Goal: Task Accomplishment & Management: Manage account settings

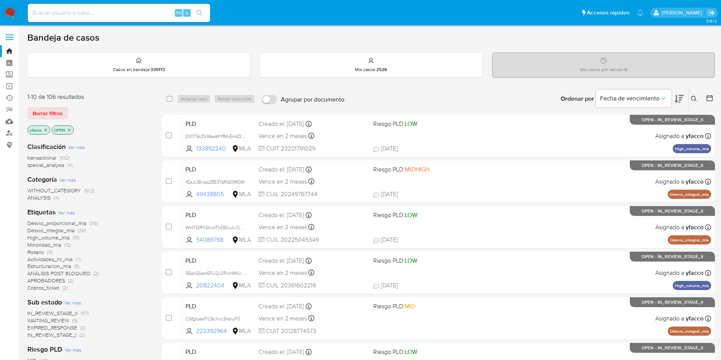
click at [109, 8] on input at bounding box center [119, 13] width 182 height 10
paste input "gAU4HhtBPqoqxvHxDNXawvSH"
type input "gAU4HhtBPqoqxvHxDNXawvSH"
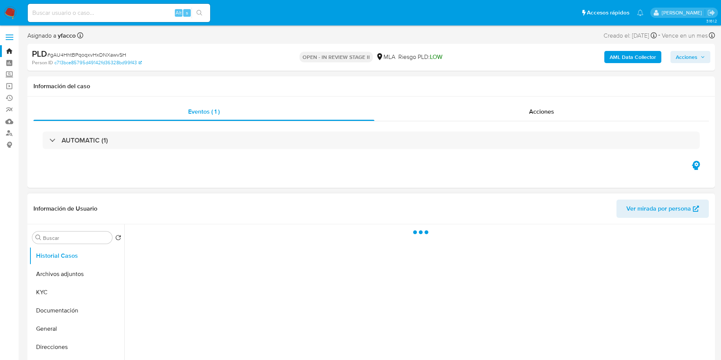
select select "10"
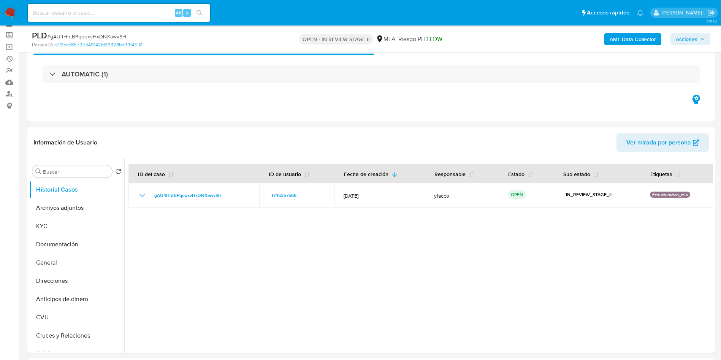
scroll to position [57, 0]
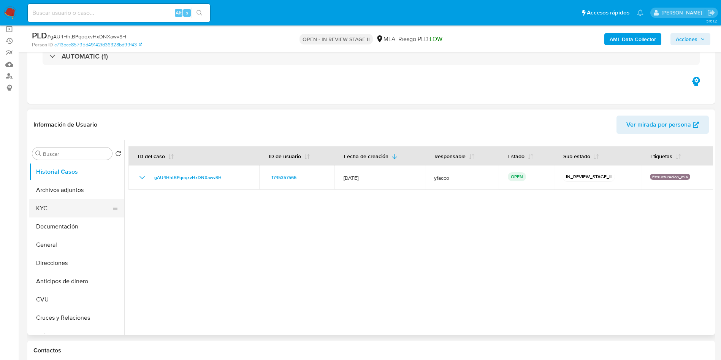
click at [61, 210] on button "KYC" at bounding box center [73, 208] width 89 height 18
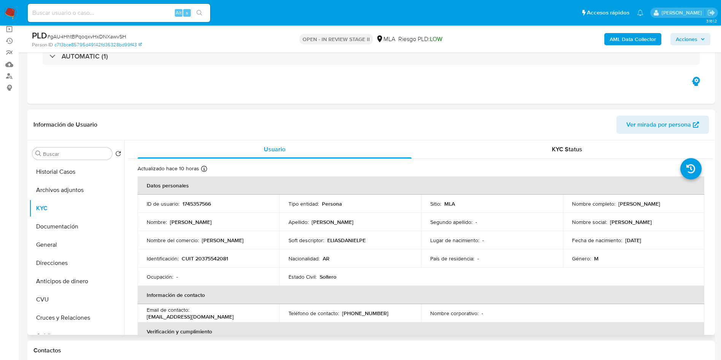
drag, startPoint x: 616, startPoint y: 207, endPoint x: 658, endPoint y: 207, distance: 42.2
click at [658, 207] on div "Nombre completo : Elias Daniel Perez" at bounding box center [634, 203] width 124 height 7
copy p "[PERSON_NAME]"
click at [56, 266] on button "Direcciones" at bounding box center [73, 263] width 89 height 18
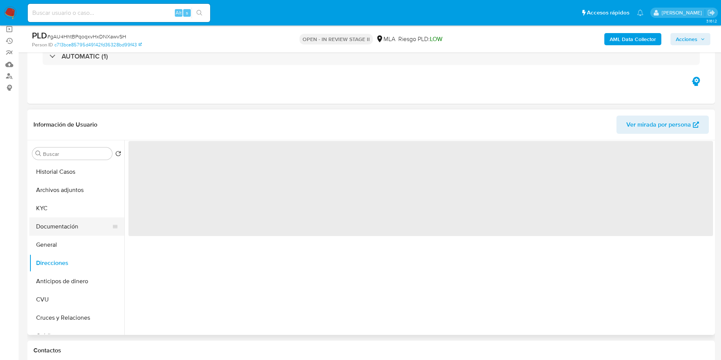
click at [63, 219] on button "Documentación" at bounding box center [73, 226] width 89 height 18
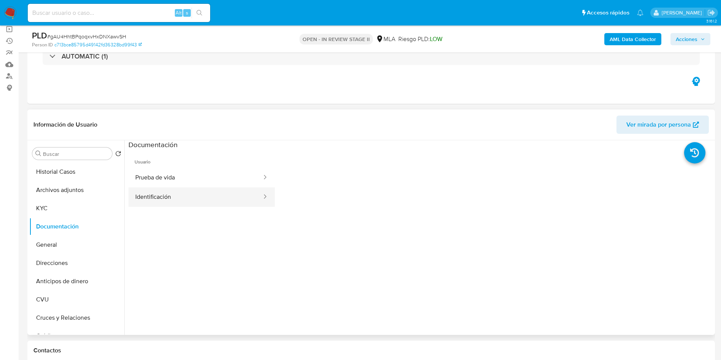
click at [191, 195] on button "Identificación" at bounding box center [196, 196] width 134 height 19
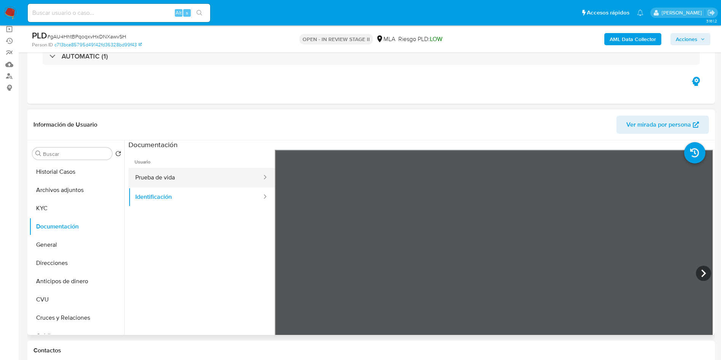
click at [172, 181] on button "Prueba de vida" at bounding box center [196, 177] width 134 height 19
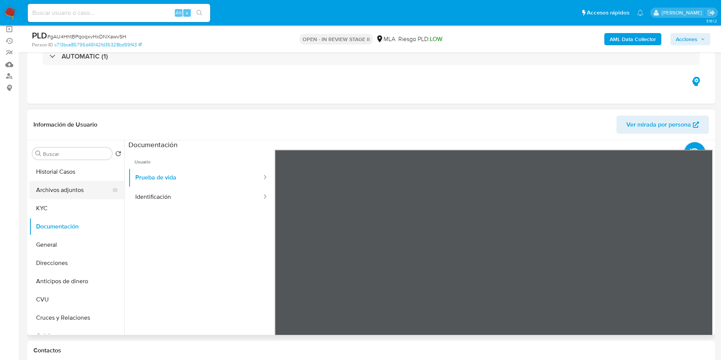
click at [60, 188] on button "Archivos adjuntos" at bounding box center [73, 190] width 89 height 18
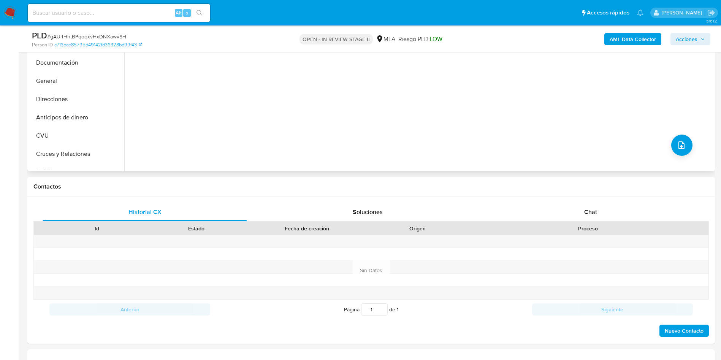
scroll to position [228, 0]
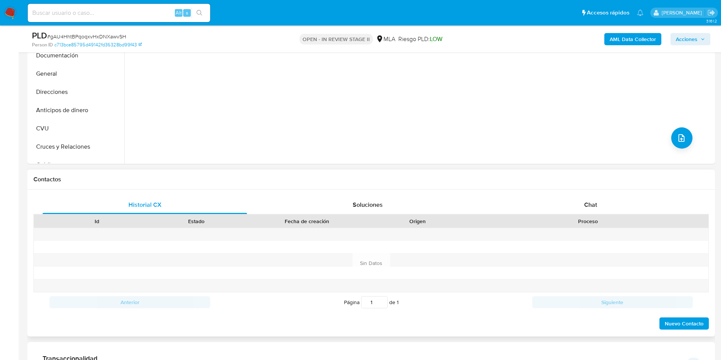
click at [568, 217] on div "Proceso" at bounding box center [588, 221] width 230 height 8
click at [578, 208] on div "Chat" at bounding box center [591, 205] width 205 height 18
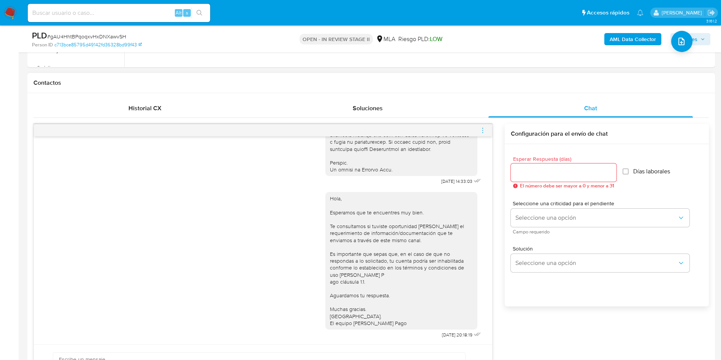
scroll to position [342, 0]
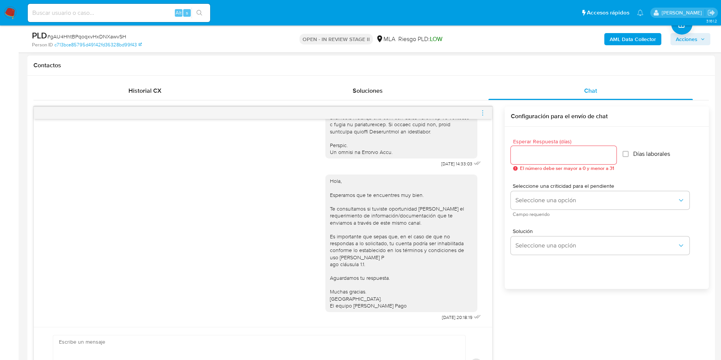
click at [479, 115] on div at bounding box center [263, 113] width 459 height 12
click at [481, 114] on icon "menu-action" at bounding box center [482, 112] width 7 height 7
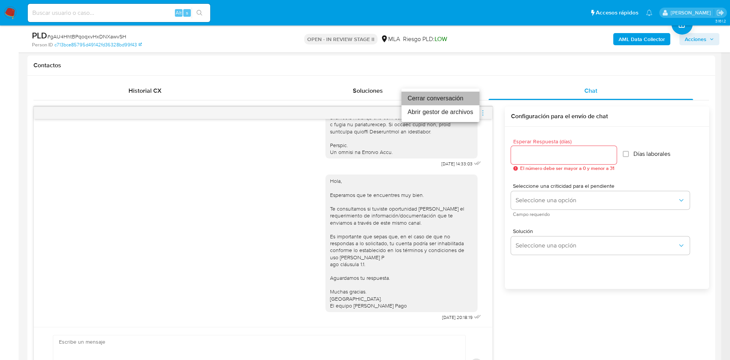
click at [438, 100] on li "Cerrar conversación" at bounding box center [440, 99] width 78 height 14
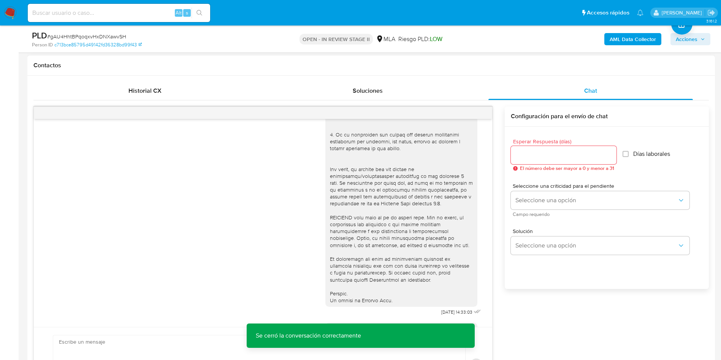
scroll to position [219, 0]
click at [615, 40] on b "AML Data Collector" at bounding box center [633, 39] width 46 height 12
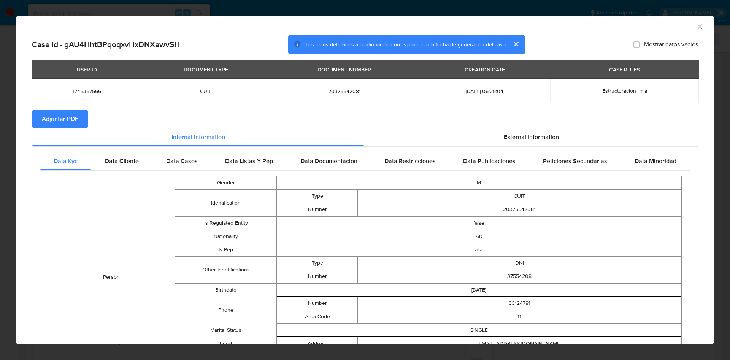
click at [72, 115] on span "Adjuntar PDF" at bounding box center [60, 119] width 36 height 17
click at [696, 29] on icon "Cerrar ventana" at bounding box center [700, 27] width 8 height 8
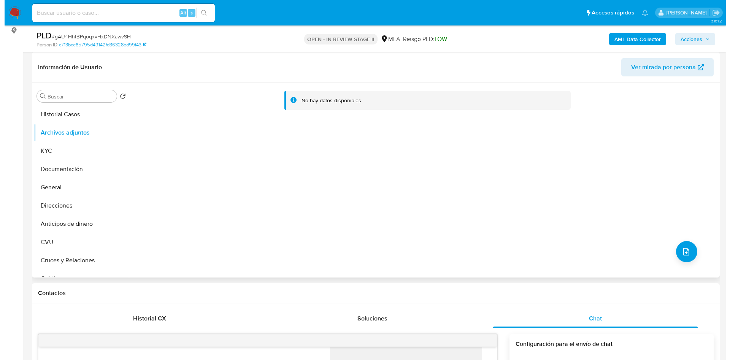
scroll to position [114, 0]
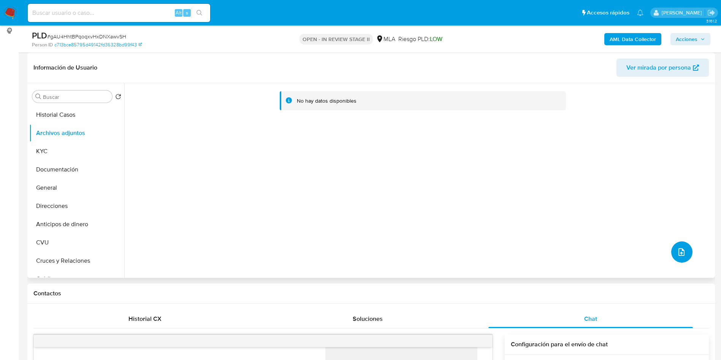
click at [678, 254] on icon "upload-file" at bounding box center [681, 252] width 9 height 9
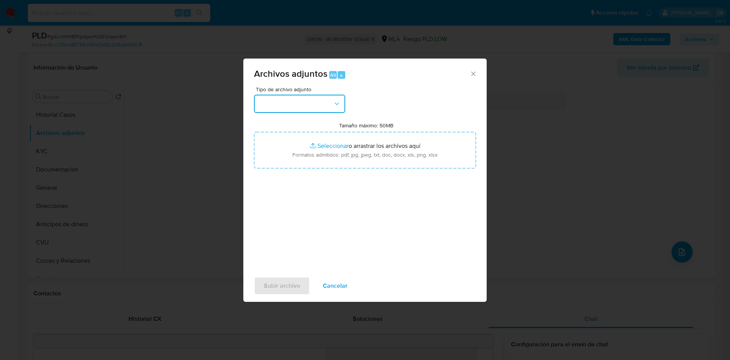
click at [293, 106] on button "button" at bounding box center [299, 104] width 91 height 18
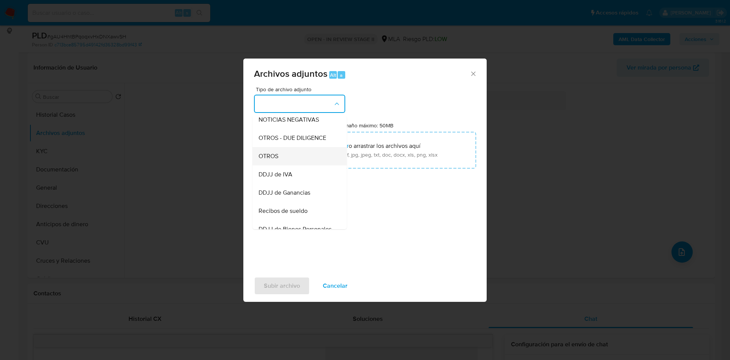
click at [274, 160] on span "OTROS" at bounding box center [269, 156] width 20 height 8
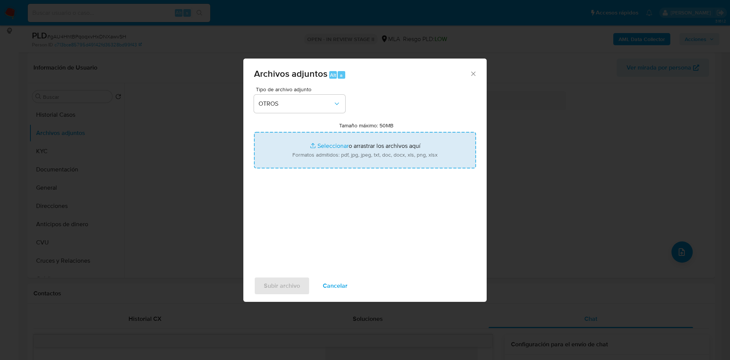
click at [322, 141] on input "Tamaño máximo: 50MB Seleccionar archivos" at bounding box center [365, 150] width 222 height 36
type input "C:\fakepath\Caselog gAU4HhtBPqoqxvHxDNXawvSH_2025_09_17_16_46_06.docx"
click at [321, 140] on input "Tamaño máximo: 50MB Seleccionar archivos" at bounding box center [365, 150] width 222 height 36
type input "C:\fakepath\Movimientos 1745357566.xlsx"
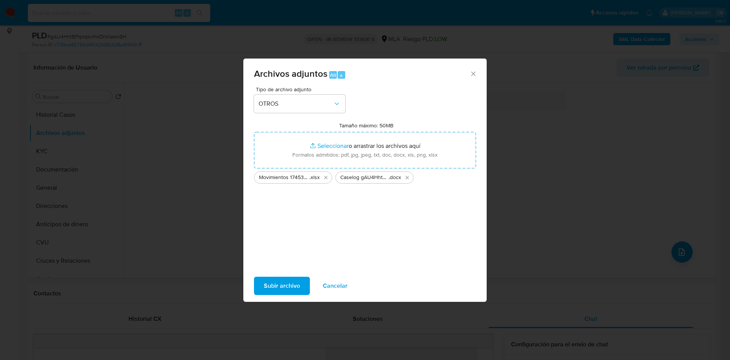
click at [274, 292] on span "Subir archivo" at bounding box center [282, 286] width 36 height 17
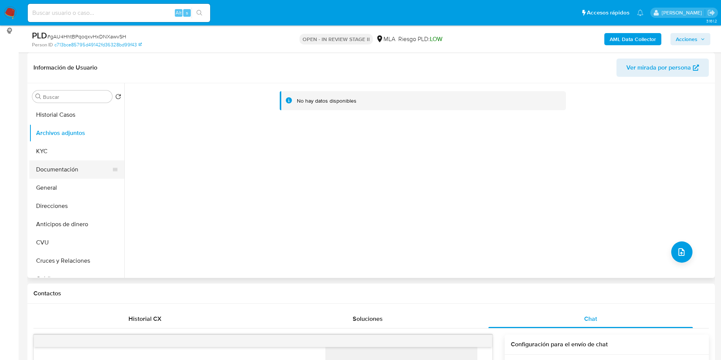
click at [68, 171] on button "Documentación" at bounding box center [73, 169] width 89 height 18
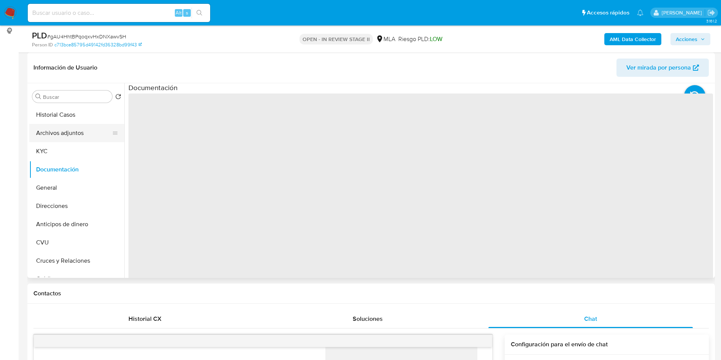
click at [67, 140] on button "Archivos adjuntos" at bounding box center [73, 133] width 89 height 18
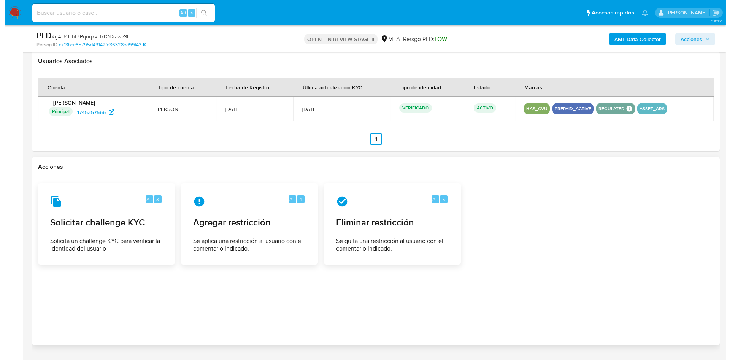
scroll to position [1163, 0]
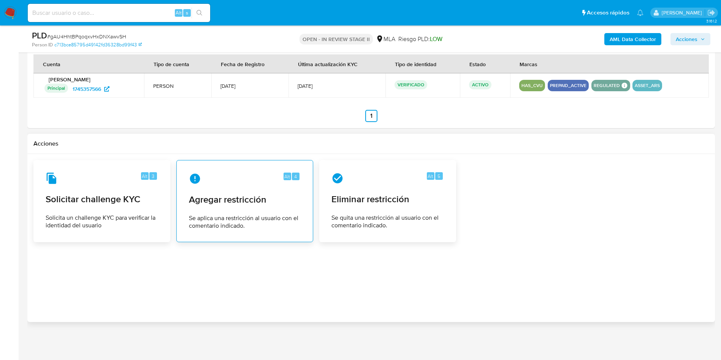
click at [234, 210] on div "Alt 4 Agregar restricción Se aplica una restricción al usuario con el comentari…" at bounding box center [245, 201] width 124 height 69
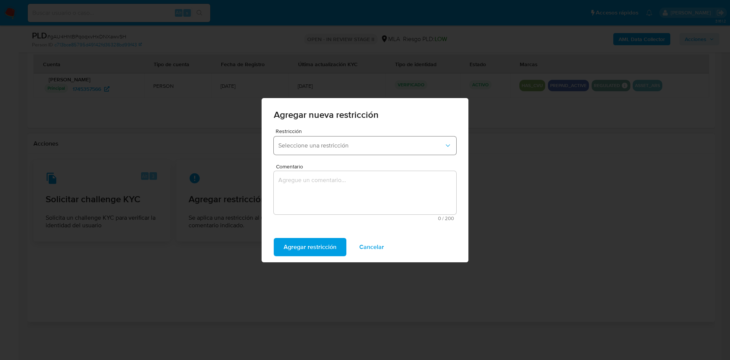
click at [319, 150] on button "Seleccione una restricción" at bounding box center [365, 145] width 182 height 18
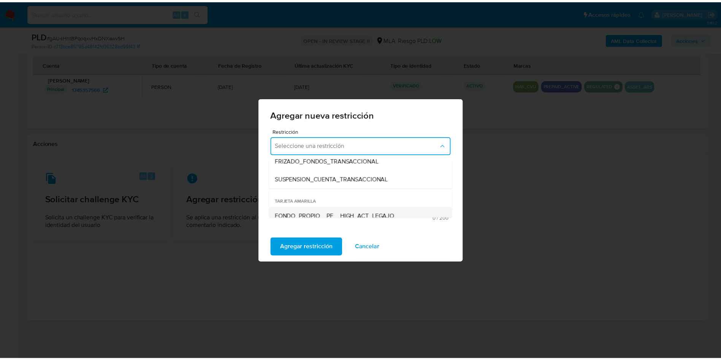
scroll to position [114, 0]
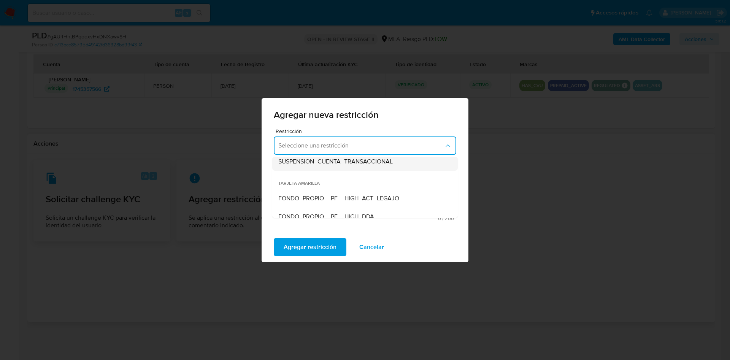
click at [350, 167] on div "SUSPENSION_CUENTA_TRANSACCIONAL" at bounding box center [362, 161] width 169 height 18
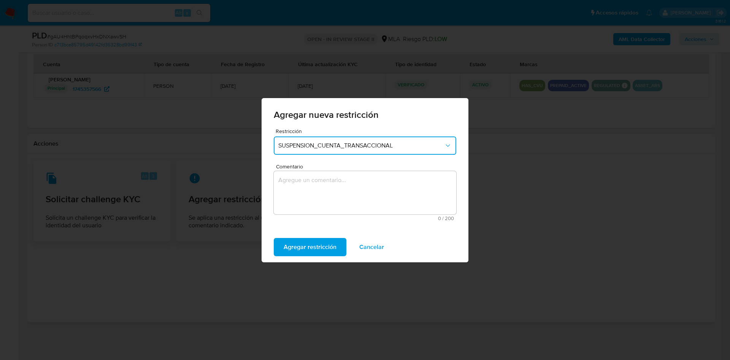
click at [337, 185] on textarea "Comentario" at bounding box center [365, 192] width 182 height 43
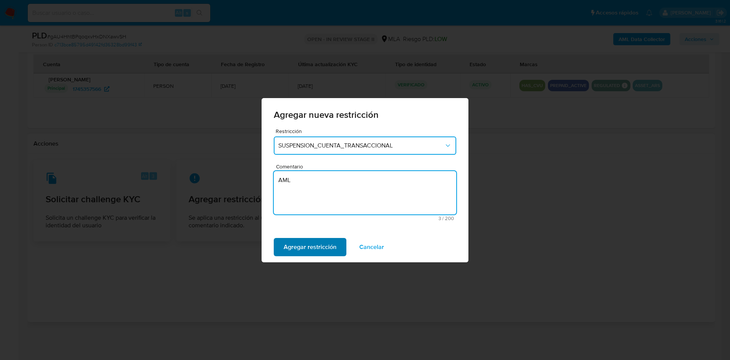
type textarea "AML"
click at [321, 251] on span "Agregar restricción" at bounding box center [310, 247] width 53 height 17
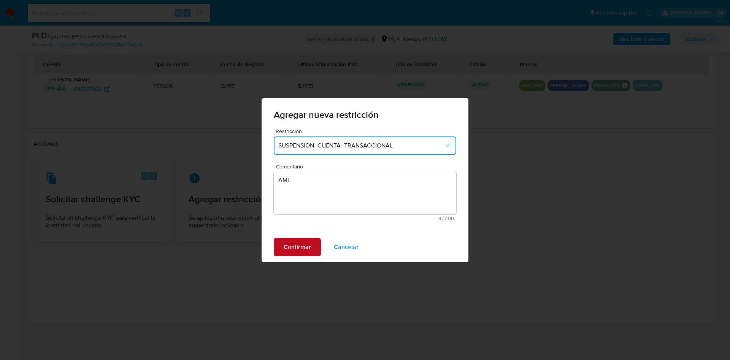
click at [283, 251] on button "Confirmar" at bounding box center [297, 247] width 47 height 18
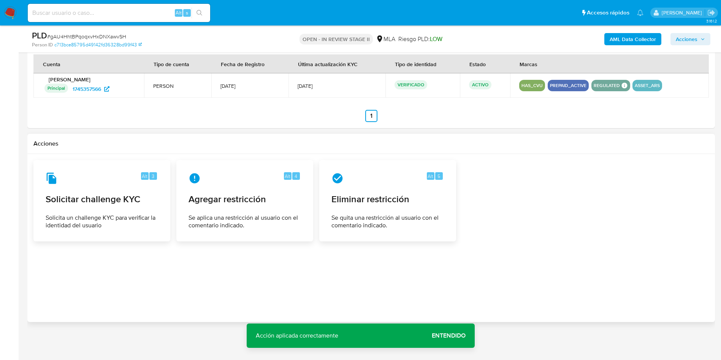
click at [701, 44] on button "Acciones" at bounding box center [691, 39] width 40 height 12
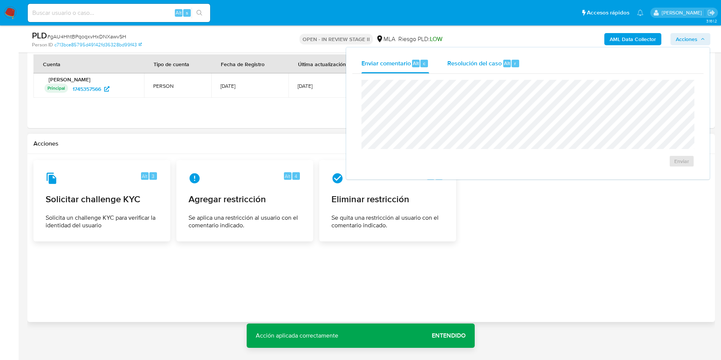
click at [476, 71] on div "Resolución del caso Alt r" at bounding box center [483, 64] width 73 height 20
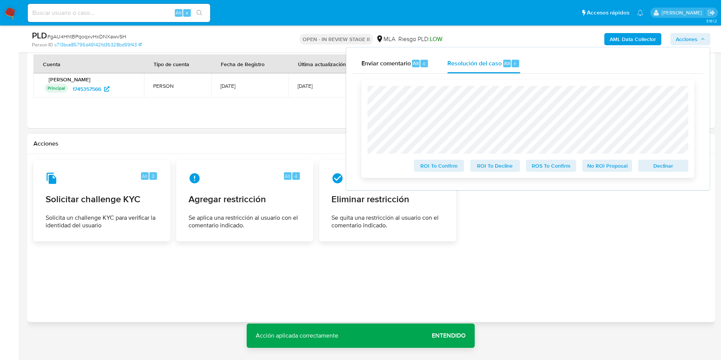
click at [551, 164] on span "ROS To Confirm" at bounding box center [552, 165] width 40 height 11
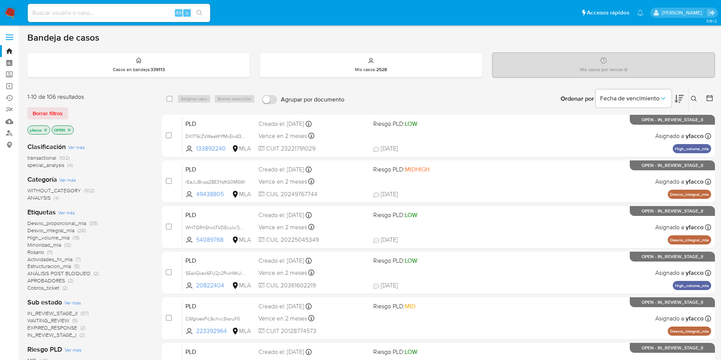
click at [694, 95] on button at bounding box center [695, 98] width 13 height 9
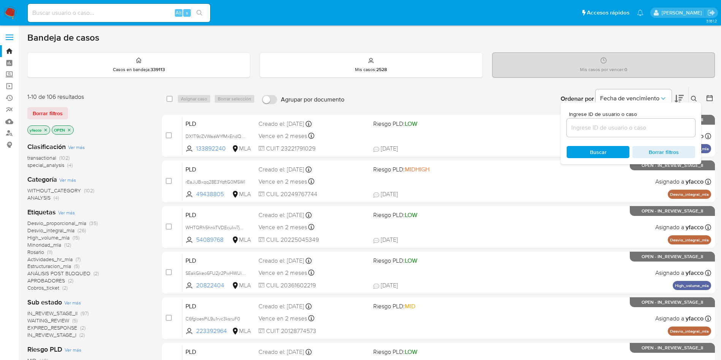
click at [575, 128] on input at bounding box center [631, 128] width 129 height 10
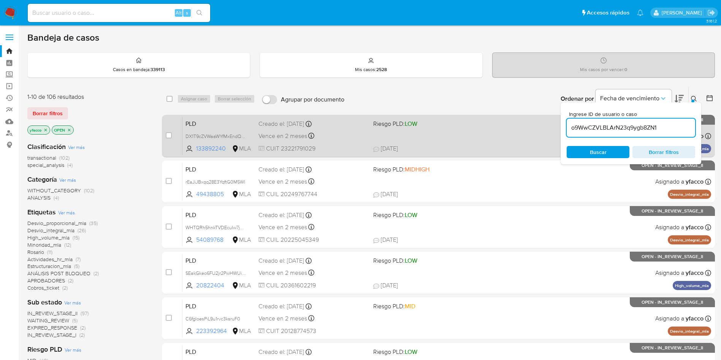
type input "o9WwCZVLBLArN23q9ygb8ZN1"
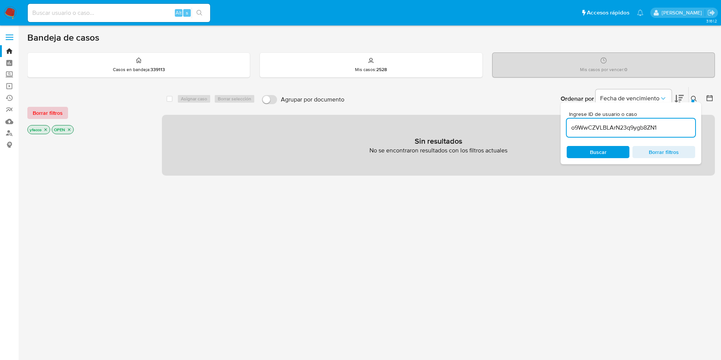
click at [59, 110] on span "Borrar filtros" at bounding box center [48, 113] width 30 height 11
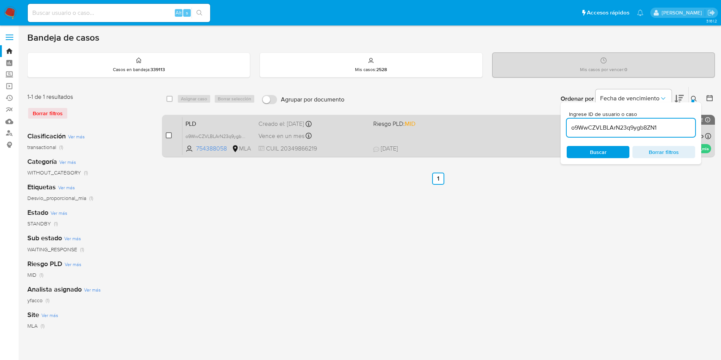
click at [171, 136] on input "checkbox" at bounding box center [169, 135] width 6 height 6
checkbox input "true"
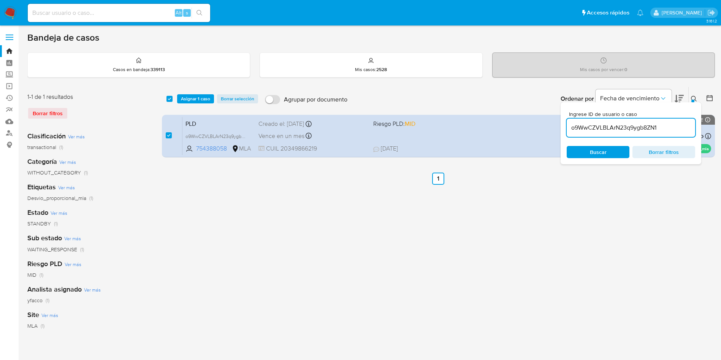
click at [190, 104] on div "select-all-cases-checkbox Asignar 1 caso Borrar selección Agrupar por documento…" at bounding box center [438, 99] width 553 height 24
click at [190, 102] on span "Asignar 1 caso" at bounding box center [195, 99] width 29 height 8
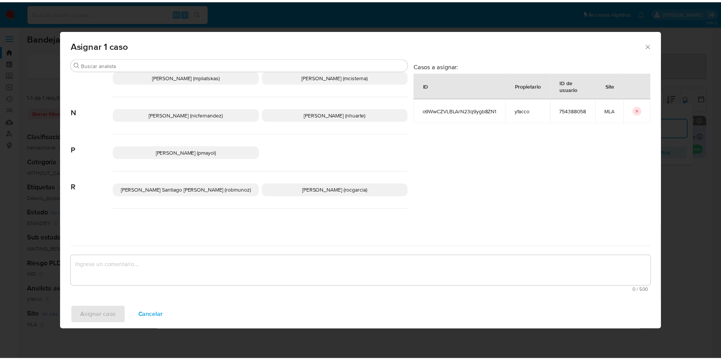
scroll to position [647, 0]
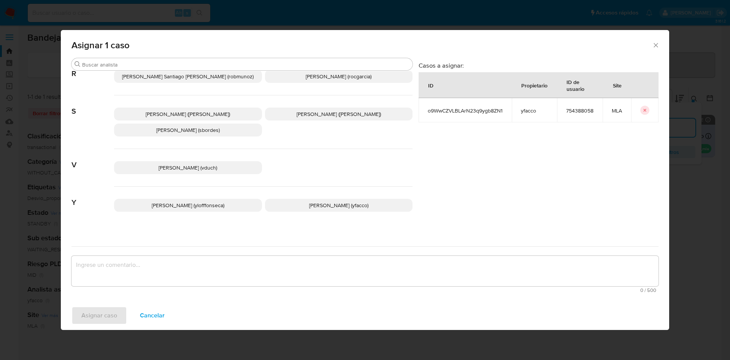
click at [322, 202] on span "Yesica Paola Facco (yfacco)" at bounding box center [338, 206] width 59 height 8
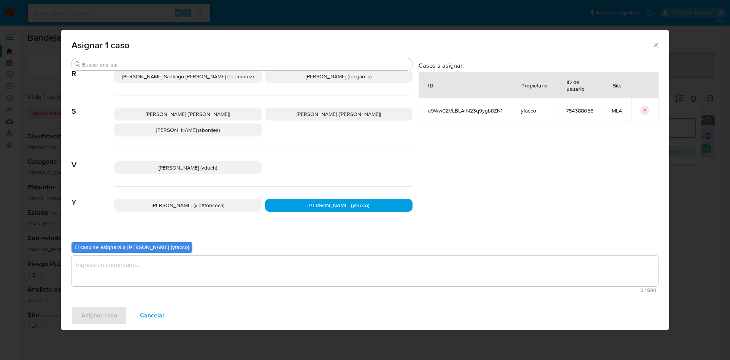
click at [266, 275] on textarea "assign-modal" at bounding box center [364, 271] width 587 height 30
click at [103, 314] on span "Asignar caso" at bounding box center [99, 315] width 36 height 17
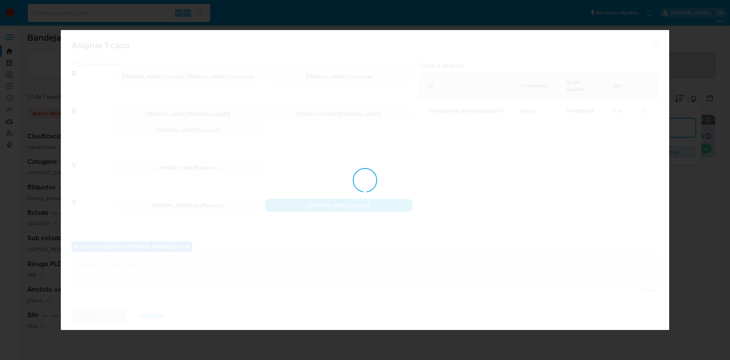
checkbox input "false"
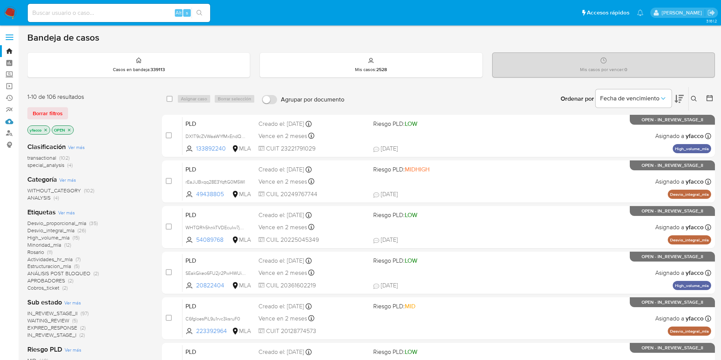
drag, startPoint x: 8, startPoint y: 121, endPoint x: 40, endPoint y: 128, distance: 32.6
click at [8, 121] on link "Mulan" at bounding box center [45, 122] width 90 height 12
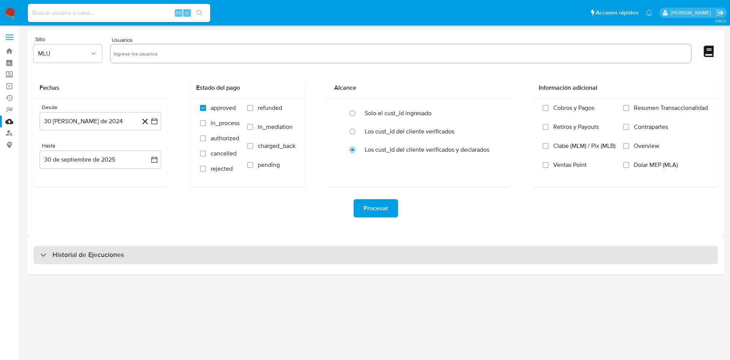
click at [92, 263] on div "Historial de Ejecuciones" at bounding box center [375, 255] width 684 height 18
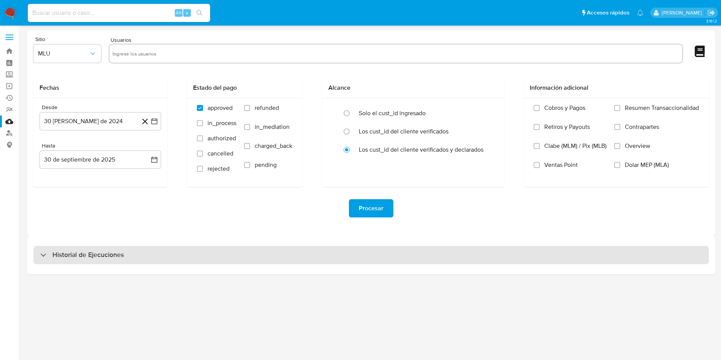
select select "10"
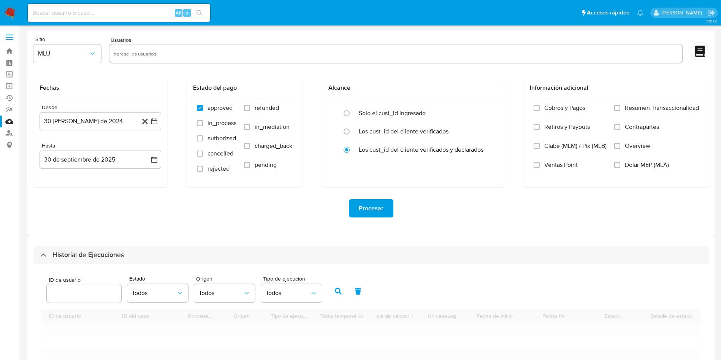
click at [85, 297] on input "number" at bounding box center [84, 294] width 75 height 10
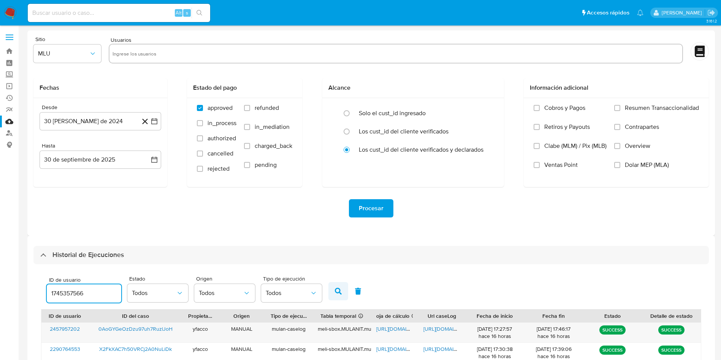
type input "1745357566"
click at [338, 295] on button "button" at bounding box center [338, 291] width 20 height 18
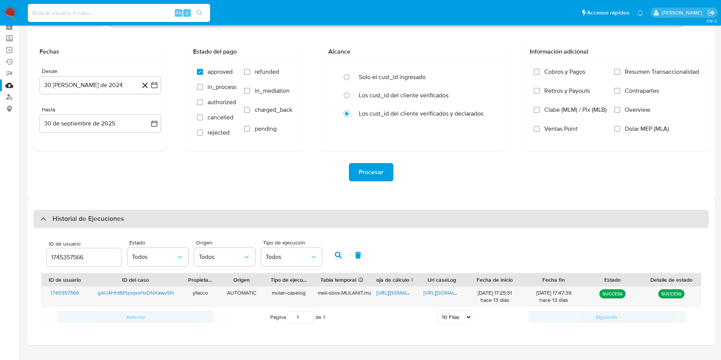
scroll to position [54, 0]
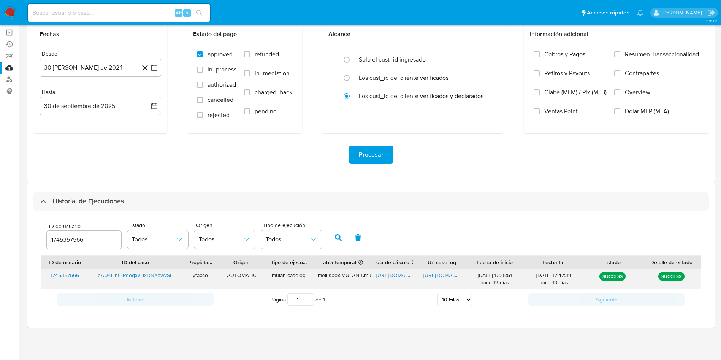
click at [393, 278] on span "https://docs.google.com/spreadsheets/d/1HMe0IgqHoaYpWpJdJGPV510YXUOYpJ__MNmgHlc…" at bounding box center [402, 275] width 52 height 8
click at [429, 274] on span "https://docs.google.com/document/d/1RMJ8Z5O5qcJstuvteIeoFdkl3q5kkLd8lLcjX6KcGFA…" at bounding box center [450, 275] width 52 height 8
drag, startPoint x: 106, startPoint y: 240, endPoint x: 0, endPoint y: 217, distance: 108.7
click at [0, 226] on section "Bandeja Tablero Screening Búsqueda en Listas Watchlist Herramientas Operaciones…" at bounding box center [360, 153] width 721 height 414
type input "754388058"
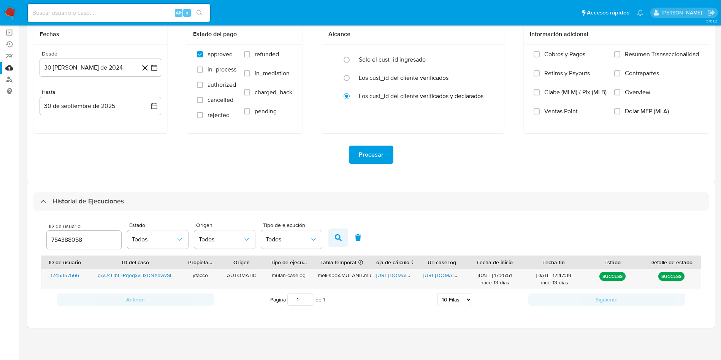
click at [343, 236] on button "button" at bounding box center [338, 237] width 20 height 18
click at [386, 275] on span "https://docs.google.com/spreadsheets/d/1la4JjAiznOmI2ftux_M25DBLB1aWgAb-PJHH7Kj…" at bounding box center [402, 275] width 52 height 8
click at [444, 276] on span "https://docs.google.com/document/d/1uogLlGOIIyoZYku8nbBlr2NbCthloRt81LcJEHLPkts…" at bounding box center [450, 275] width 52 height 8
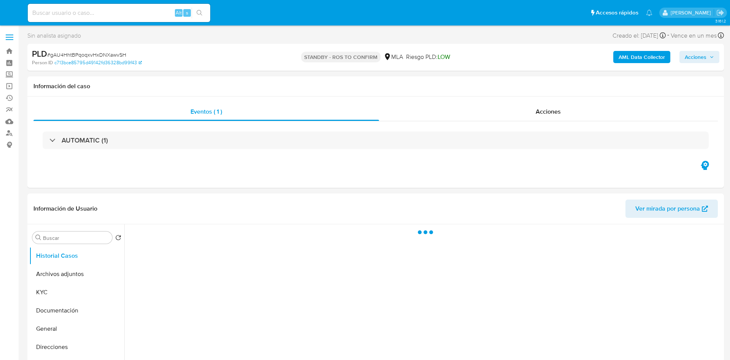
select select "10"
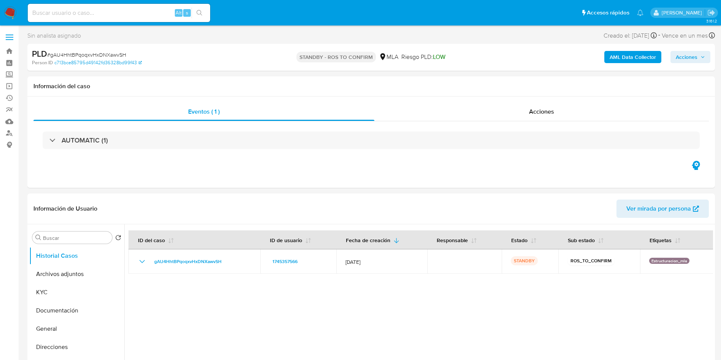
click at [125, 14] on input at bounding box center [119, 13] width 182 height 10
paste input "o9WwCZVLBLArN23q9ygb8ZN1"
type input "o9WwCZVLBLArN23q9ygb8ZN1"
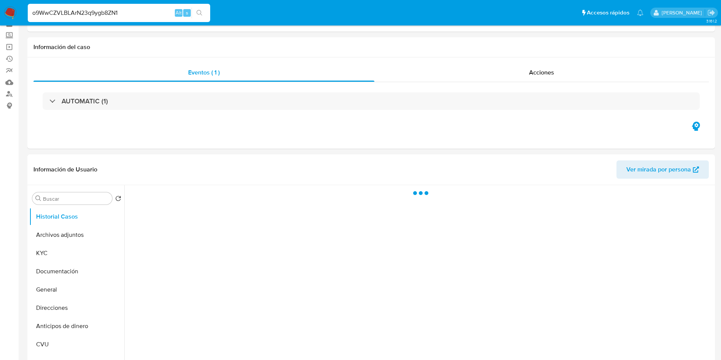
scroll to position [57, 0]
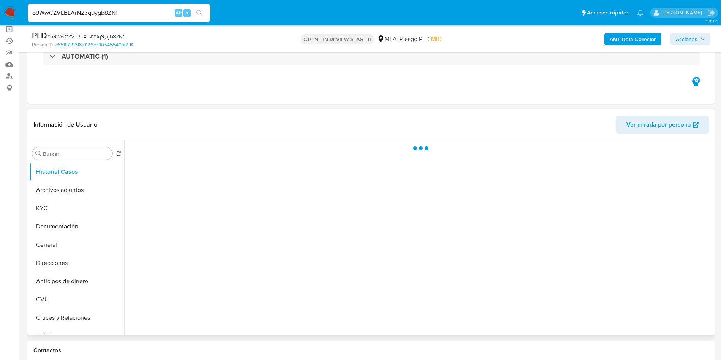
select select "10"
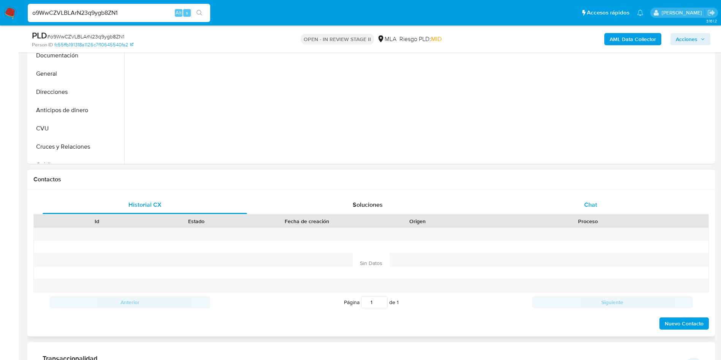
click at [574, 207] on div "Chat" at bounding box center [591, 205] width 205 height 18
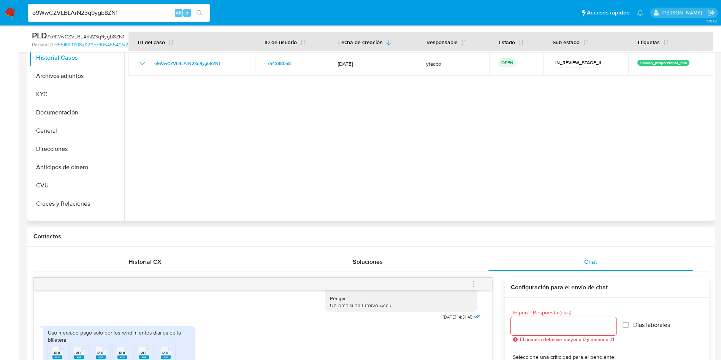
scroll to position [0, 0]
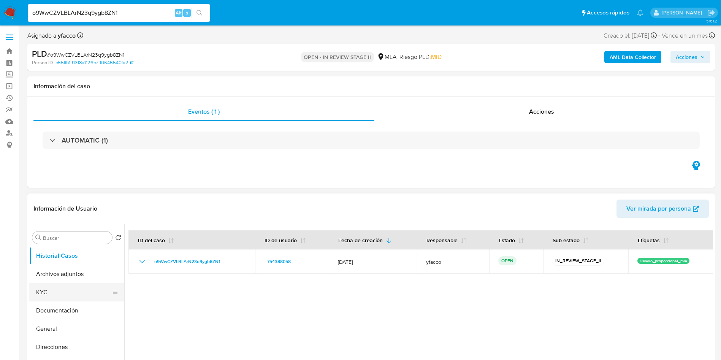
click at [70, 292] on button "KYC" at bounding box center [73, 292] width 89 height 18
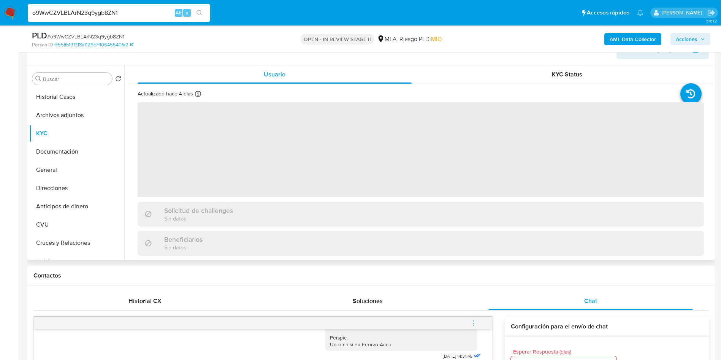
scroll to position [114, 0]
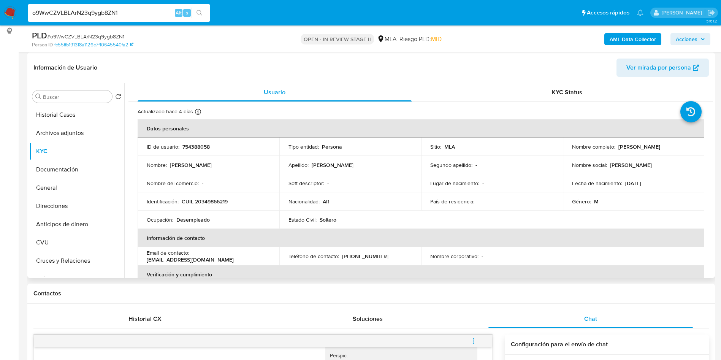
click at [211, 205] on td "Identificación : CUIL 20349866219" at bounding box center [209, 201] width 142 height 18
click at [211, 203] on p "CUIL 20349866219" at bounding box center [205, 201] width 46 height 7
copy p "20349866219"
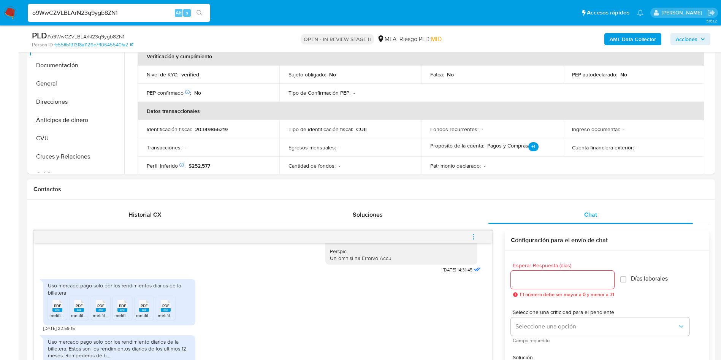
scroll to position [399, 0]
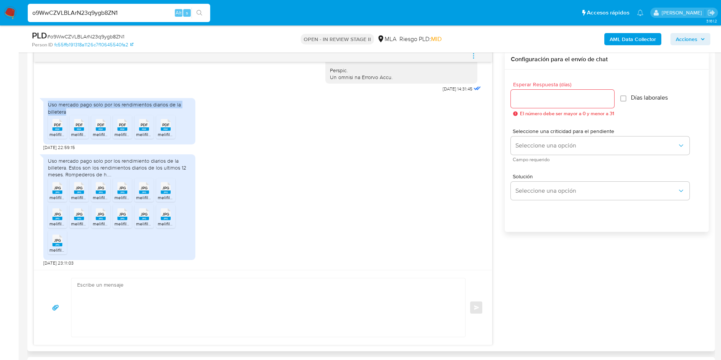
drag, startPoint x: 49, startPoint y: 107, endPoint x: 75, endPoint y: 112, distance: 25.9
click at [75, 112] on div "Uso mercado pago solo por los rendimientos diarios de la billetera" at bounding box center [119, 108] width 143 height 14
copy div "Uso mercado pago solo por los rendimientos diarios de la billetera"
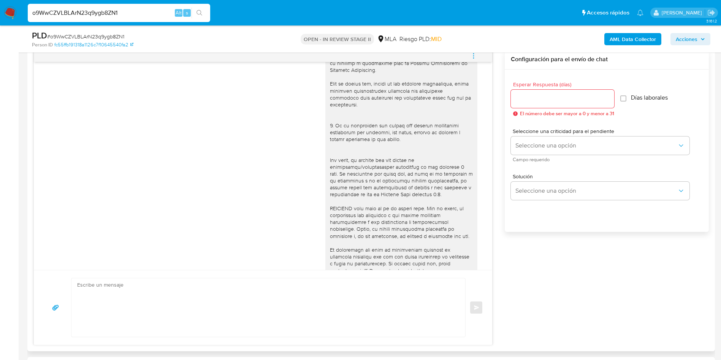
scroll to position [401, 0]
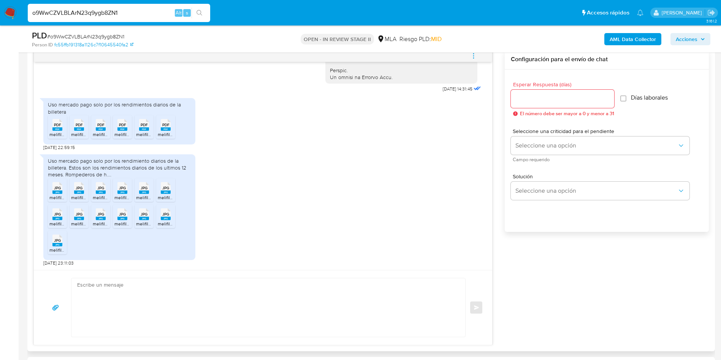
click at [57, 129] on rect at bounding box center [57, 128] width 10 height 3
click at [80, 129] on rect at bounding box center [79, 128] width 10 height 3
drag, startPoint x: 100, startPoint y: 130, endPoint x: 112, endPoint y: 130, distance: 11.4
click at [100, 130] on rect at bounding box center [101, 128] width 10 height 3
click at [116, 130] on div "PDF PDF" at bounding box center [122, 124] width 16 height 15
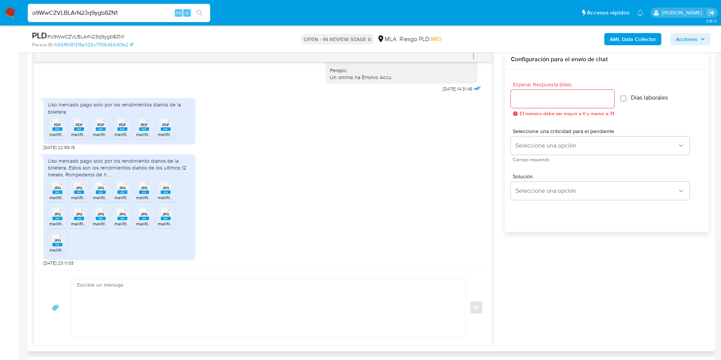
click at [147, 133] on span "melifile4342075462530023118.pdf" at bounding box center [171, 134] width 70 height 6
click at [162, 132] on span "melifile3361387181593759440.pdf" at bounding box center [192, 134] width 69 height 6
drag, startPoint x: 55, startPoint y: 191, endPoint x: 71, endPoint y: 191, distance: 15.6
click at [55, 191] on rect at bounding box center [57, 191] width 10 height 3
click at [80, 191] on rect at bounding box center [79, 191] width 10 height 3
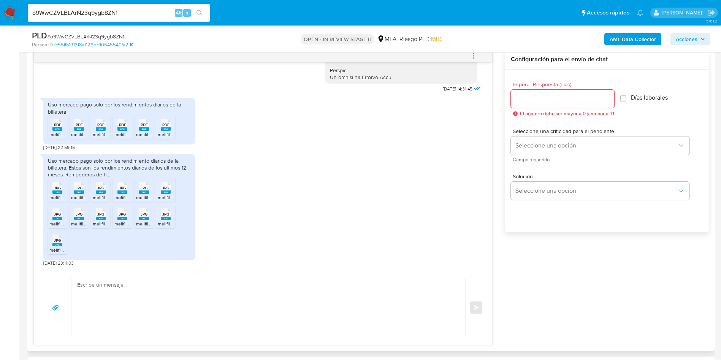
click at [102, 191] on rect at bounding box center [101, 191] width 10 height 3
click at [122, 194] on icon "JPG" at bounding box center [122, 187] width 10 height 13
click at [150, 193] on div "JPG JPG" at bounding box center [144, 187] width 16 height 15
click at [163, 191] on rect at bounding box center [166, 191] width 10 height 3
click at [57, 222] on span "melifile6053459043369604878.jpg" at bounding box center [85, 224] width 73 height 6
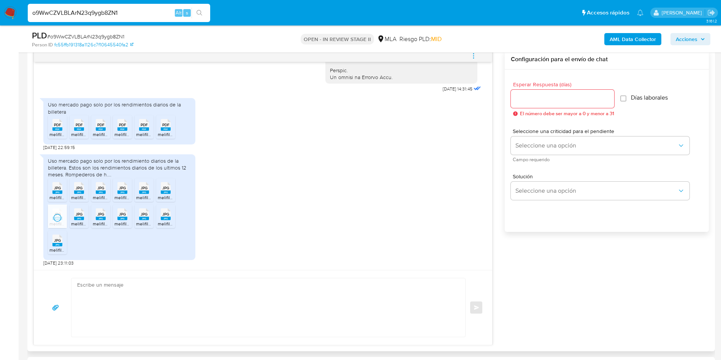
drag, startPoint x: 72, startPoint y: 224, endPoint x: 93, endPoint y: 223, distance: 21.3
click at [73, 224] on span "melifile6301677333485783219.jpg" at bounding box center [106, 224] width 70 height 6
click at [101, 219] on rect at bounding box center [101, 218] width 10 height 3
click at [122, 223] on span "melifile7001378315525872538.jpg" at bounding box center [149, 224] width 70 height 6
click at [146, 219] on rect at bounding box center [144, 218] width 10 height 3
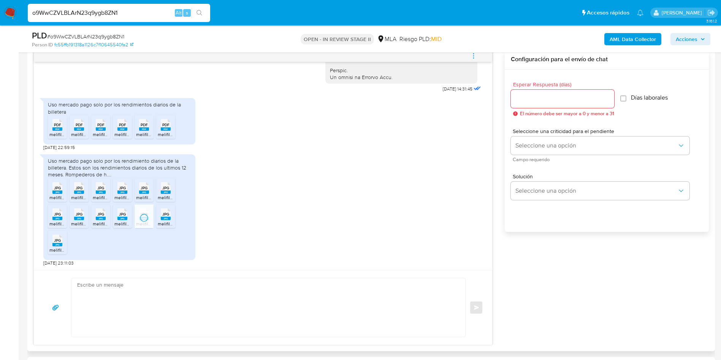
click at [166, 217] on rect at bounding box center [166, 218] width 10 height 3
drag, startPoint x: 54, startPoint y: 245, endPoint x: 117, endPoint y: 246, distance: 62.7
click at [54, 245] on rect at bounding box center [57, 244] width 10 height 3
click at [193, 308] on textarea at bounding box center [266, 307] width 379 height 59
paste textarea "Hola XXX, Muchas gracias por la respuesta. Analizamos tu caso y verificamos que…"
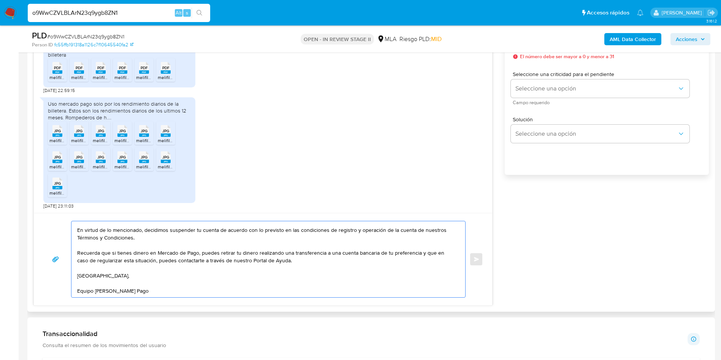
scroll to position [0, 0]
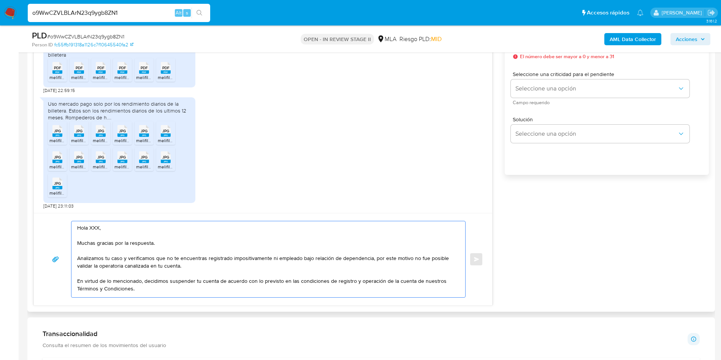
click at [95, 228] on textarea "Hola XXX, Muchas gracias por la respuesta. Analizamos tu caso y verificamos que…" at bounding box center [266, 259] width 379 height 76
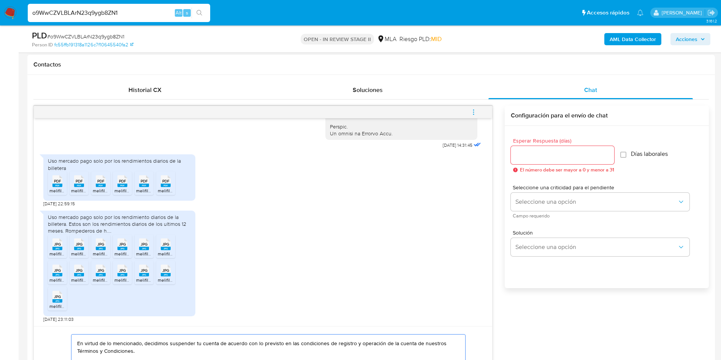
scroll to position [342, 0]
type textarea "Hola, Muchas gracias por la respuesta. Analizamos tu caso y verificamos que no …"
click at [538, 159] on input "Esperar Respuesta (días)" at bounding box center [562, 156] width 103 height 10
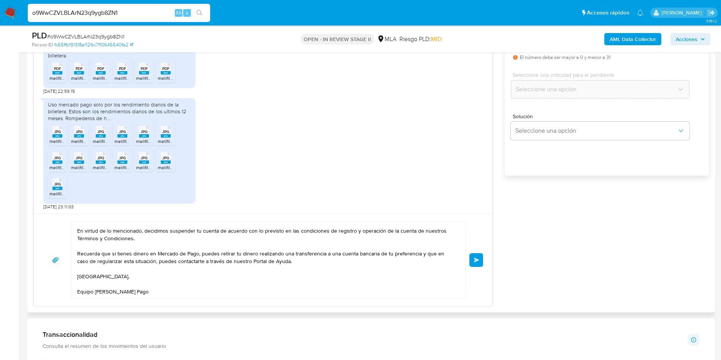
scroll to position [456, 0]
type input "0"
click at [480, 259] on button "Enviar" at bounding box center [477, 259] width 14 height 14
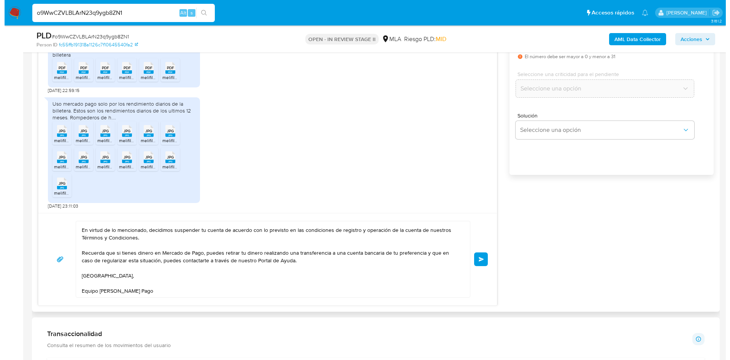
scroll to position [342, 0]
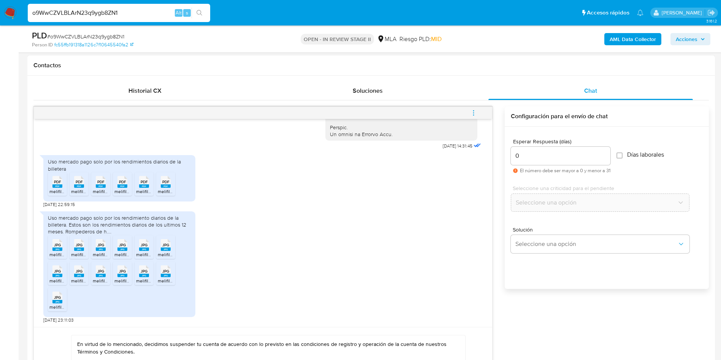
click at [477, 114] on icon "menu-action" at bounding box center [473, 112] width 7 height 7
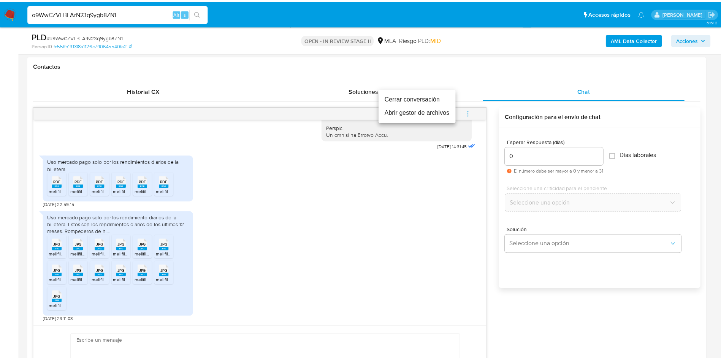
scroll to position [0, 0]
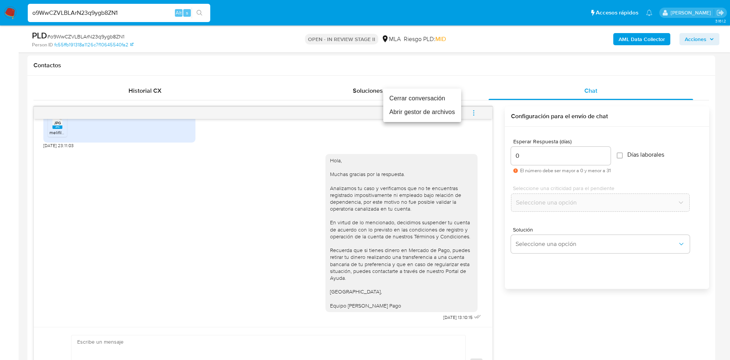
click at [420, 98] on li "Cerrar conversación" at bounding box center [422, 99] width 78 height 14
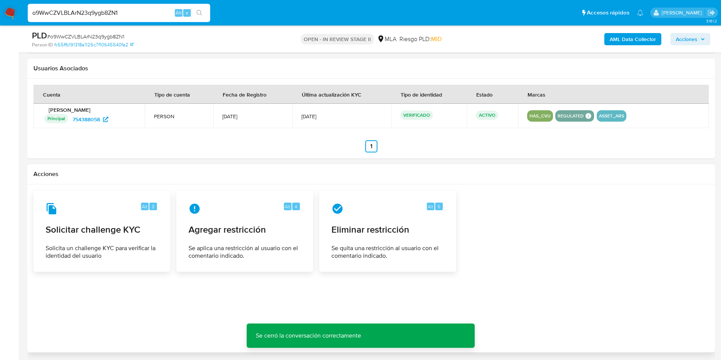
scroll to position [1163, 0]
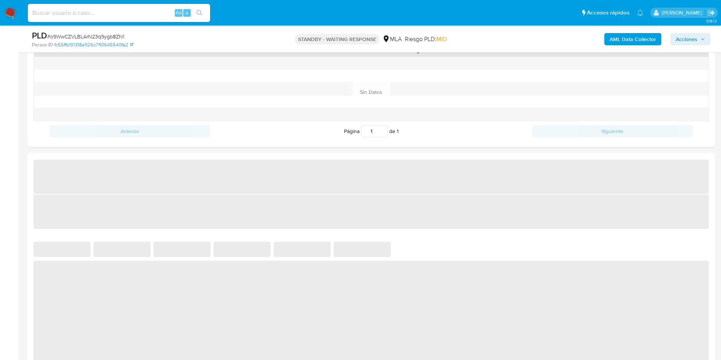
scroll to position [641, 0]
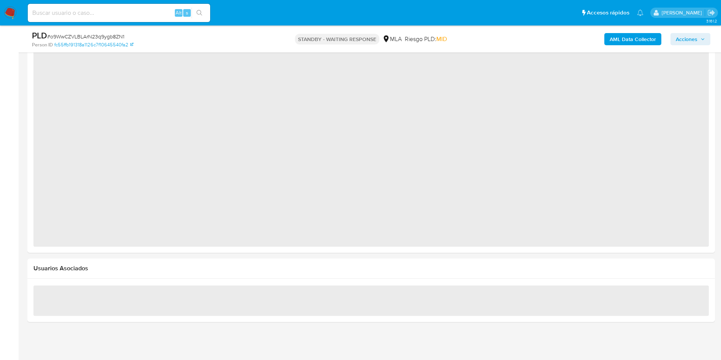
select select "10"
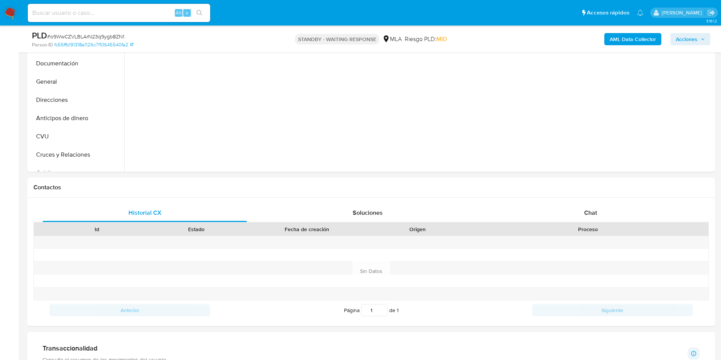
scroll to position [81, 0]
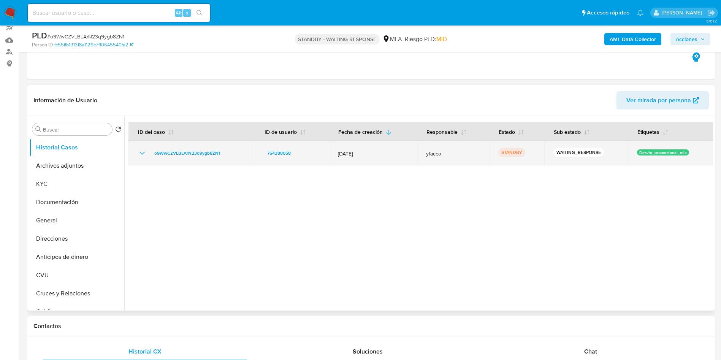
drag, startPoint x: 150, startPoint y: 155, endPoint x: 228, endPoint y: 155, distance: 77.9
click at [227, 155] on div "o9WwCZVLBLArN23q9ygb8ZN1" at bounding box center [192, 153] width 108 height 9
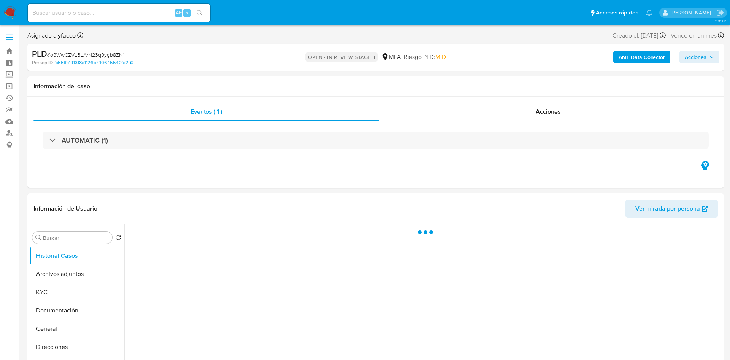
select select "10"
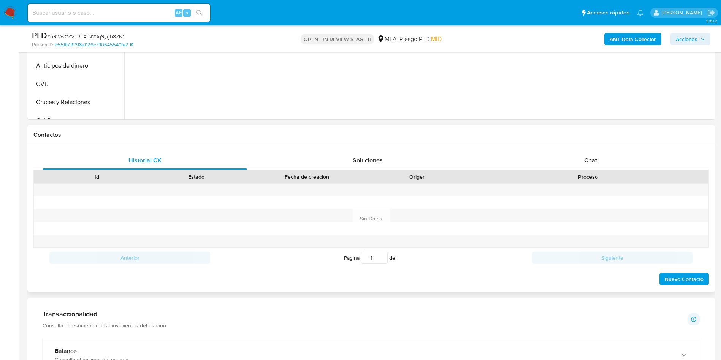
scroll to position [285, 0]
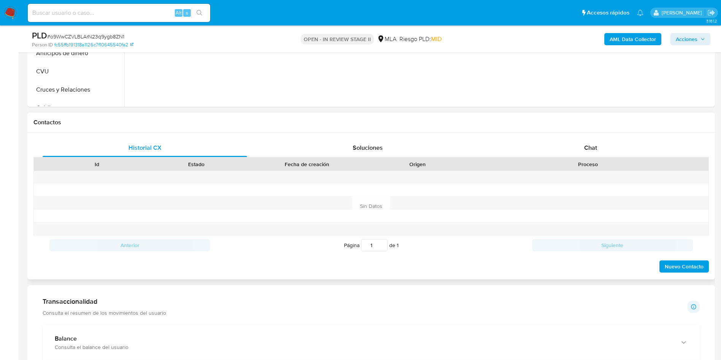
click at [598, 161] on div "Proceso" at bounding box center [588, 164] width 230 height 8
click at [593, 154] on div "Chat" at bounding box center [591, 148] width 205 height 18
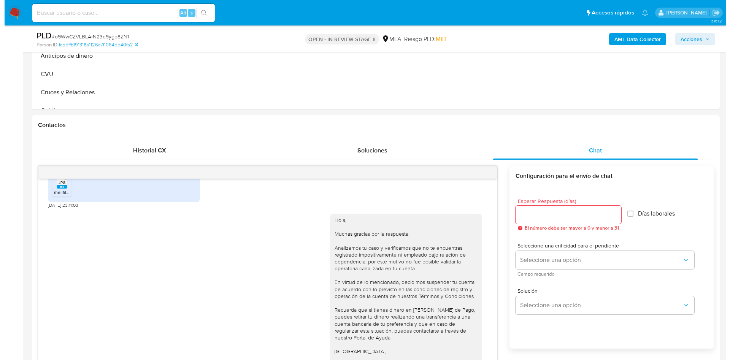
scroll to position [114, 0]
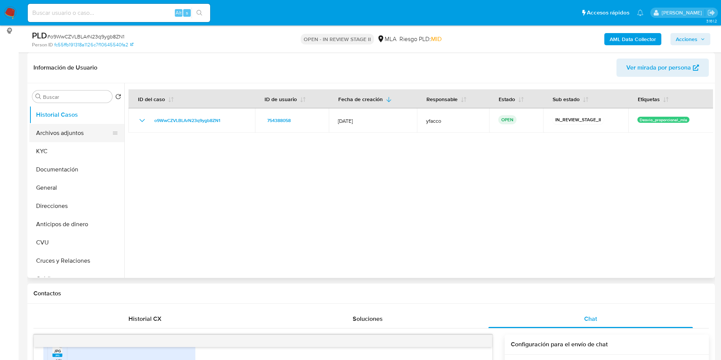
click at [54, 135] on button "Archivos adjuntos" at bounding box center [73, 133] width 89 height 18
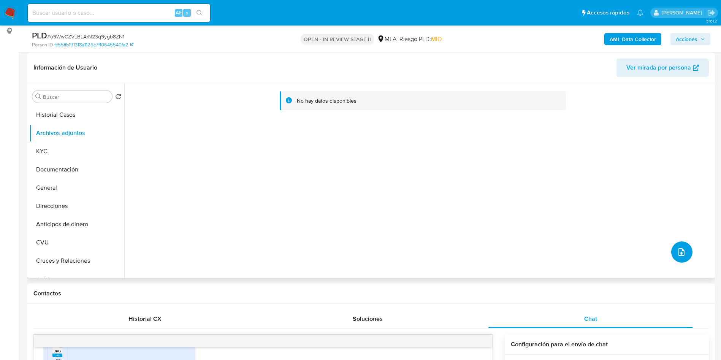
click at [678, 255] on icon "upload-file" at bounding box center [681, 252] width 9 height 9
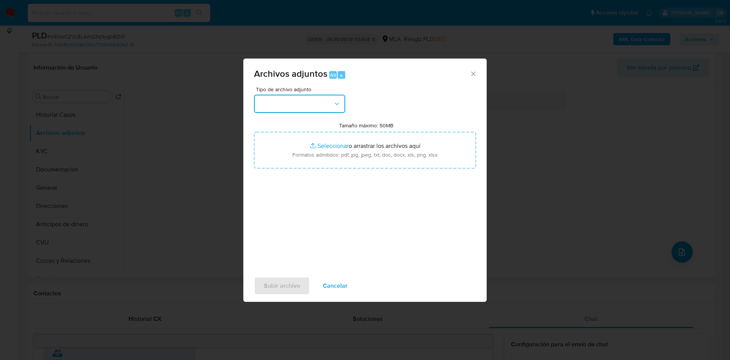
click at [322, 102] on button "button" at bounding box center [299, 104] width 91 height 18
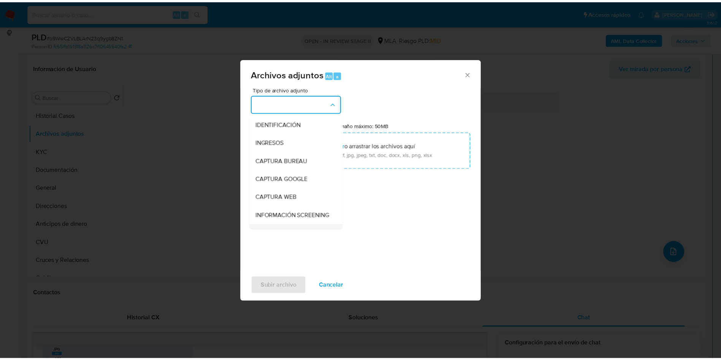
scroll to position [57, 0]
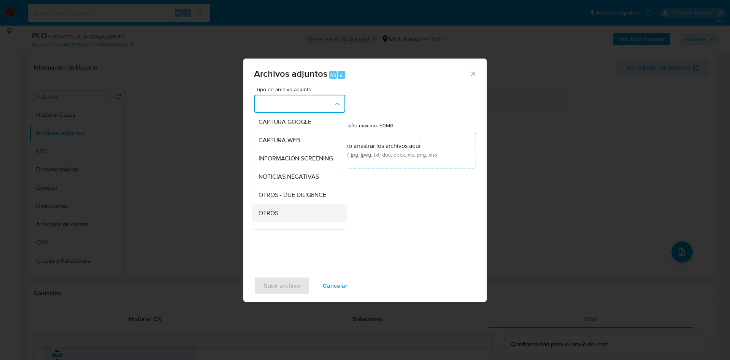
click at [274, 217] on span "OTROS" at bounding box center [269, 213] width 20 height 8
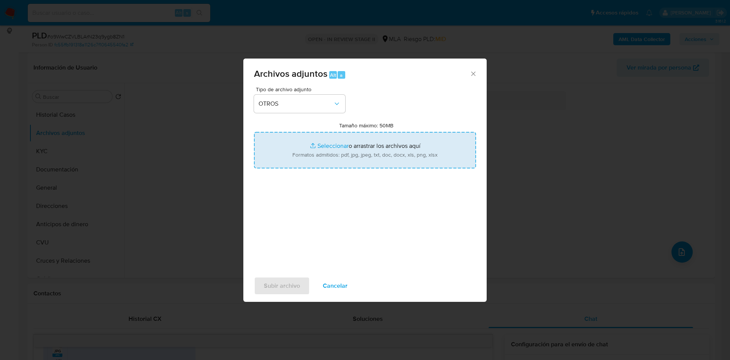
click at [317, 145] on input "Tamaño máximo: 50MB Seleccionar archivos" at bounding box center [365, 150] width 222 height 36
type input "C:\fakepath\Movimientos 754388058.xlsx"
click at [317, 142] on input "Tamaño máximo: 50MB Seleccionar archivos" at bounding box center [365, 150] width 222 height 36
type input "C:\fakepath\Caselog o9WwCZVLBLArN23q9ygb8ZN1_2025_09_17_19_11_11.docx"
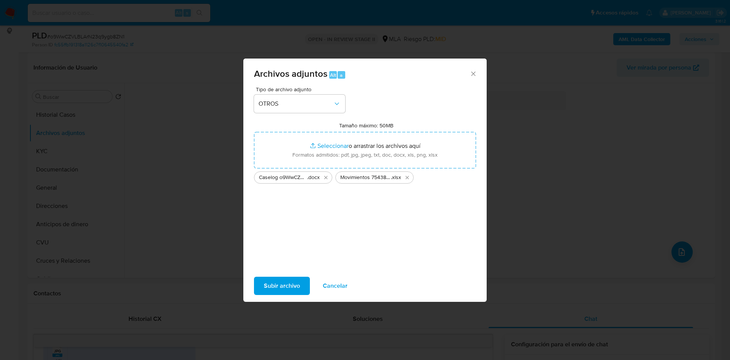
click at [275, 285] on span "Subir archivo" at bounding box center [282, 286] width 36 height 17
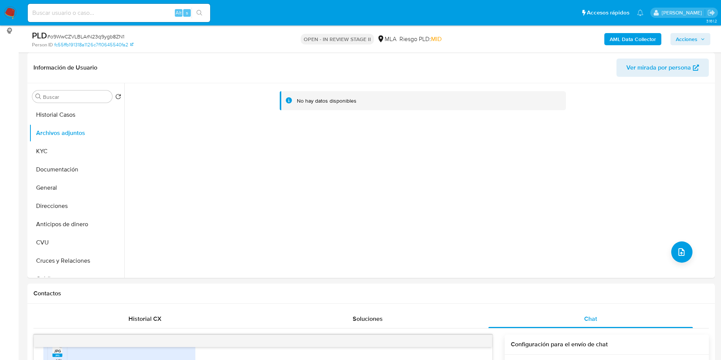
click at [624, 40] on b "AML Data Collector" at bounding box center [633, 39] width 46 height 12
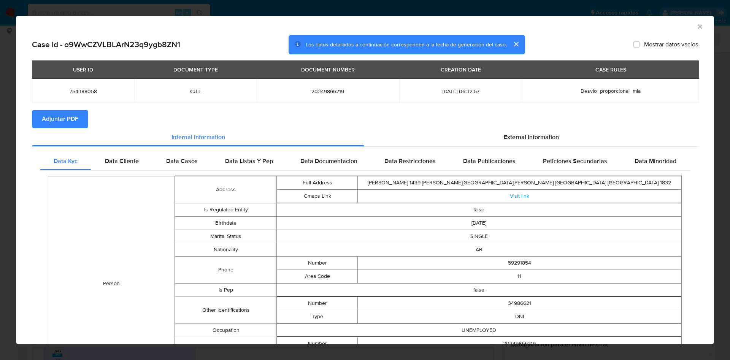
click at [75, 117] on span "Adjuntar PDF" at bounding box center [60, 119] width 36 height 17
click at [696, 28] on icon "Cerrar ventana" at bounding box center [700, 27] width 8 height 8
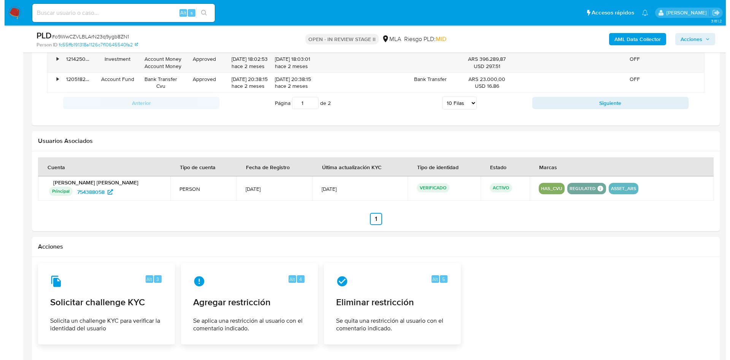
scroll to position [1163, 0]
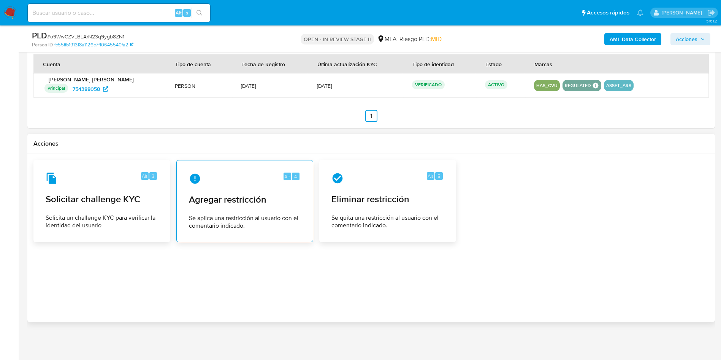
click at [231, 205] on span "Agregar restricción" at bounding box center [245, 199] width 112 height 11
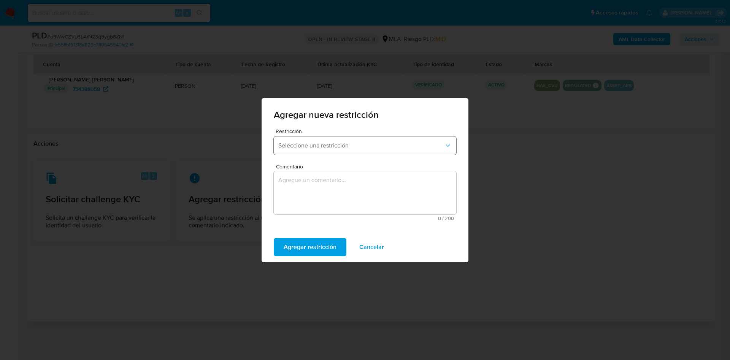
click at [327, 151] on button "Seleccione una restricción" at bounding box center [365, 145] width 182 height 18
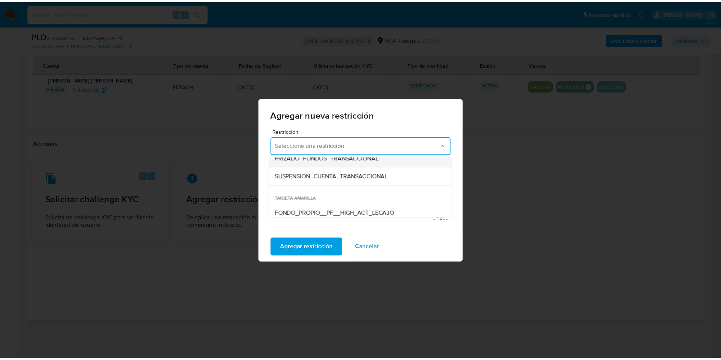
scroll to position [114, 0]
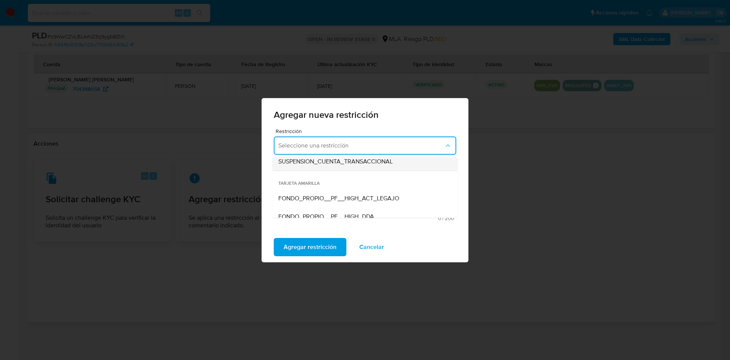
click at [345, 158] on span "SUSPENSION_CUENTA_TRANSACCIONAL" at bounding box center [335, 162] width 114 height 8
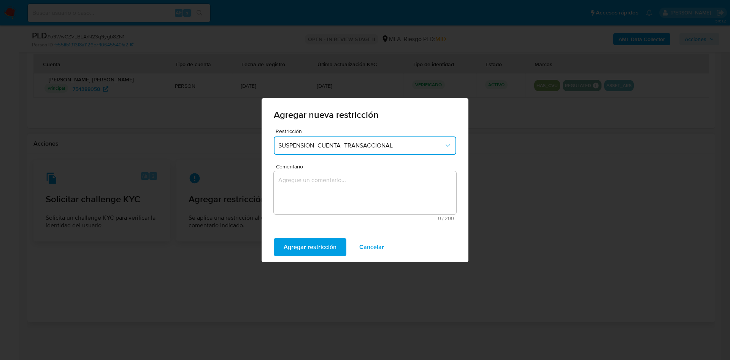
click at [327, 204] on textarea "Comentario" at bounding box center [365, 192] width 182 height 43
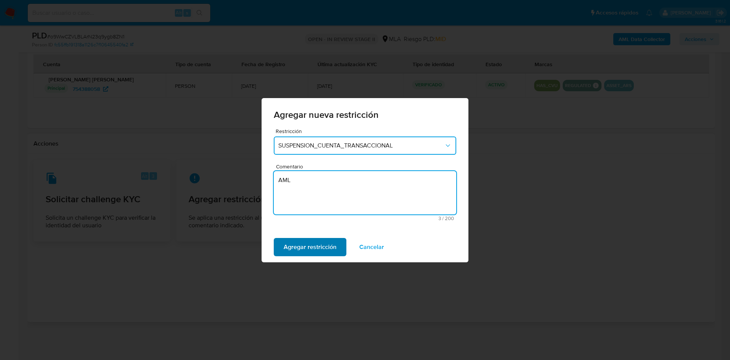
type textarea "AML"
click at [309, 244] on span "Agregar restricción" at bounding box center [310, 247] width 53 height 17
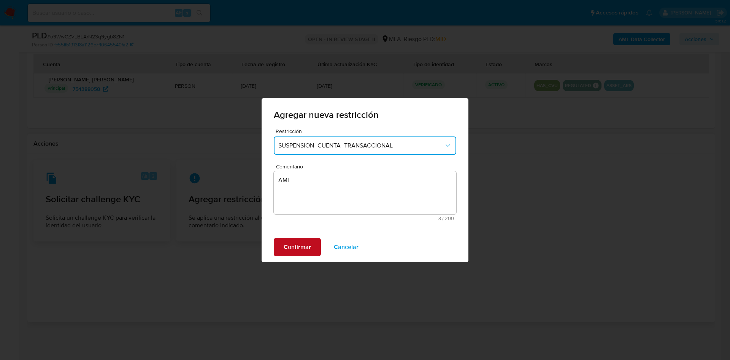
click at [280, 241] on button "Confirmar" at bounding box center [297, 247] width 47 height 18
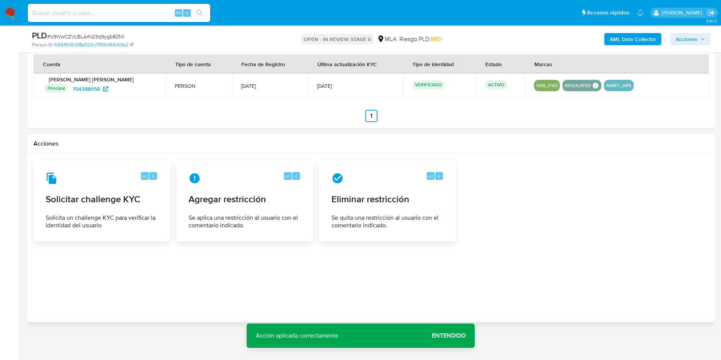
click at [683, 38] on span "Acciones" at bounding box center [687, 39] width 22 height 12
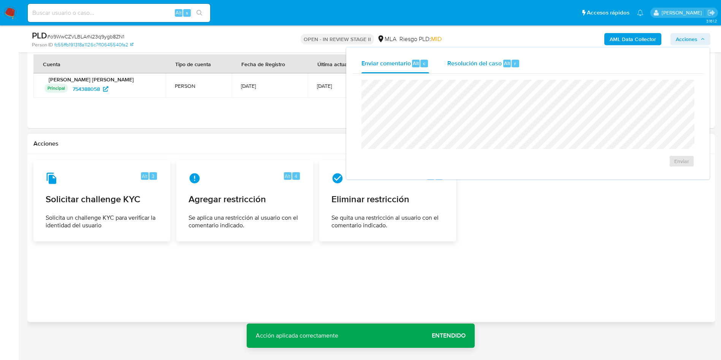
click at [495, 66] on span "Resolución del caso" at bounding box center [474, 63] width 54 height 9
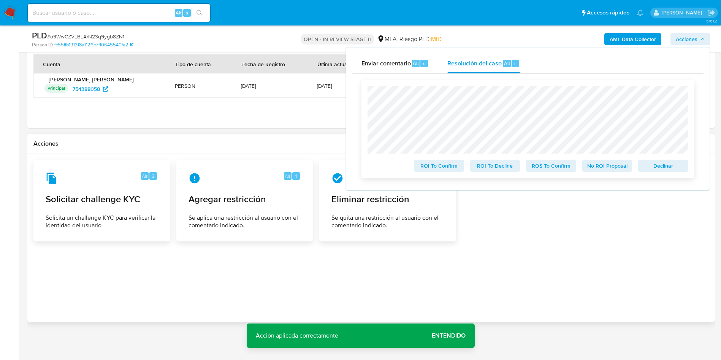
click at [547, 170] on span "ROS To Confirm" at bounding box center [552, 165] width 40 height 11
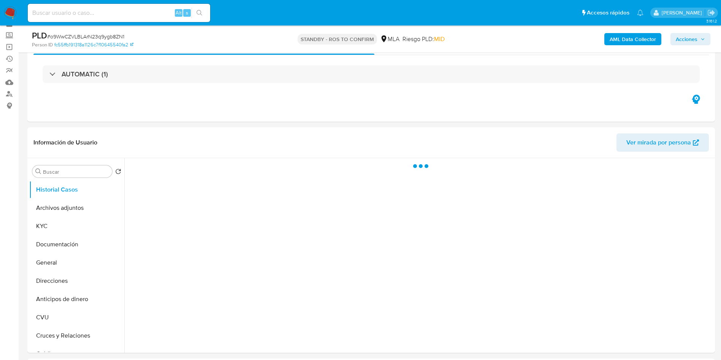
scroll to position [57, 0]
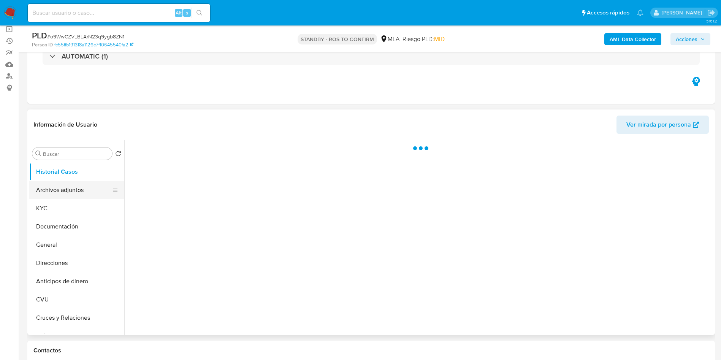
select select "10"
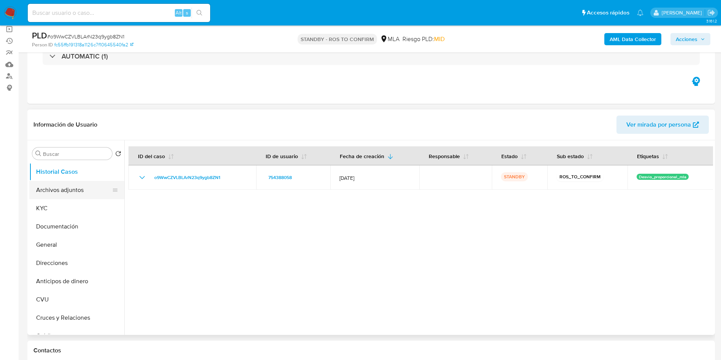
click at [73, 191] on button "Archivos adjuntos" at bounding box center [73, 190] width 89 height 18
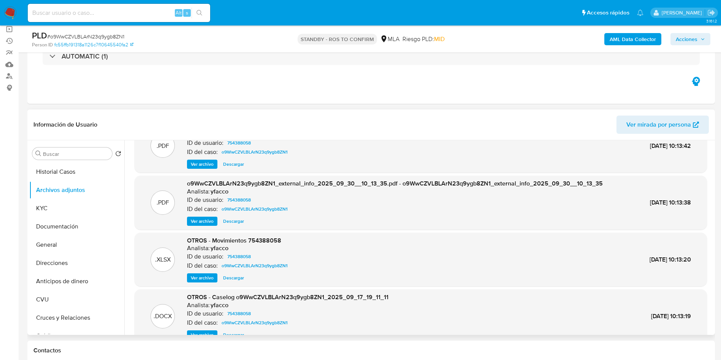
scroll to position [43, 0]
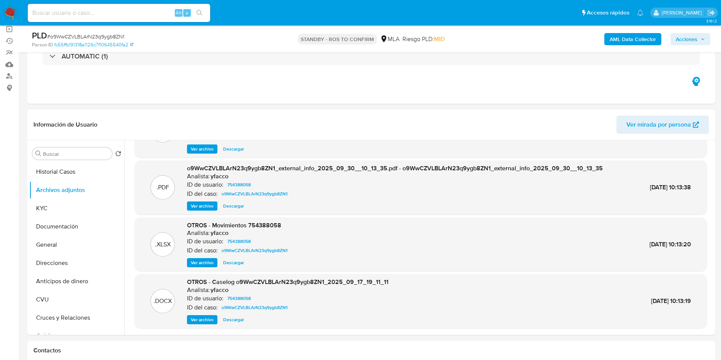
click at [158, 15] on input at bounding box center [119, 13] width 182 height 10
paste input "Análisis efectuado en Caselog adjunto."
type input "Análisis efectuado en Caselog adjunto."
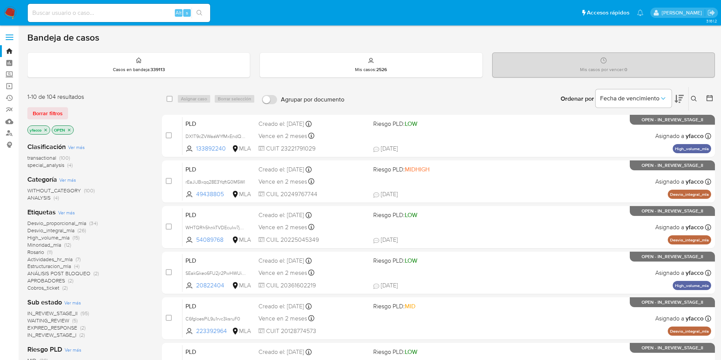
click at [149, 13] on input at bounding box center [119, 13] width 182 height 10
paste input "Fkk6EJ2dRATprFZHdf7LcurK"
type input "Fkk6EJ2dRATprFZHdf7LcurK"
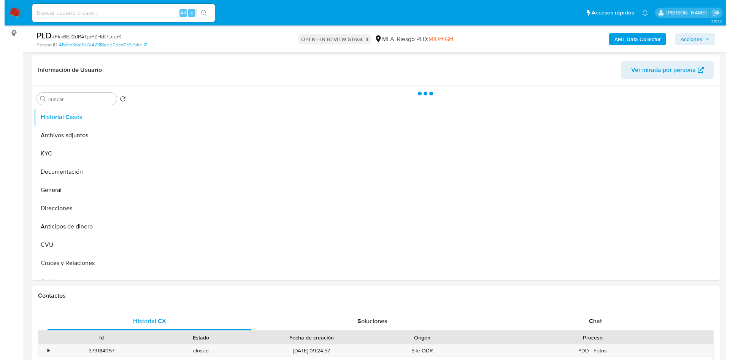
scroll to position [114, 0]
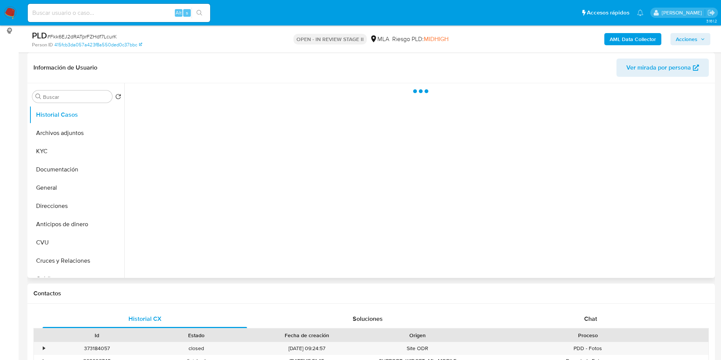
select select "10"
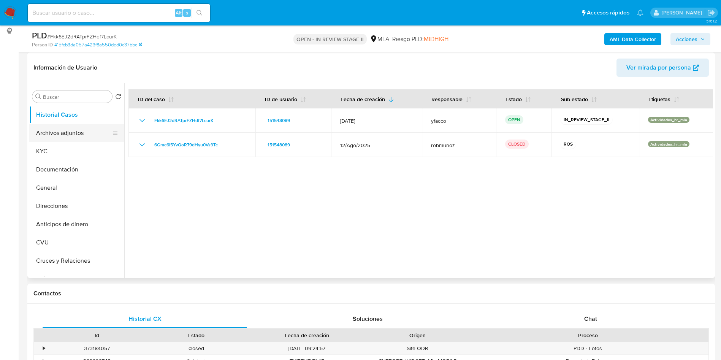
click at [68, 135] on button "Archivos adjuntos" at bounding box center [73, 133] width 89 height 18
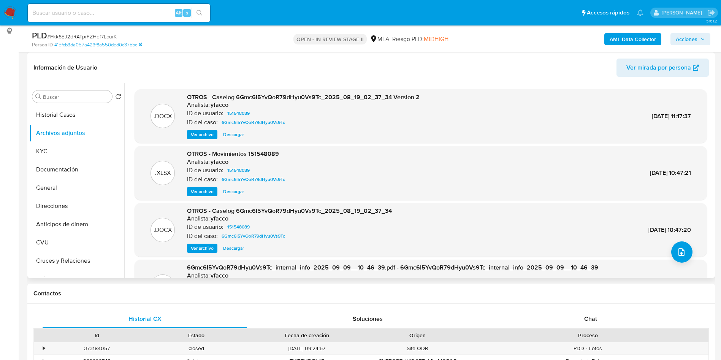
click at [202, 132] on span "Ver archivo" at bounding box center [202, 135] width 23 height 8
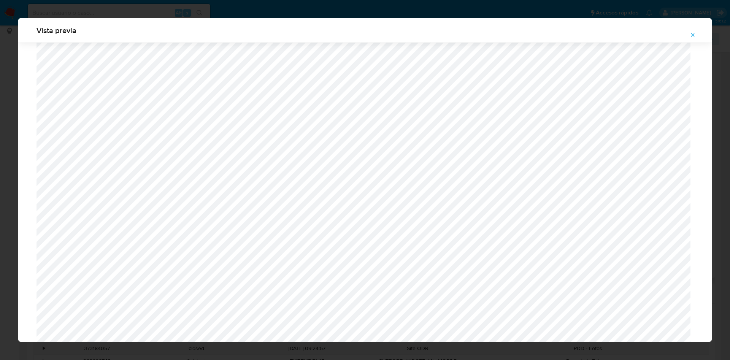
scroll to position [156, 0]
click at [690, 35] on icon "Attachment preview" at bounding box center [693, 35] width 6 height 6
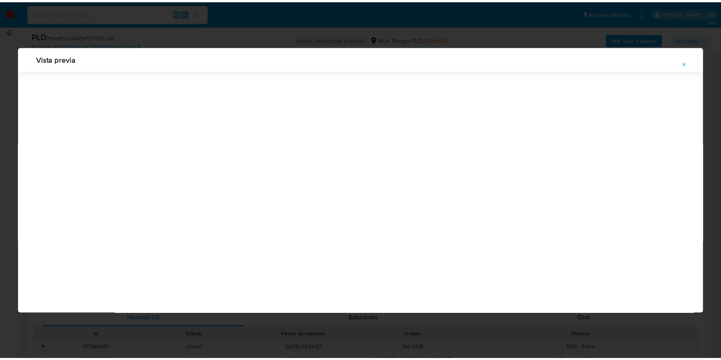
scroll to position [0, 0]
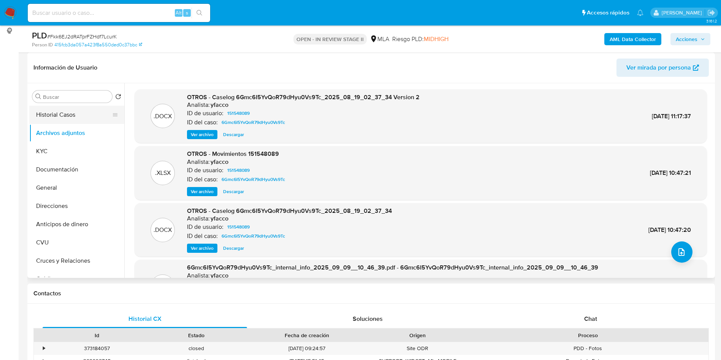
click at [54, 106] on button "Historial Casos" at bounding box center [73, 115] width 89 height 18
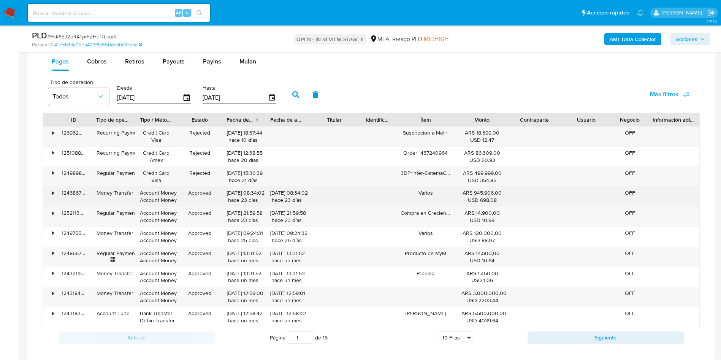
scroll to position [570, 0]
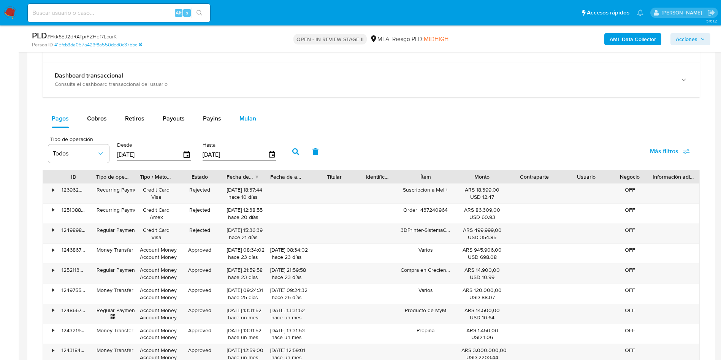
click at [244, 125] on div "Mulan" at bounding box center [248, 118] width 17 height 18
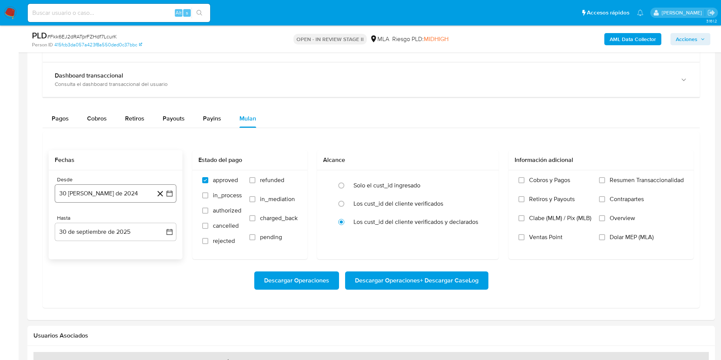
click at [120, 197] on button "30 [PERSON_NAME] de 2024" at bounding box center [116, 193] width 122 height 18
click at [125, 220] on span "agosto 2024" at bounding box center [112, 221] width 35 height 8
click at [161, 222] on icon "Año siguiente" at bounding box center [161, 220] width 3 height 5
click at [112, 290] on span "ago" at bounding box center [115, 291] width 10 height 6
click at [132, 249] on button "1" at bounding box center [131, 249] width 12 height 12
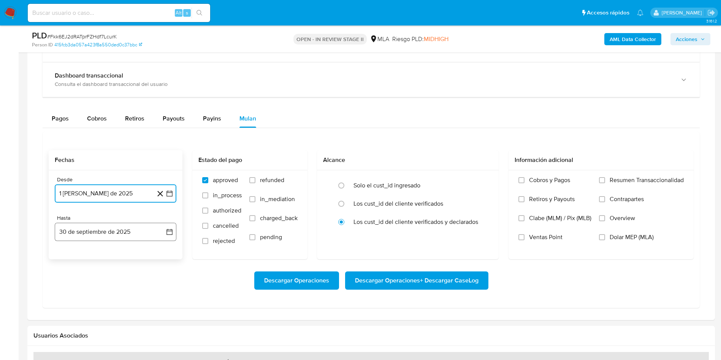
click at [105, 238] on button "30 de septiembre de 2025" at bounding box center [116, 232] width 122 height 18
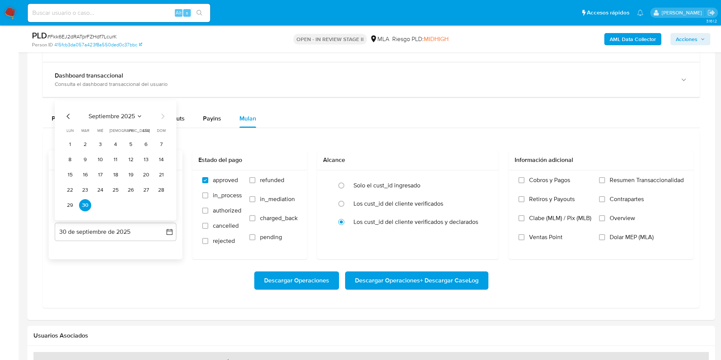
click at [71, 119] on icon "Mes anterior" at bounding box center [68, 116] width 9 height 9
click at [159, 203] on button "31" at bounding box center [161, 205] width 12 height 12
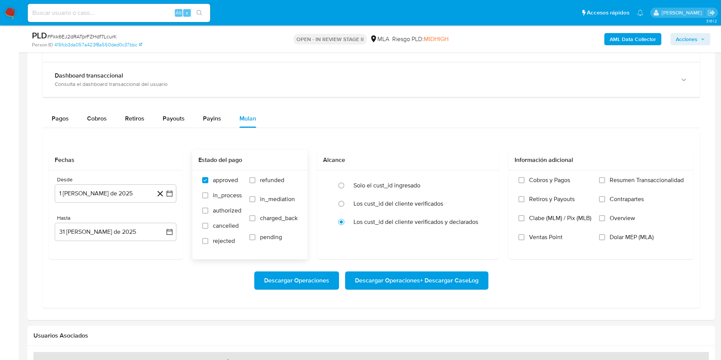
click at [272, 183] on span "refunded" at bounding box center [272, 180] width 24 height 8
click at [255, 183] on input "refunded" at bounding box center [252, 180] width 6 height 6
checkbox input "true"
click at [620, 233] on span "Dolar MEP (MLA)" at bounding box center [632, 237] width 44 height 8
click at [605, 234] on input "Dolar MEP (MLA)" at bounding box center [602, 237] width 6 height 6
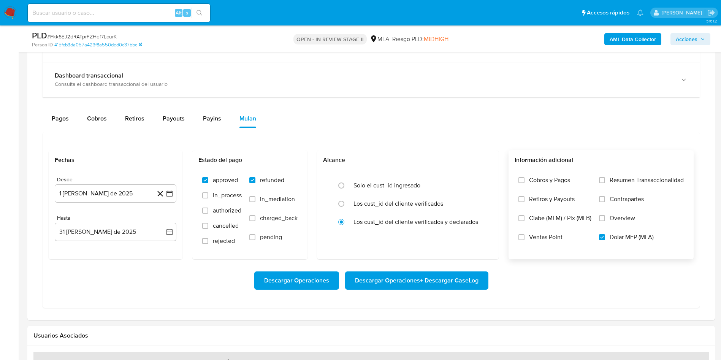
click at [432, 282] on span "Descargar Operaciones + Descargar CaseLog" at bounding box center [417, 280] width 124 height 17
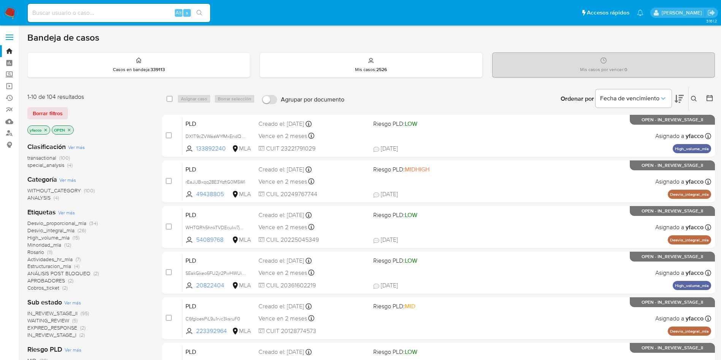
click at [334, 28] on main "3.161.2" at bounding box center [360, 314] width 721 height 628
click at [108, 12] on input at bounding box center [119, 13] width 182 height 10
paste input "3SGD5El38uj4WKjLl0JtWA83"
type input "3SGD5El38uj4WKjLl0JtWA83"
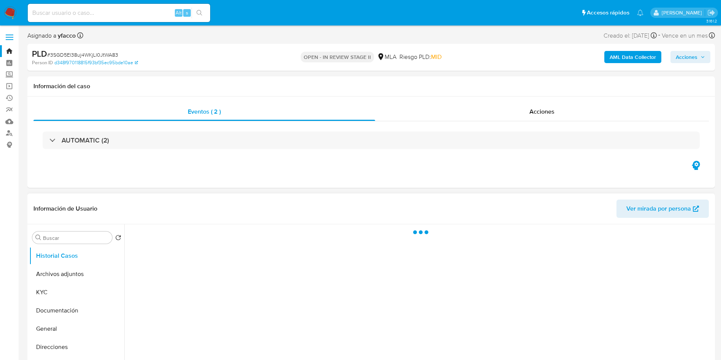
scroll to position [57, 0]
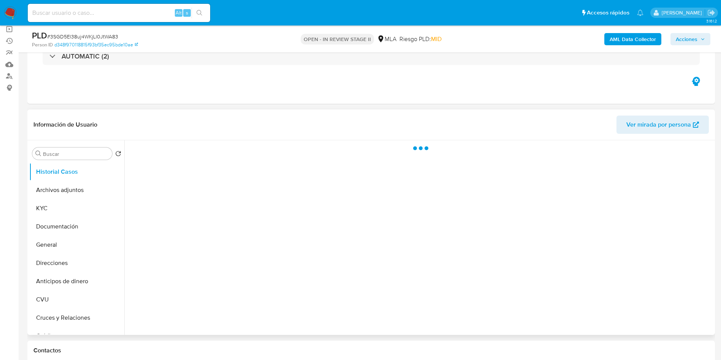
select select "10"
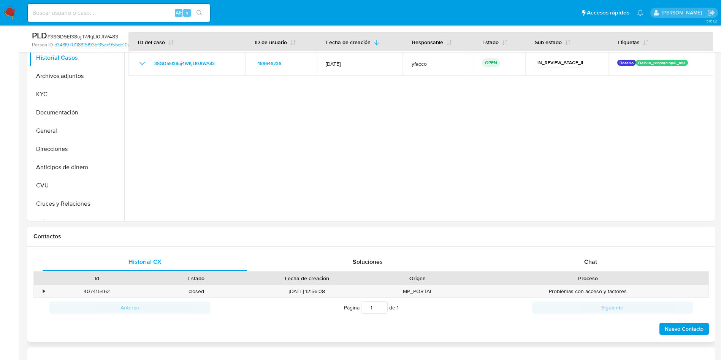
drag, startPoint x: 578, startPoint y: 254, endPoint x: 554, endPoint y: 244, distance: 25.1
click at [578, 254] on div "Chat" at bounding box center [591, 262] width 205 height 18
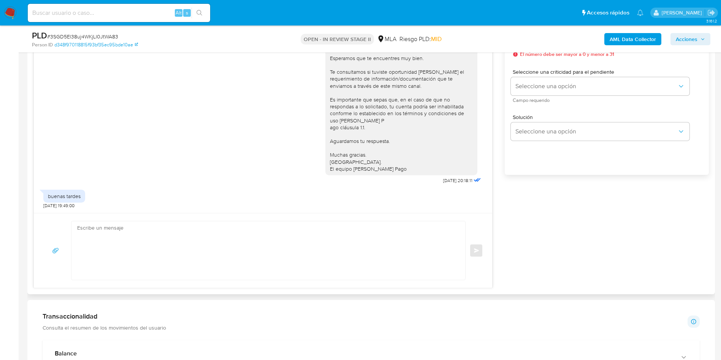
scroll to position [513, 0]
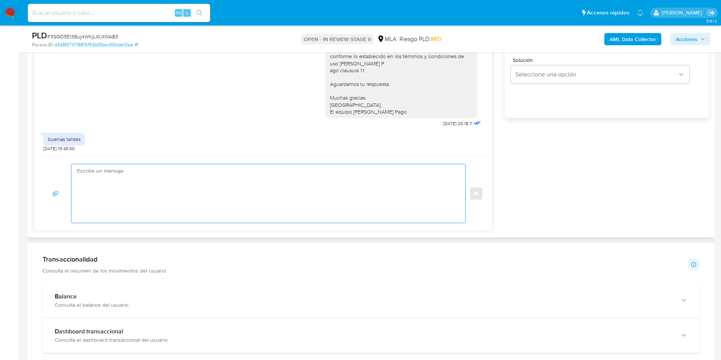
paste textarea "Hola, Muchas gracias por la respuesta. Analizamos tu caso y verificamos que no …"
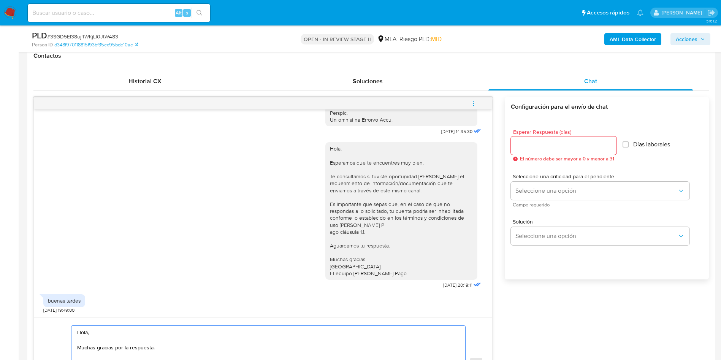
scroll to position [342, 0]
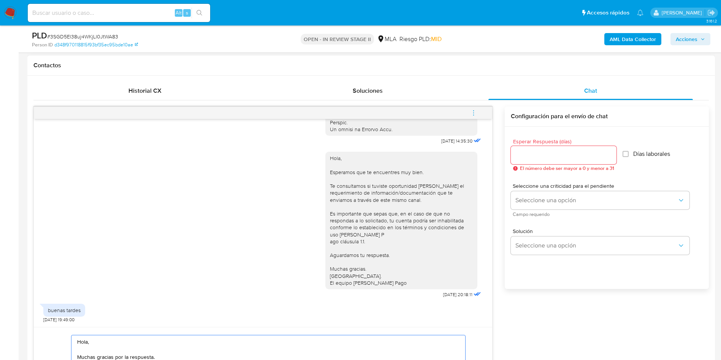
type textarea "Hola, Muchas gracias por la respuesta. Analizamos tu caso y verificamos que no …"
click at [573, 161] on div at bounding box center [564, 155] width 106 height 18
click at [570, 160] on div at bounding box center [564, 155] width 106 height 18
click at [566, 154] on input "Esperar Respuesta (días)" at bounding box center [564, 155] width 106 height 10
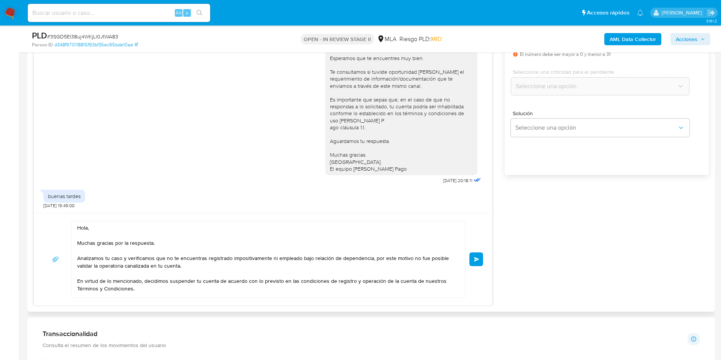
type input "0"
click at [477, 267] on div "Hola, Muchas gracias por la respuesta. Analizamos tu caso y verificamos que no …" at bounding box center [263, 259] width 440 height 77
click at [479, 260] on span "Enviar" at bounding box center [476, 259] width 5 height 5
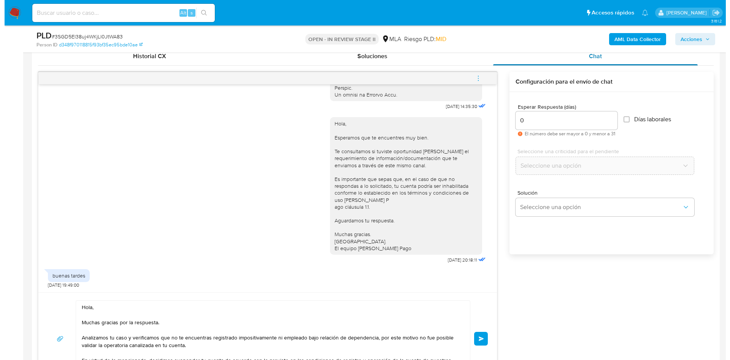
scroll to position [285, 0]
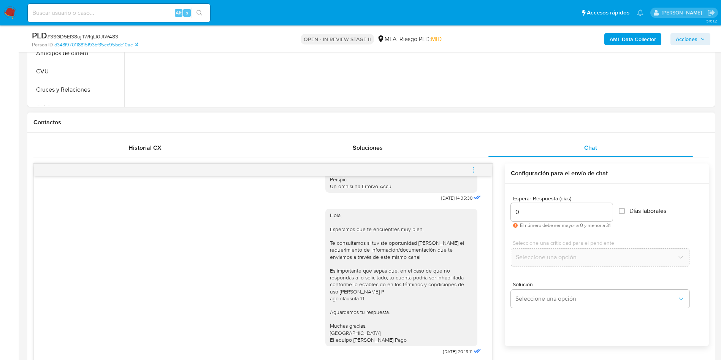
click at [479, 170] on button "menu-action" at bounding box center [473, 170] width 25 height 18
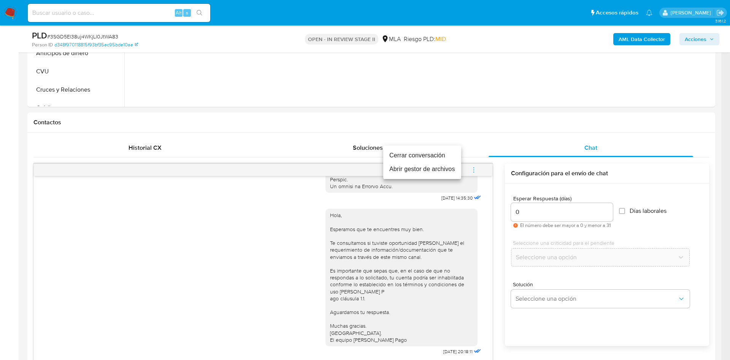
click at [447, 149] on li "Cerrar conversación" at bounding box center [422, 156] width 78 height 14
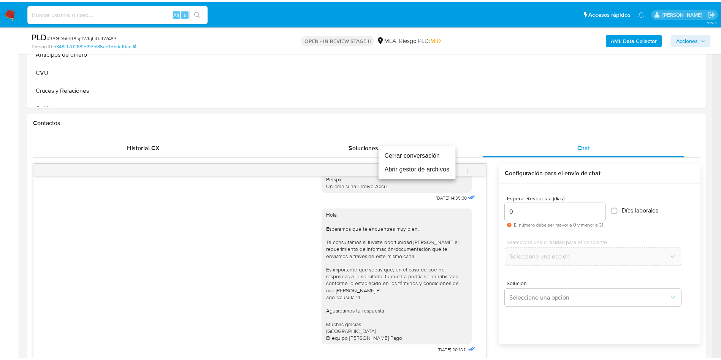
scroll to position [587, 0]
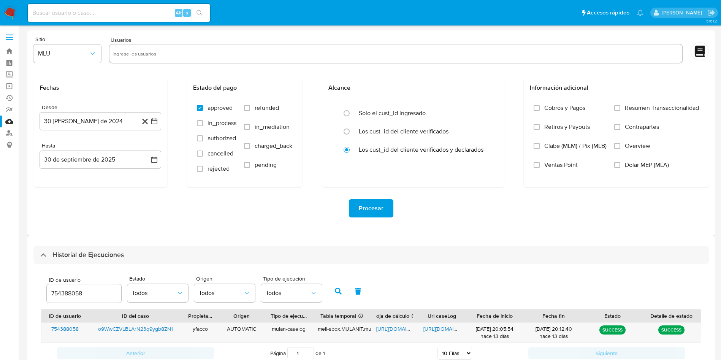
select select "10"
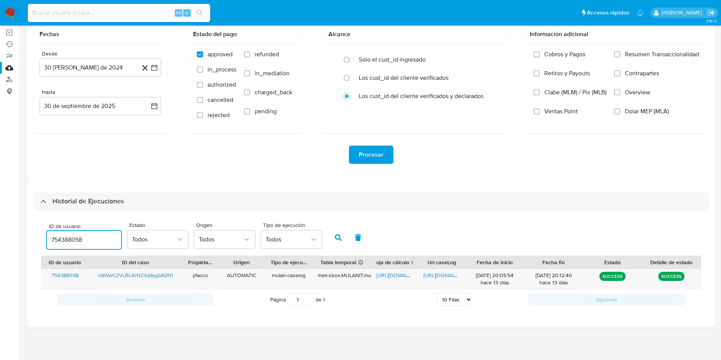
drag, startPoint x: 96, startPoint y: 241, endPoint x: 46, endPoint y: 223, distance: 53.6
click at [46, 223] on div "ID de usuario 754388058 Estado Todos Origen Todos Tipo de ejecución Todos" at bounding box center [184, 236] width 283 height 29
type input "489646236"
click at [336, 238] on icon "button" at bounding box center [338, 237] width 7 height 7
click at [389, 274] on span "[URL][DOMAIN_NAME]" at bounding box center [402, 275] width 52 height 8
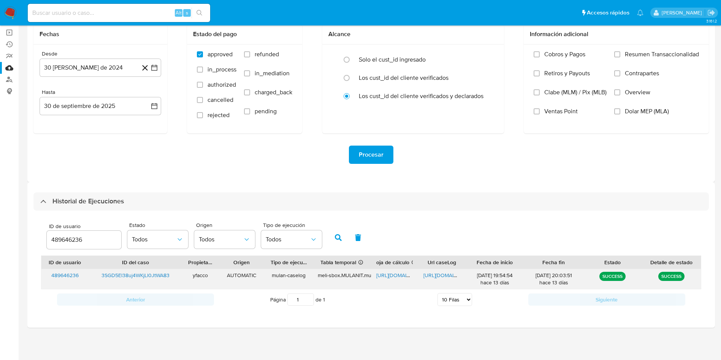
click at [433, 277] on span "[URL][DOMAIN_NAME]" at bounding box center [450, 275] width 52 height 8
click at [86, 234] on div "489646236" at bounding box center [84, 240] width 75 height 18
drag, startPoint x: 89, startPoint y: 243, endPoint x: 17, endPoint y: 233, distance: 72.9
click at [19, 233] on main "3.161.2" at bounding box center [360, 153] width 721 height 414
paste input "187404312"
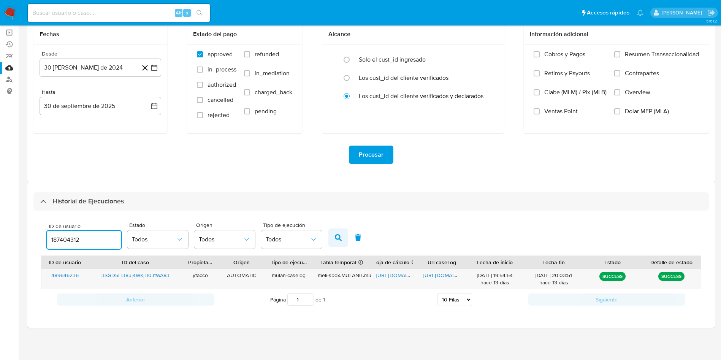
type input "187404312"
click at [333, 236] on button "button" at bounding box center [338, 237] width 20 height 18
click at [389, 274] on span "[URL][DOMAIN_NAME]" at bounding box center [402, 275] width 52 height 8
click at [438, 273] on span "[URL][DOMAIN_NAME]" at bounding box center [450, 275] width 52 height 8
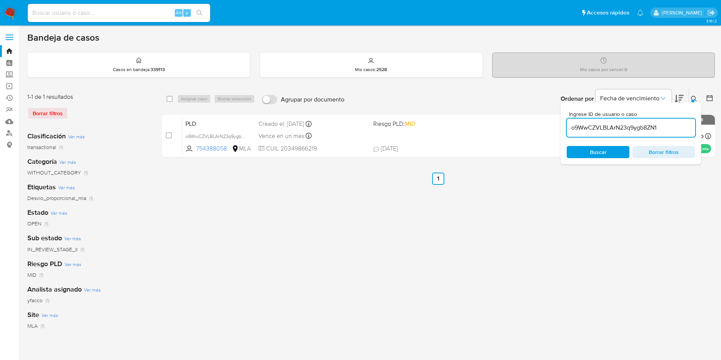
click at [666, 130] on input "o9WwCZVLBLArN23q9ygb8ZN1" at bounding box center [631, 128] width 129 height 10
paste input "zSdoL6r9pVtfzS5S2DrXIdix"
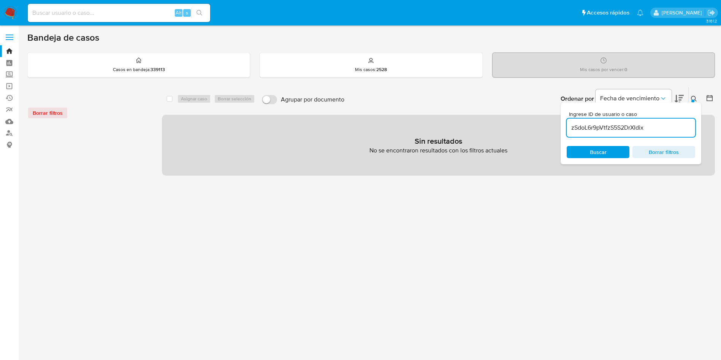
click at [666, 130] on input "zSdoL6r9pVtfzS5S2DrXIdix" at bounding box center [631, 128] width 129 height 10
type input "zSdoL6r9pVtfzS5S2DrXIdix"
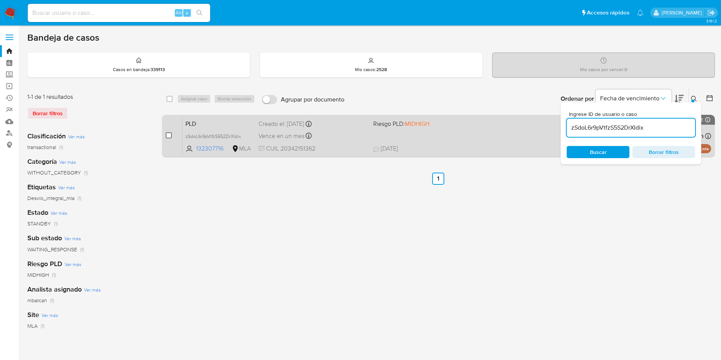
click at [170, 137] on input "checkbox" at bounding box center [169, 135] width 6 height 6
checkbox input "true"
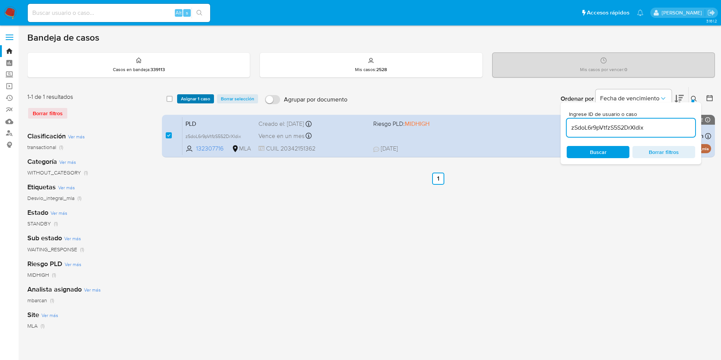
click at [190, 99] on span "Asignar 1 caso" at bounding box center [195, 99] width 29 height 8
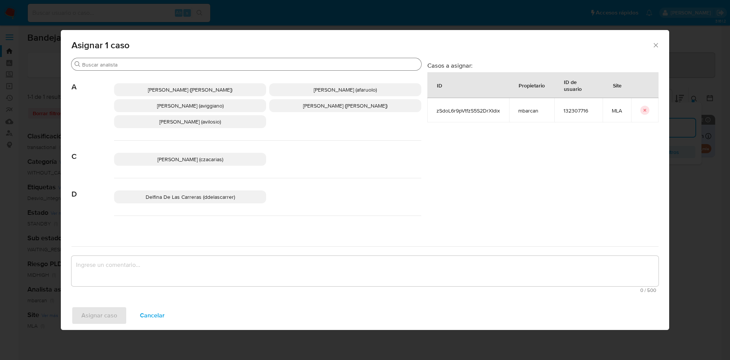
click at [133, 65] on input "Buscar" at bounding box center [250, 64] width 336 height 7
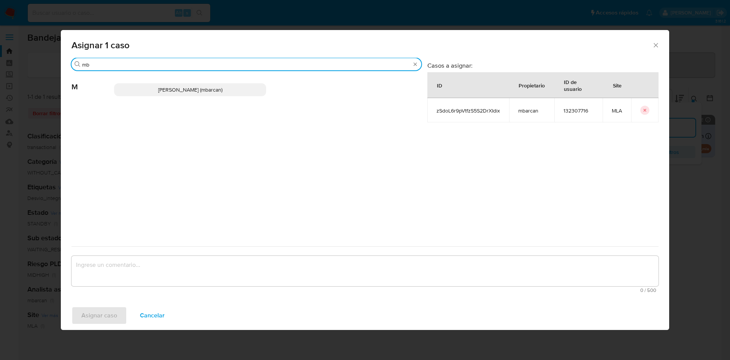
type input "mb"
click at [145, 86] on p "[PERSON_NAME] (mbarcan)" at bounding box center [190, 89] width 152 height 13
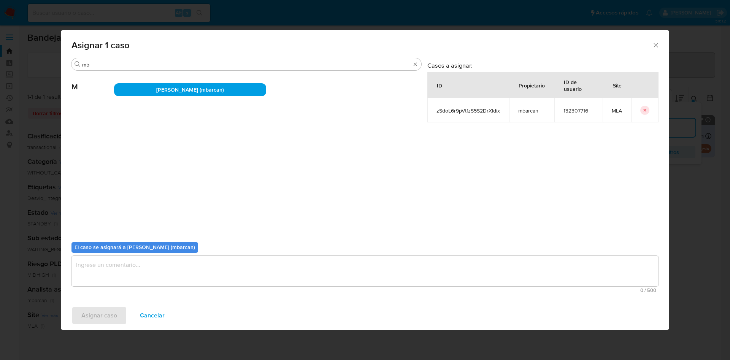
click at [144, 262] on textarea "assign-modal" at bounding box center [364, 271] width 587 height 30
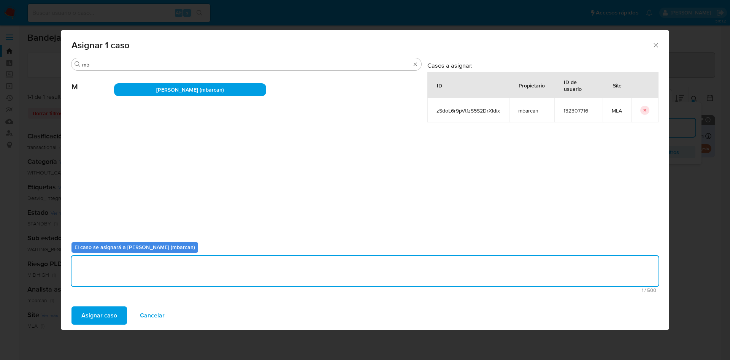
click at [81, 324] on span "Asignar caso" at bounding box center [99, 315] width 36 height 17
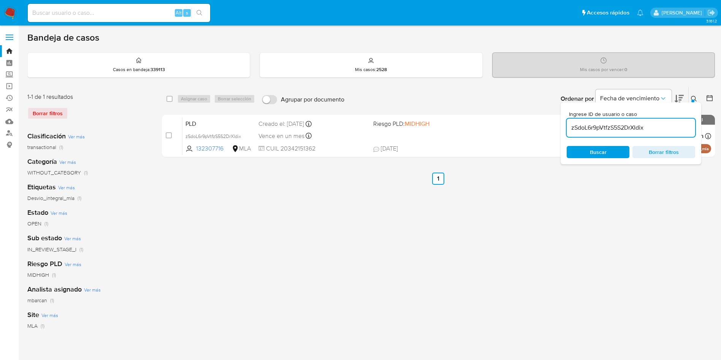
click at [663, 128] on input "zSdoL6r9pVtfzS5S2DrXIdix" at bounding box center [631, 128] width 129 height 10
paste input "e2uqvQdFNoAzgHXFBdEbiIR4"
type input "e2uqvQdFNoAzgHXFBdEbiIR4"
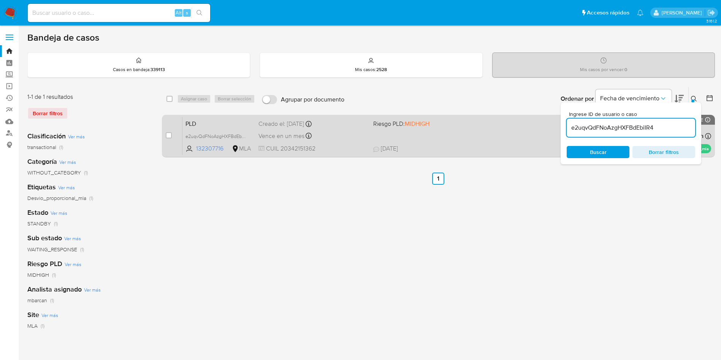
click at [172, 139] on div "case-item-checkbox No es posible asignar el caso" at bounding box center [174, 136] width 17 height 38
click at [172, 136] on div "case-item-checkbox No es posible asignar el caso" at bounding box center [174, 136] width 17 height 38
click at [171, 135] on input "checkbox" at bounding box center [169, 135] width 6 height 6
checkbox input "true"
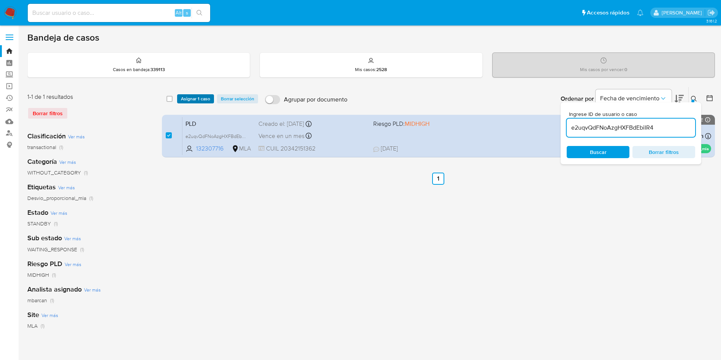
click at [185, 102] on span "Asignar 1 caso" at bounding box center [195, 99] width 29 height 8
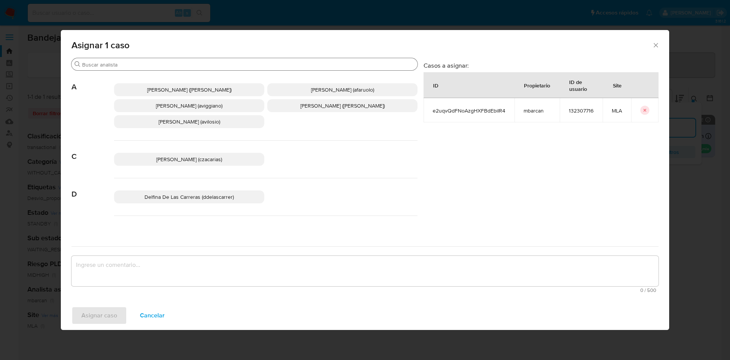
click at [118, 59] on div "Buscar" at bounding box center [244, 64] width 346 height 12
click at [117, 60] on div "Buscar" at bounding box center [244, 64] width 346 height 12
click at [119, 63] on input "Buscar" at bounding box center [248, 64] width 332 height 7
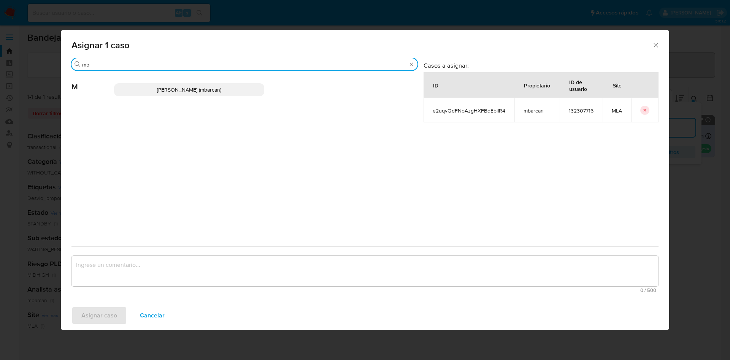
type input "mb"
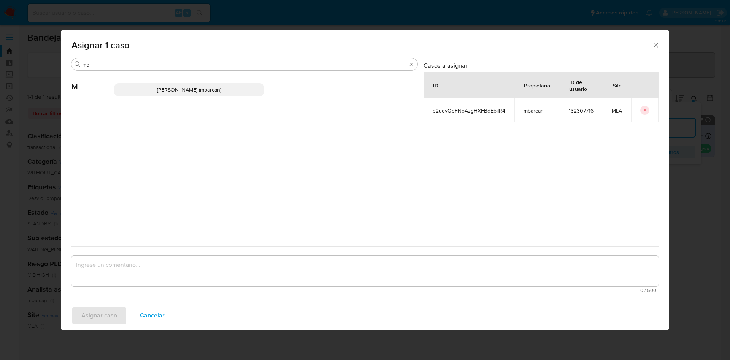
click at [135, 89] on p "Magali Iael Barcan (mbarcan)" at bounding box center [189, 89] width 150 height 13
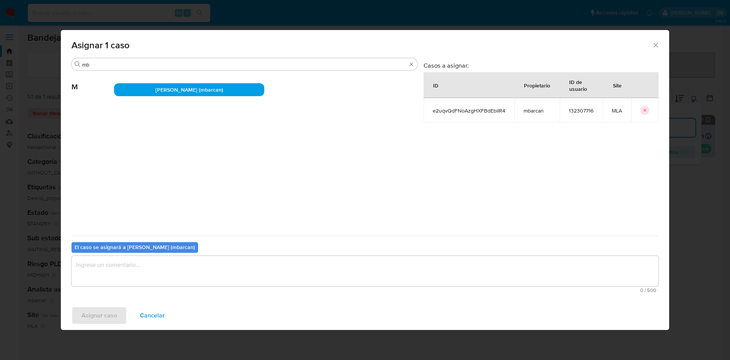
click at [135, 277] on textarea "assign-modal" at bounding box center [364, 271] width 587 height 30
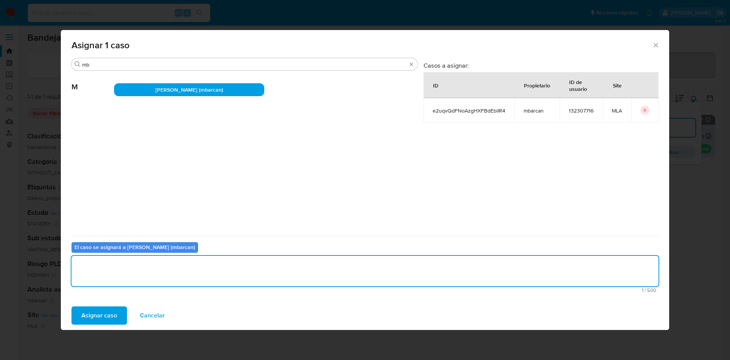
click at [114, 307] on span "Asignar caso" at bounding box center [99, 315] width 36 height 17
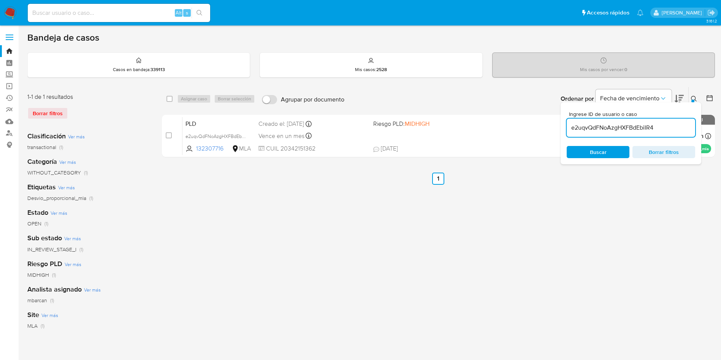
click at [674, 129] on input "e2uqvQdFNoAzgHXFBdEbiIR4" at bounding box center [631, 128] width 129 height 10
paste input "3SGD5El38uj4WKjLl0JtWA83"
type input "3SGD5El38uj4WKjLl0JtWA83"
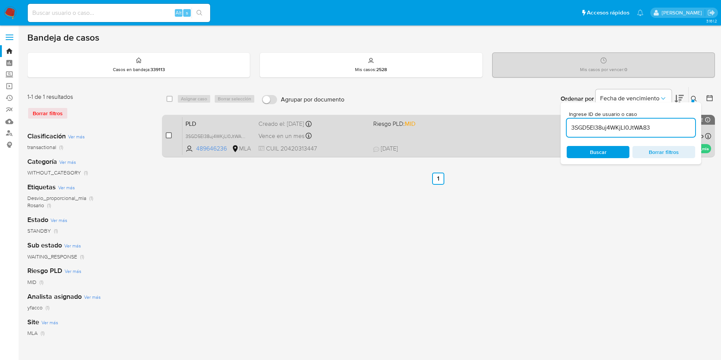
click at [170, 136] on input "checkbox" at bounding box center [169, 135] width 6 height 6
checkbox input "true"
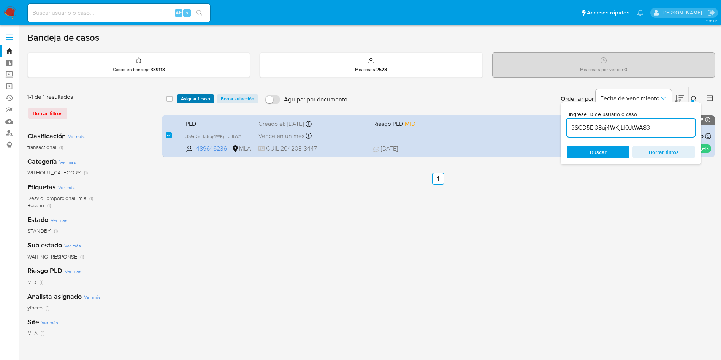
click at [181, 97] on span "Asignar 1 caso" at bounding box center [195, 99] width 29 height 8
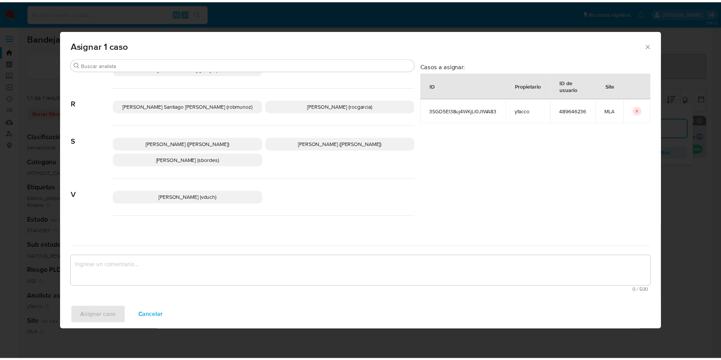
scroll to position [647, 0]
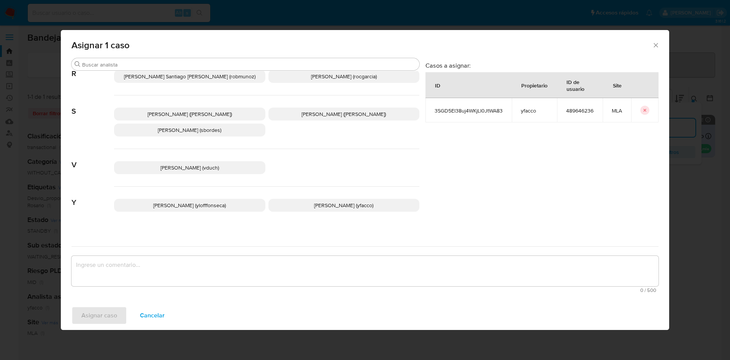
click at [293, 199] on p "Yesica Paola Facco (yfacco)" at bounding box center [343, 205] width 151 height 13
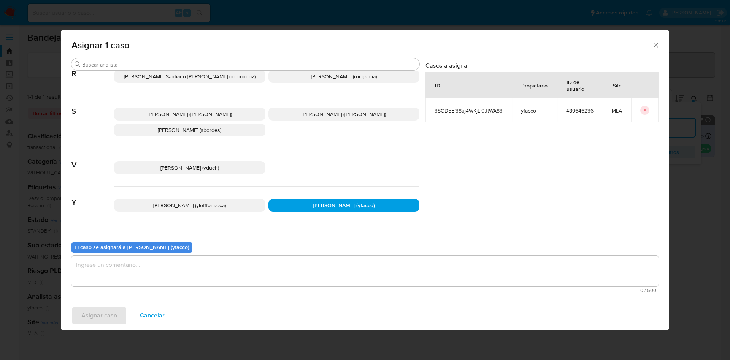
click at [216, 263] on textarea "assign-modal" at bounding box center [364, 271] width 587 height 30
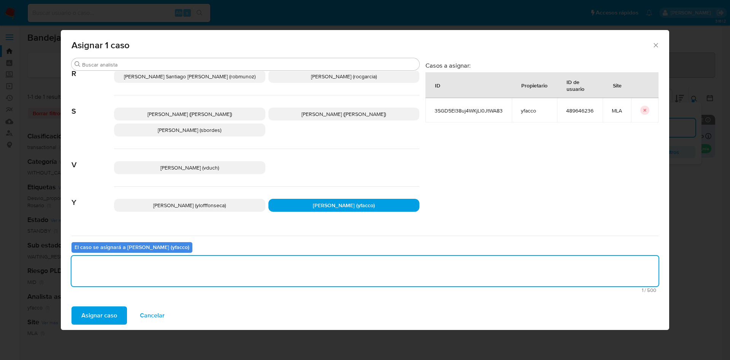
click at [101, 312] on span "Asignar caso" at bounding box center [99, 315] width 36 height 17
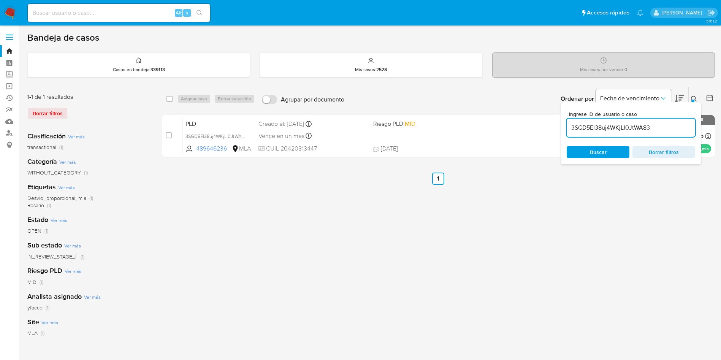
click at [665, 122] on div "3SGD5El38uj4WKjLl0JtWA83" at bounding box center [631, 128] width 129 height 18
drag, startPoint x: 665, startPoint y: 122, endPoint x: 665, endPoint y: 132, distance: 9.9
click at [665, 123] on div "3SGD5El38uj4WKjLl0JtWA83" at bounding box center [631, 128] width 129 height 18
click at [665, 132] on input "3SGD5El38uj4WKjLl0JtWA83" at bounding box center [631, 128] width 129 height 10
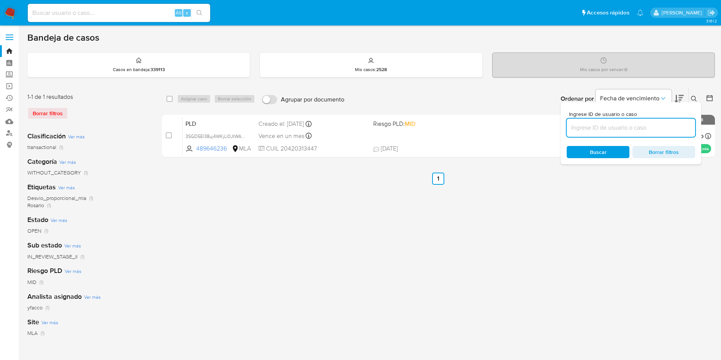
paste input "wFpbhHpF33AVsOTLo9ZghlRC"
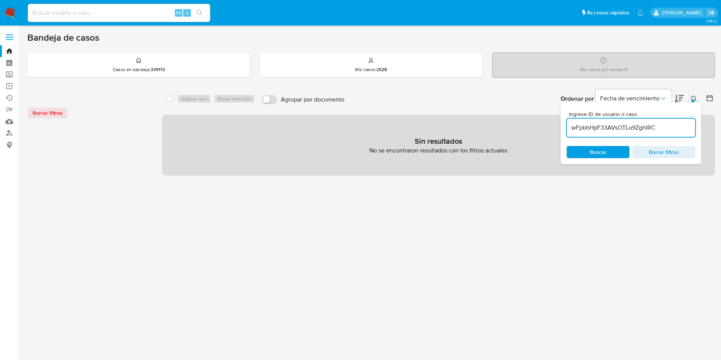
click at [664, 127] on input "wFpbhHpF33AVsOTLo9ZghlRC" at bounding box center [631, 128] width 129 height 10
type input "wFpbhHpF33AVsOTLo9ZghlRC"
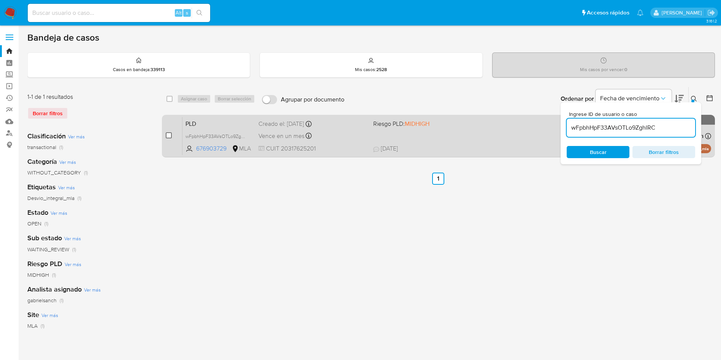
click at [166, 134] on input "checkbox" at bounding box center [169, 135] width 6 height 6
checkbox input "true"
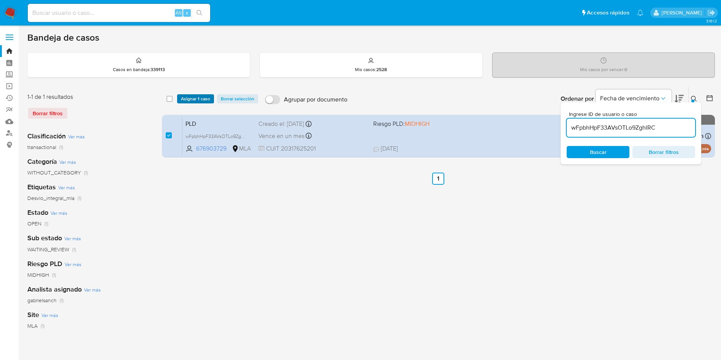
click at [184, 98] on span "Asignar 1 caso" at bounding box center [195, 99] width 29 height 8
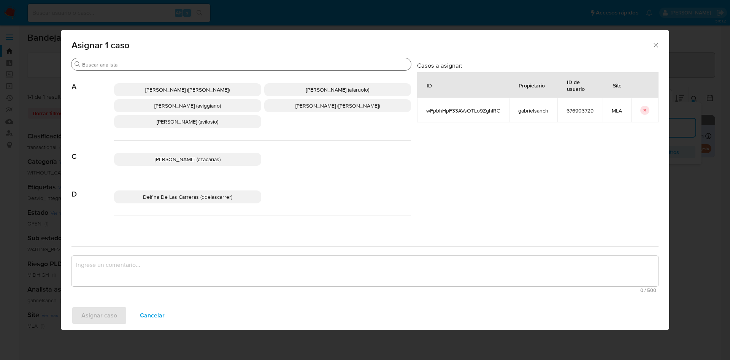
click at [154, 65] on input "Buscar" at bounding box center [245, 64] width 326 height 7
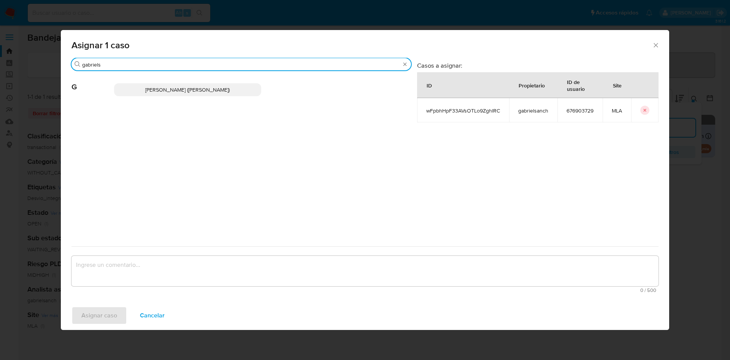
type input "gabriels"
click at [159, 86] on span "Gabriela Sanchez Quinonez (gabrielsanch)" at bounding box center [187, 90] width 84 height 8
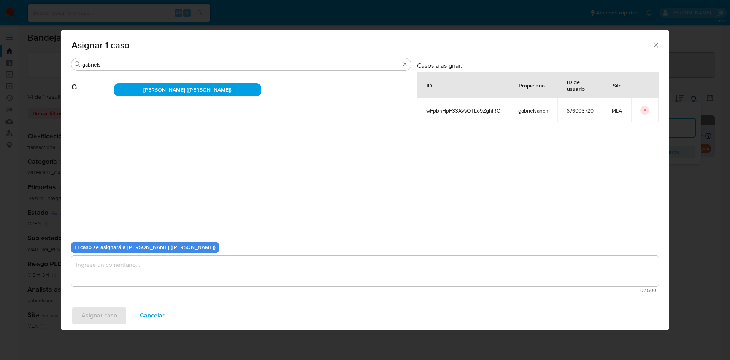
click at [124, 267] on textarea "assign-modal" at bounding box center [364, 271] width 587 height 30
click at [97, 314] on span "Asignar caso" at bounding box center [99, 315] width 36 height 17
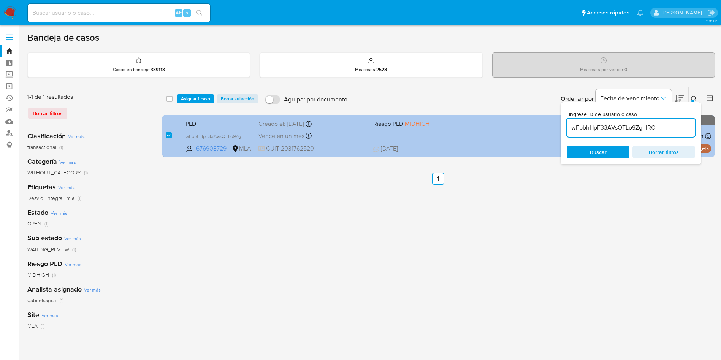
click at [337, 143] on div "PLD wFpbhHpF33AVsOTLo9ZghlRC 676903729 MLA Riesgo PLD: MIDHIGH Creado el: 12/08…" at bounding box center [446, 136] width 529 height 38
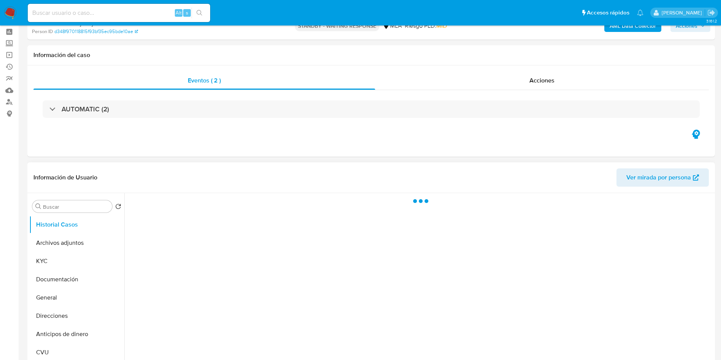
select select "10"
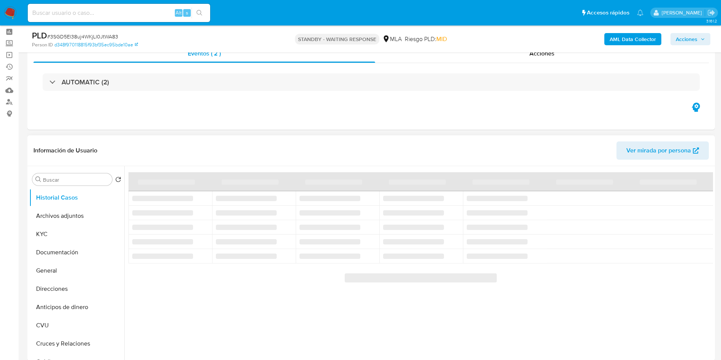
scroll to position [57, 0]
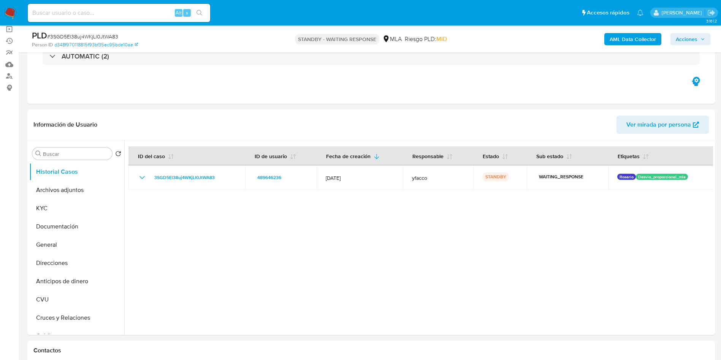
click at [631, 36] on b "AML Data Collector" at bounding box center [633, 39] width 46 height 12
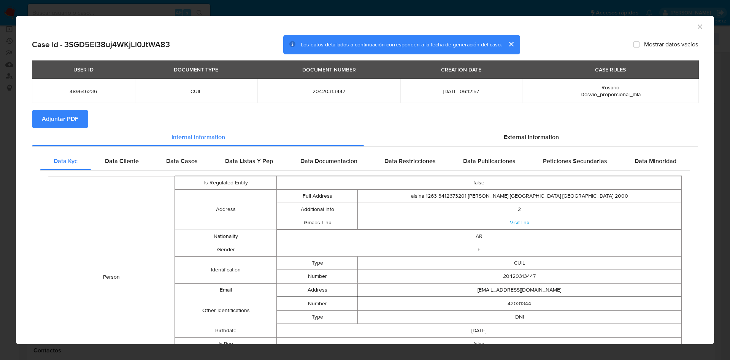
click at [75, 121] on span "Adjuntar PDF" at bounding box center [60, 119] width 36 height 17
click at [696, 28] on icon "Cerrar ventana" at bounding box center [700, 27] width 8 height 8
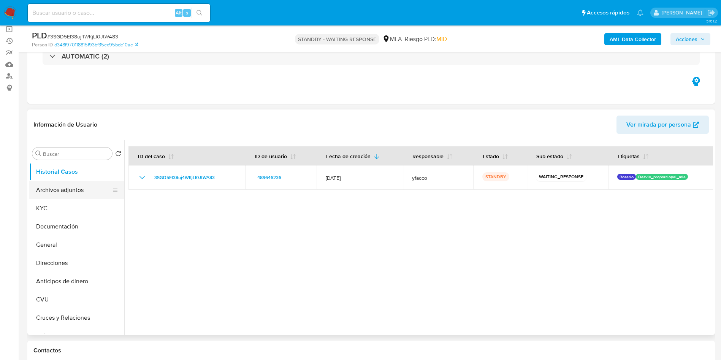
click at [49, 193] on button "Archivos adjuntos" at bounding box center [73, 190] width 89 height 18
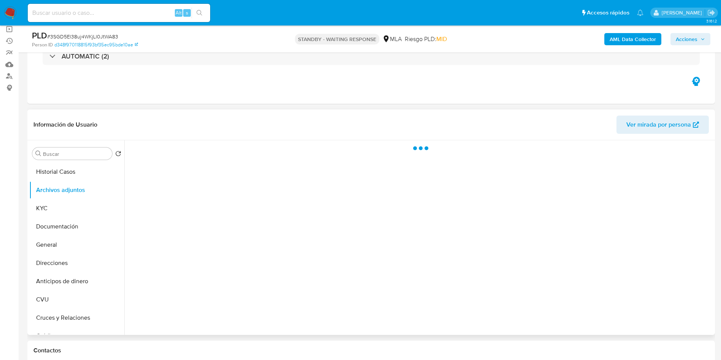
scroll to position [114, 0]
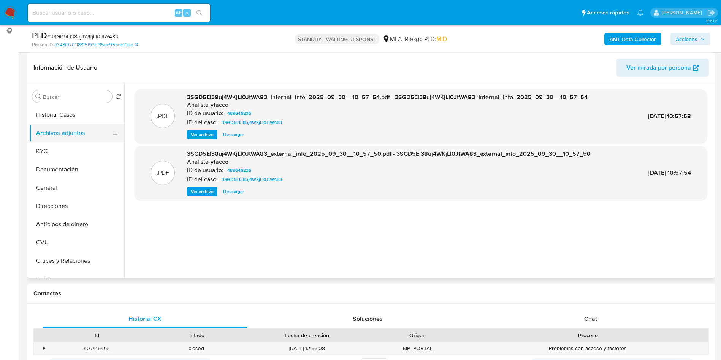
click at [84, 124] on button "Archivos adjuntos" at bounding box center [73, 133] width 89 height 18
click at [86, 108] on button "Historial Casos" at bounding box center [73, 115] width 89 height 18
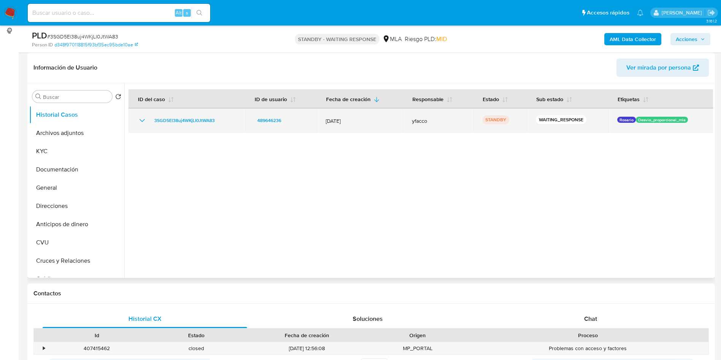
drag, startPoint x: 149, startPoint y: 121, endPoint x: 218, endPoint y: 118, distance: 69.3
click at [218, 118] on div "3SGD5El38uj4WKjLl0JtWA83" at bounding box center [187, 120] width 98 height 9
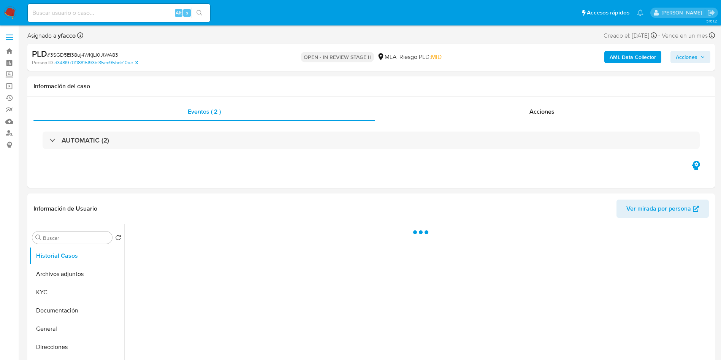
select select "10"
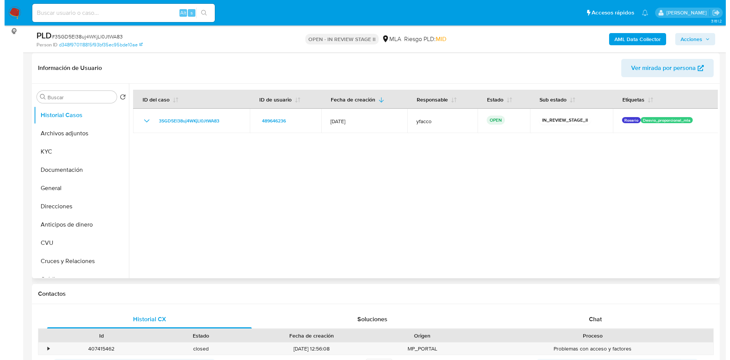
scroll to position [114, 0]
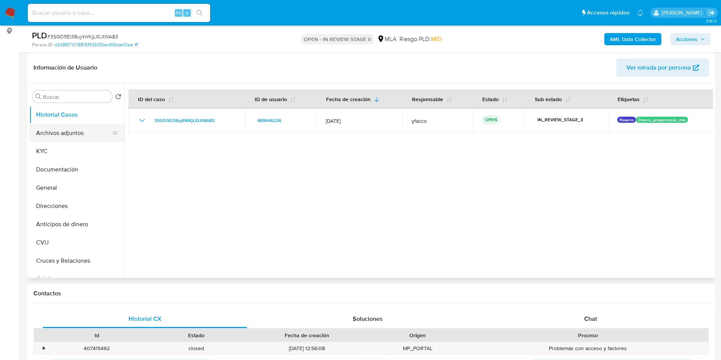
click at [41, 133] on button "Archivos adjuntos" at bounding box center [73, 133] width 89 height 18
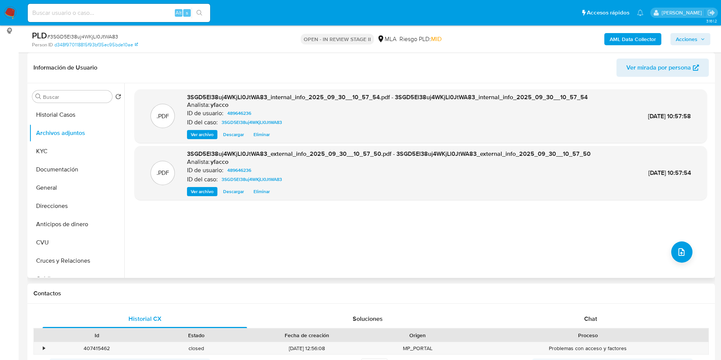
click at [700, 251] on div ".PDF 3SGD5El38uj4WKjLl0JtWA83_internal_info_2025_09_30__10_57_54.pdf - 3SGD5El3…" at bounding box center [421, 180] width 573 height 182
click at [685, 251] on button "upload-file" at bounding box center [681, 251] width 21 height 21
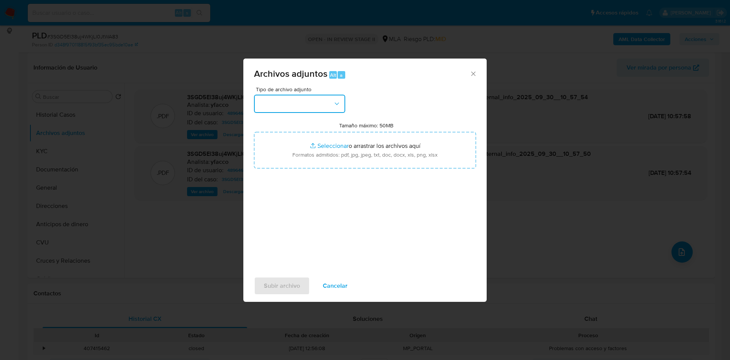
click at [302, 102] on button "button" at bounding box center [299, 104] width 91 height 18
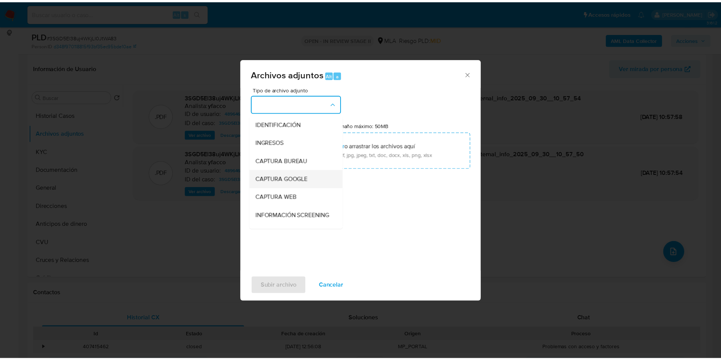
scroll to position [57, 0]
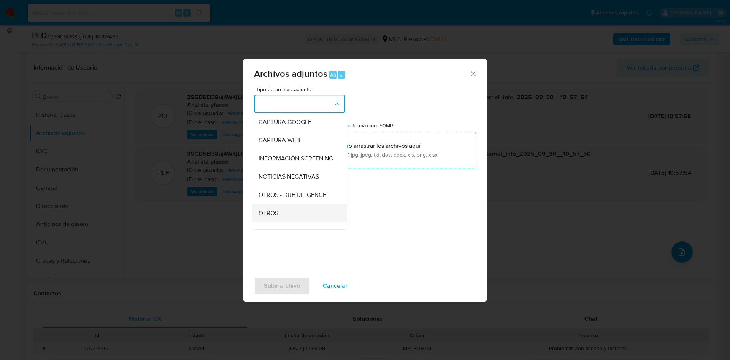
click at [279, 217] on div "OTROS" at bounding box center [298, 213] width 78 height 18
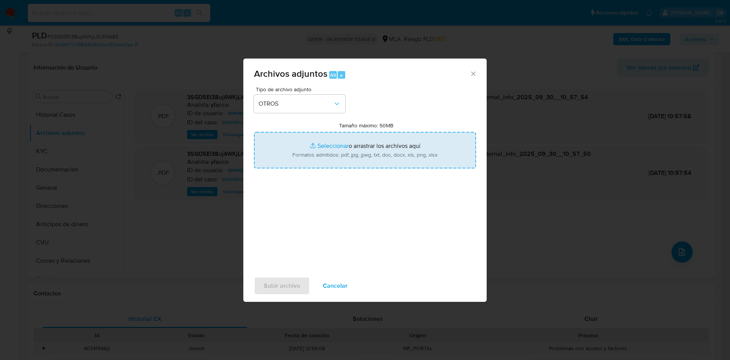
click at [328, 141] on input "Tamaño máximo: 50MB Seleccionar archivos" at bounding box center [365, 150] width 222 height 36
type input "C:\fakepath\Caselog 3SGD5El38uj4WKjLl0JtWA83_2025_09_17_19_02_31.docx"
click at [342, 142] on input "Tamaño máximo: 50MB Seleccionar archivos" at bounding box center [365, 150] width 222 height 36
type input "C:\fakepath\Movimientos 489646236.xlsx"
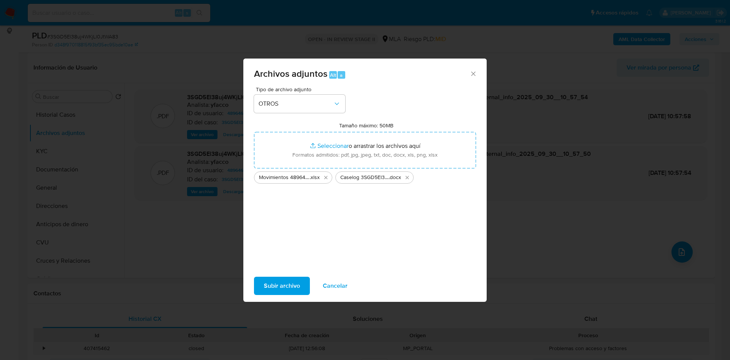
click at [272, 291] on span "Subir archivo" at bounding box center [282, 286] width 36 height 17
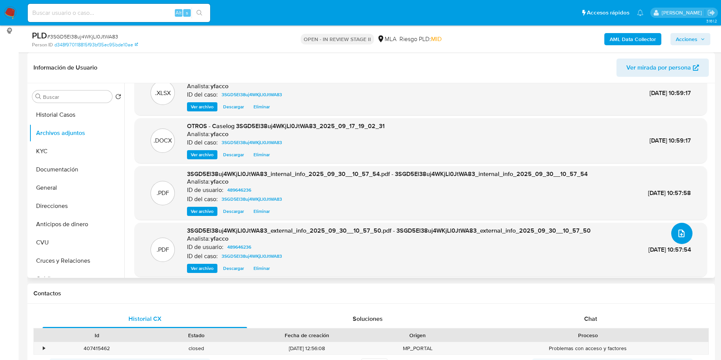
scroll to position [24, 0]
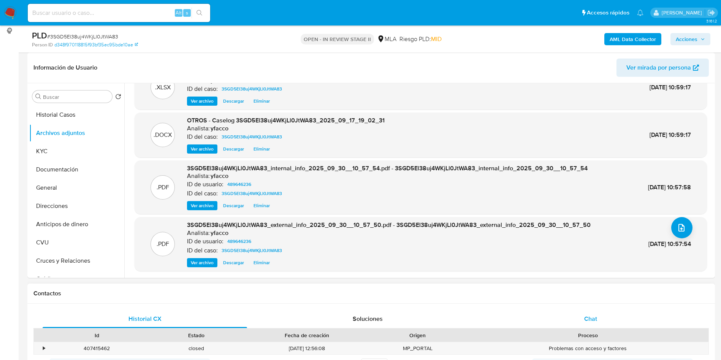
click at [592, 323] on span "Chat" at bounding box center [590, 318] width 13 height 9
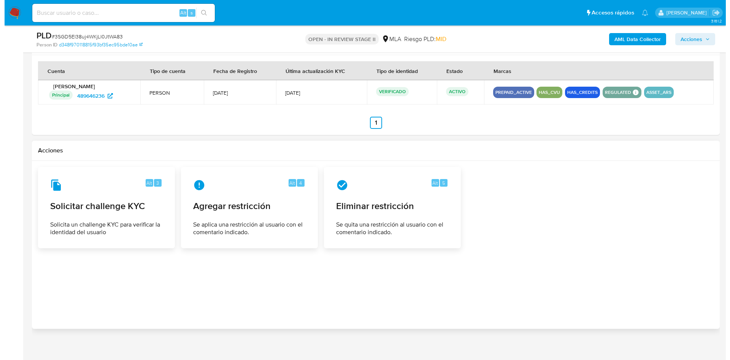
scroll to position [1163, 0]
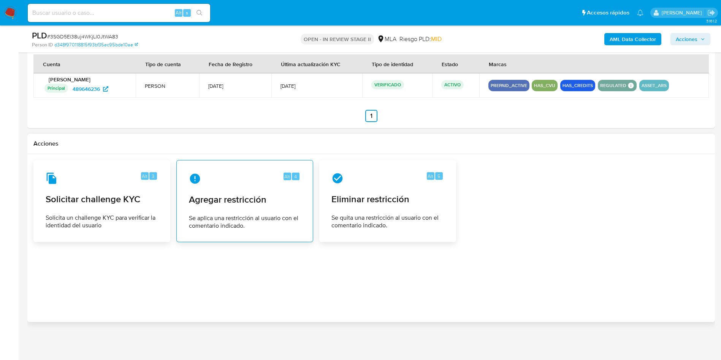
click at [251, 206] on div "Alt 4 Agregar restricción Se aplica una restricción al usuario con el comentari…" at bounding box center [245, 201] width 124 height 69
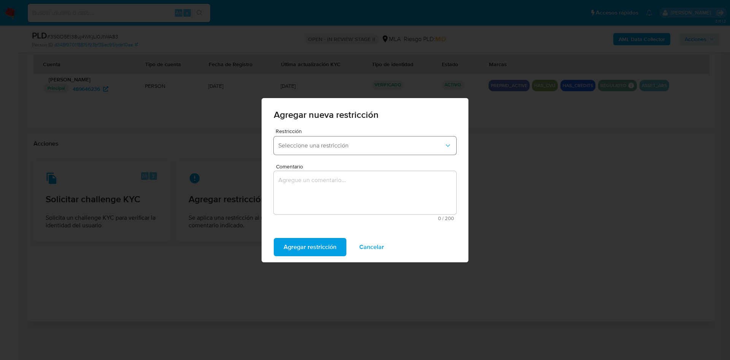
click at [340, 148] on span "Seleccione una restricción" at bounding box center [361, 146] width 166 height 8
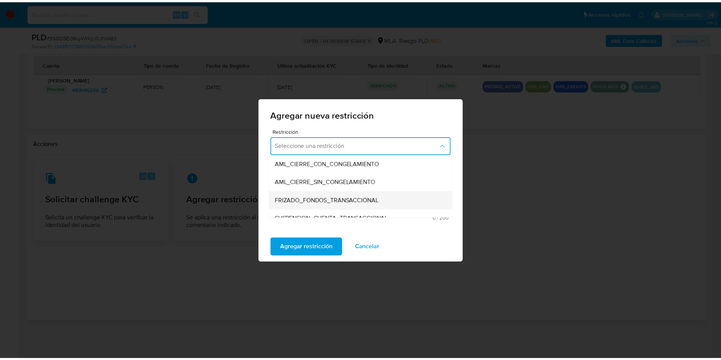
scroll to position [114, 0]
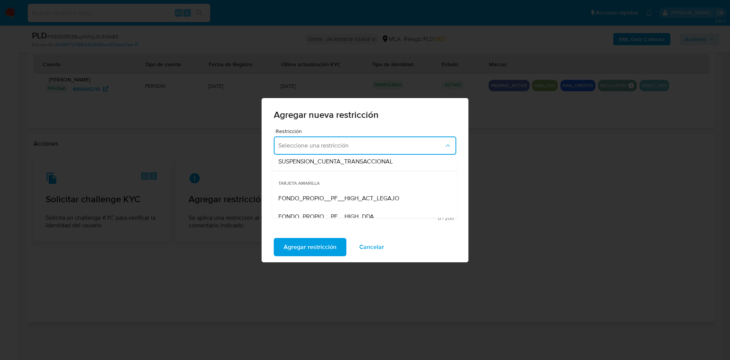
click at [339, 161] on span "SUSPENSION_CUENTA_TRANSACCIONAL" at bounding box center [335, 162] width 114 height 8
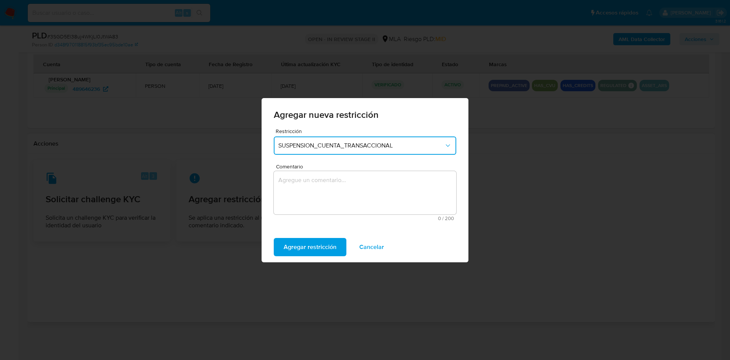
click at [346, 183] on textarea "Comentario" at bounding box center [365, 192] width 182 height 43
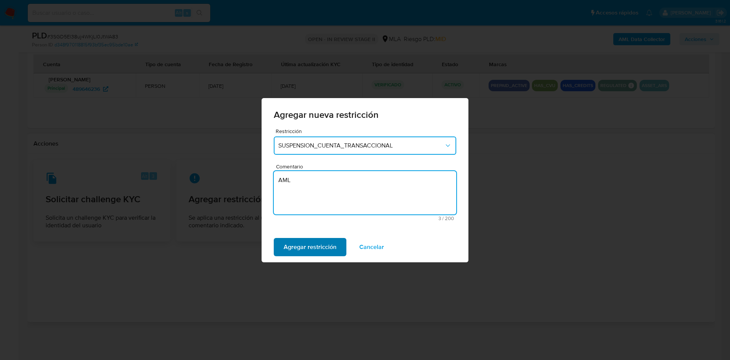
type textarea "AML"
click at [314, 255] on span "Agregar restricción" at bounding box center [310, 247] width 53 height 17
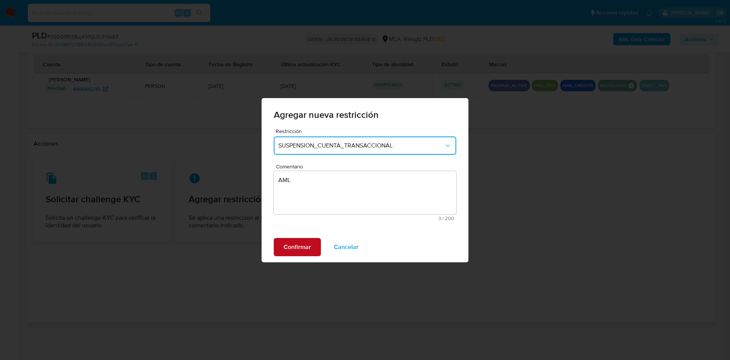
click at [294, 243] on span "Confirmar" at bounding box center [297, 247] width 27 height 17
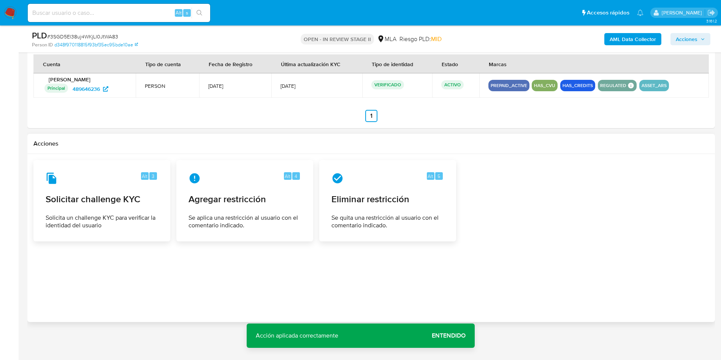
click at [692, 42] on span "Acciones" at bounding box center [687, 39] width 22 height 12
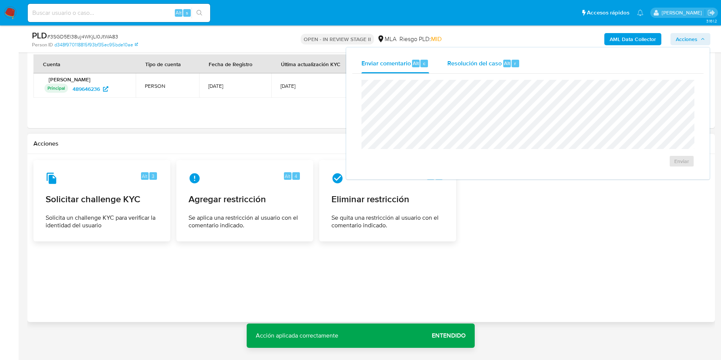
click at [486, 64] on span "Resolución del caso" at bounding box center [474, 63] width 54 height 9
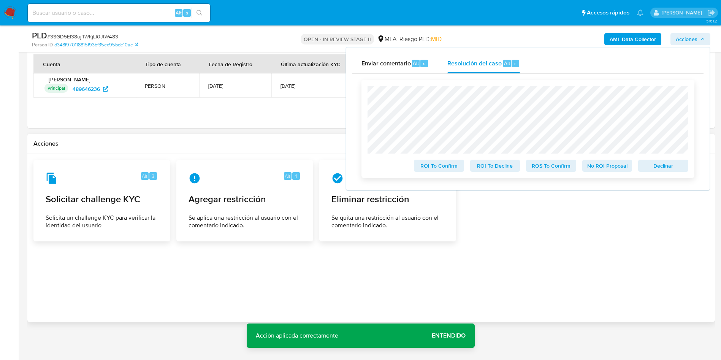
click at [549, 169] on span "ROS To Confirm" at bounding box center [552, 165] width 40 height 11
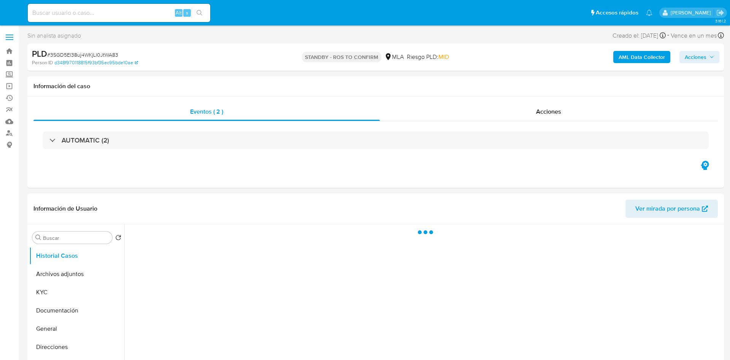
select select "10"
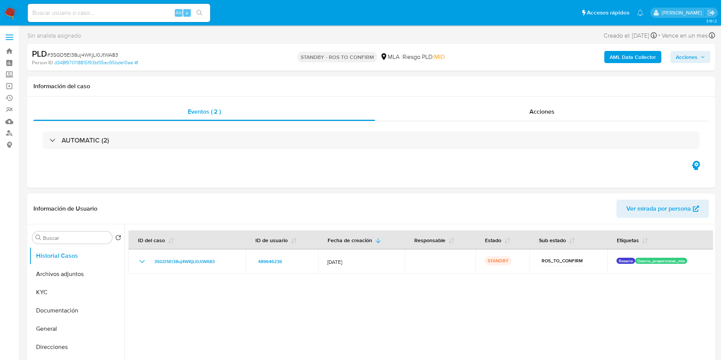
click at [138, 9] on input at bounding box center [119, 13] width 182 height 10
paste input "7YUjBwzsACZ65W3OQnDrp193"
type input "7YUjBwzsACZ65W3OQnDrp193"
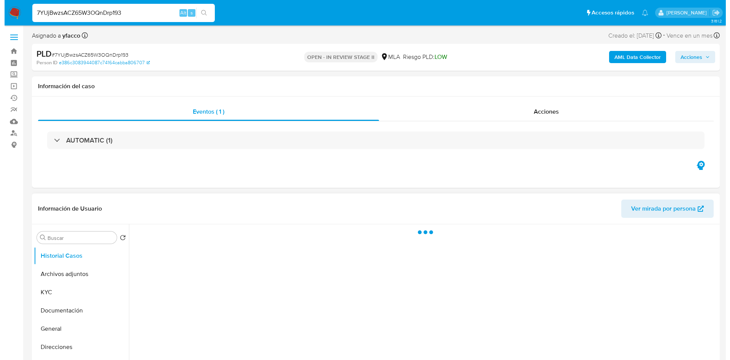
scroll to position [114, 0]
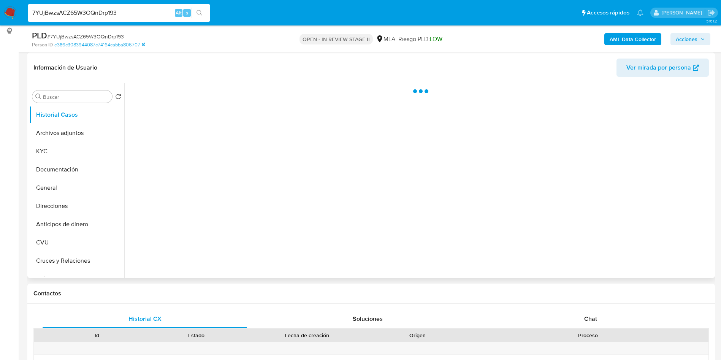
select select "10"
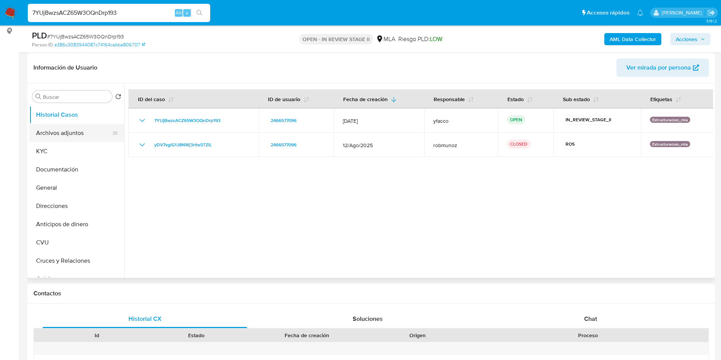
click at [64, 135] on button "Archivos adjuntos" at bounding box center [73, 133] width 89 height 18
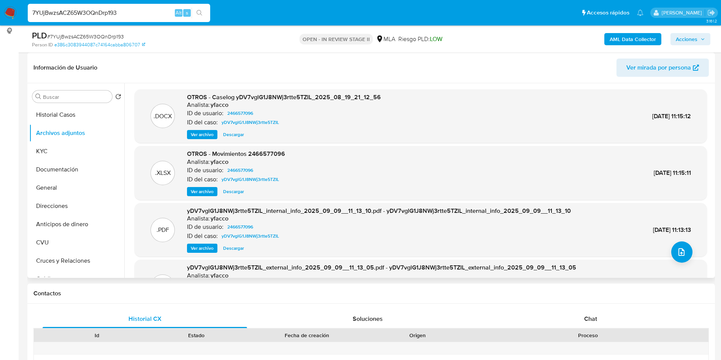
click at [199, 135] on span "Ver archivo" at bounding box center [202, 135] width 23 height 8
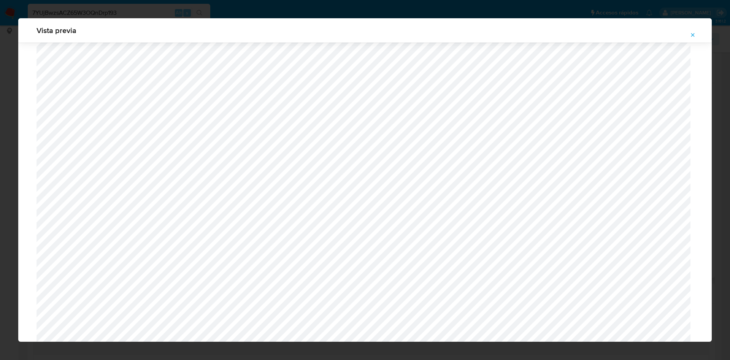
scroll to position [156, 0]
click at [693, 33] on icon "Attachment preview" at bounding box center [693, 35] width 6 height 6
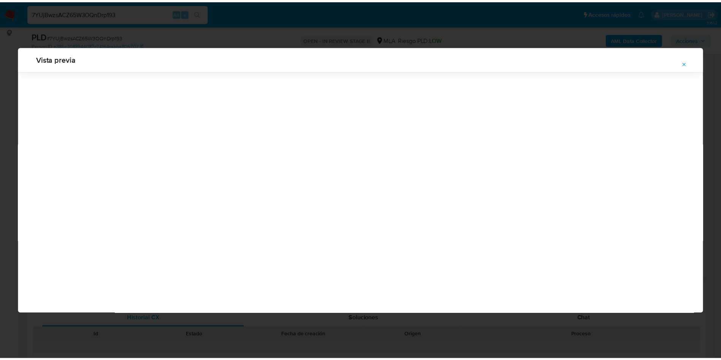
scroll to position [0, 0]
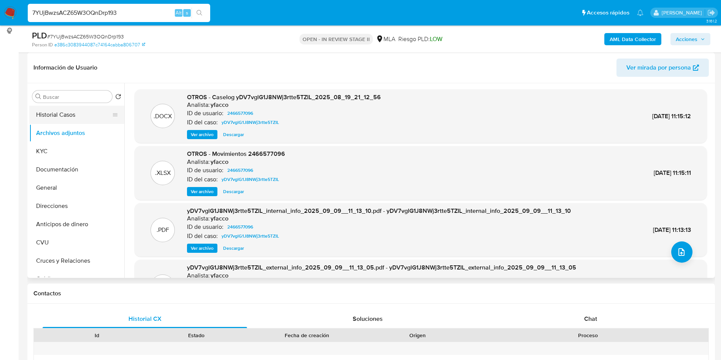
click at [62, 113] on button "Historial Casos" at bounding box center [73, 115] width 89 height 18
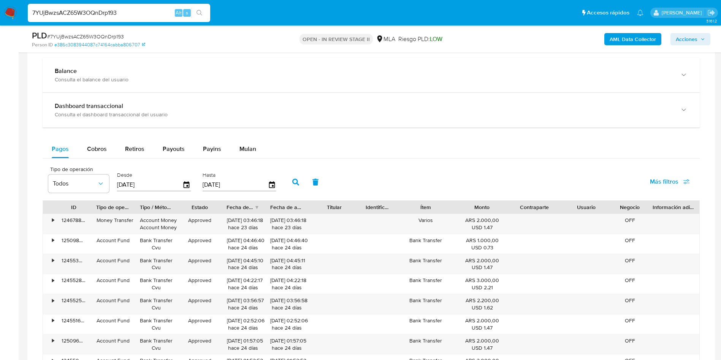
scroll to position [570, 0]
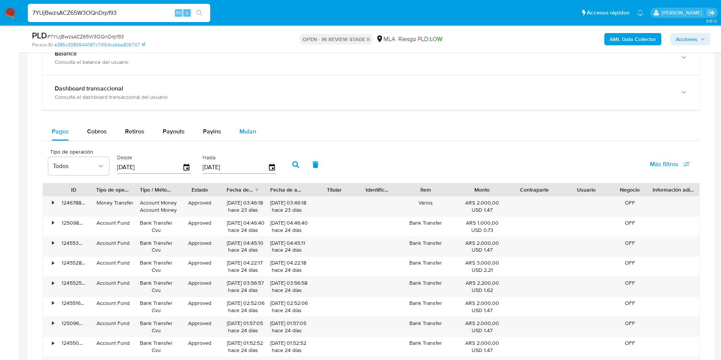
drag, startPoint x: 235, startPoint y: 142, endPoint x: 237, endPoint y: 136, distance: 6.5
click at [235, 142] on div "Pagos Cobros Retiros Payouts Payins Mulan Tipo de operación Todos Desde [DATE] …" at bounding box center [371, 269] width 657 height 295
click at [244, 130] on span "Mulan" at bounding box center [248, 131] width 17 height 9
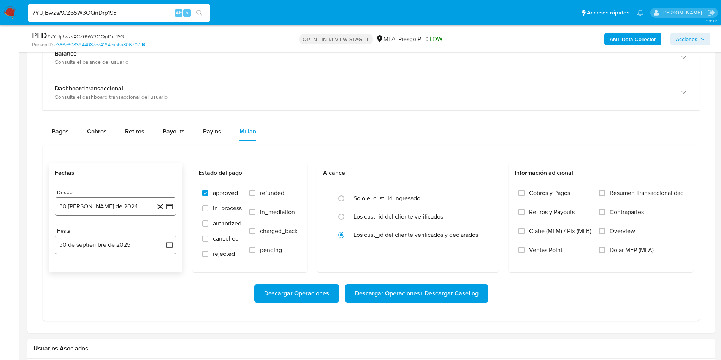
click at [105, 210] on button "30 [PERSON_NAME] de 2024" at bounding box center [116, 206] width 122 height 18
click at [111, 230] on span "agosto 2024" at bounding box center [112, 234] width 35 height 8
click at [162, 235] on icon "Año siguiente" at bounding box center [161, 233] width 3 height 5
click at [109, 307] on button "ago" at bounding box center [114, 304] width 21 height 12
click at [132, 263] on button "1" at bounding box center [131, 262] width 12 height 12
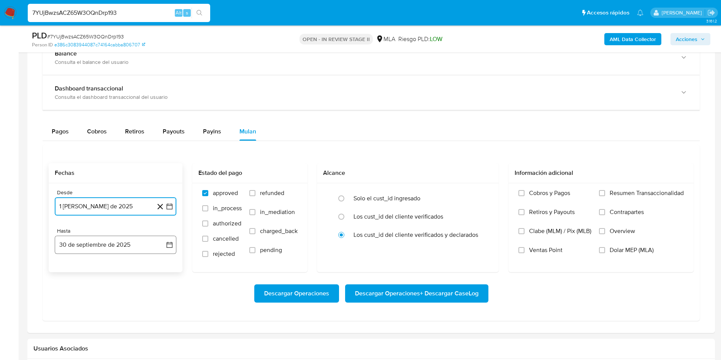
click at [114, 253] on button "30 de septiembre de 2025" at bounding box center [116, 245] width 122 height 18
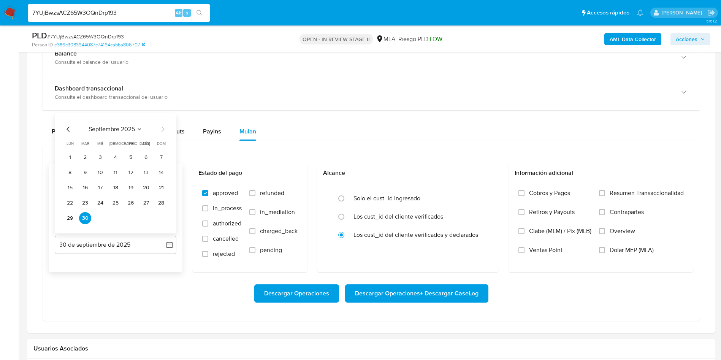
click at [66, 128] on icon "Mes anterior" at bounding box center [68, 129] width 9 height 9
click at [159, 217] on button "31" at bounding box center [161, 218] width 12 height 12
click at [270, 199] on label "refunded" at bounding box center [273, 198] width 48 height 19
click at [255, 196] on input "refunded" at bounding box center [252, 193] width 6 height 6
checkbox input "true"
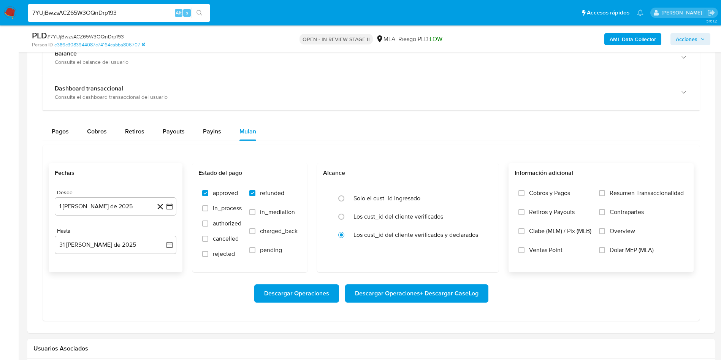
click at [628, 250] on span "Dolar MEP (MLA)" at bounding box center [632, 250] width 44 height 8
click at [605, 250] on input "Dolar MEP (MLA)" at bounding box center [602, 250] width 6 height 6
click at [414, 296] on span "Descargar Operaciones + Descargar CaseLog" at bounding box center [417, 293] width 124 height 17
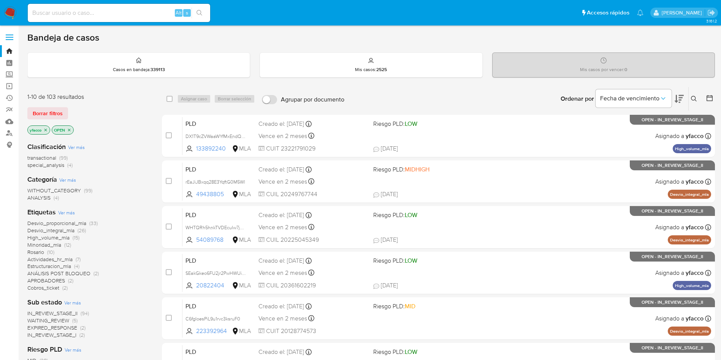
click at [141, 14] on input at bounding box center [119, 13] width 182 height 10
paste input "pJgyFZAeyREnni4o0YENXlIf"
type input "pJgyFZAeyREnni4o0YENXlIf"
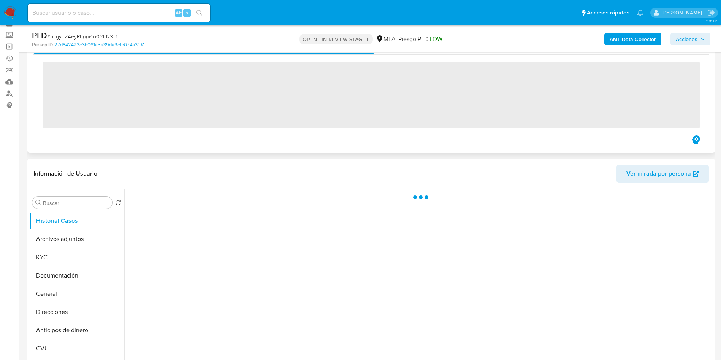
scroll to position [57, 0]
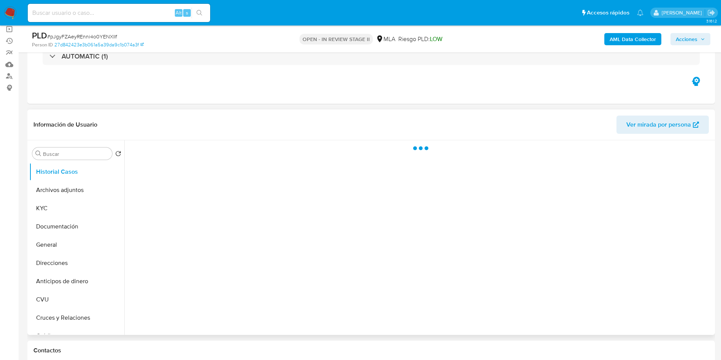
select select "10"
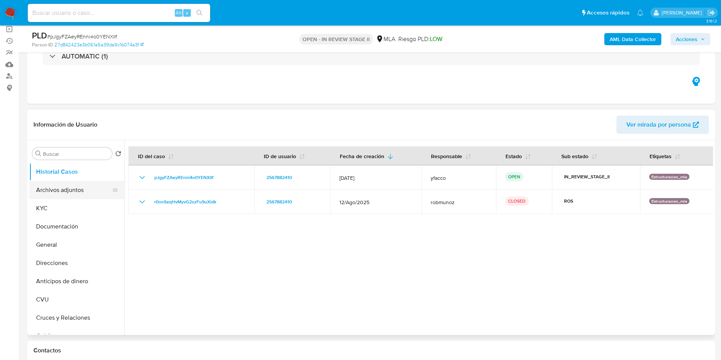
click at [76, 192] on button "Archivos adjuntos" at bounding box center [73, 190] width 89 height 18
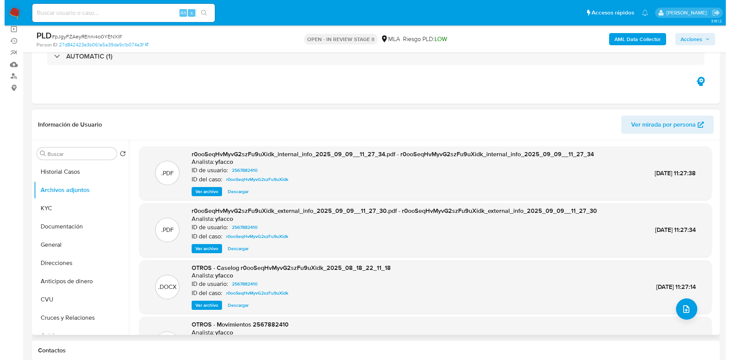
scroll to position [43, 0]
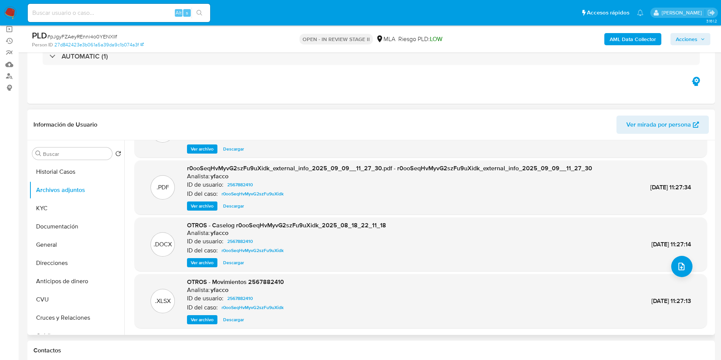
click at [206, 265] on span "Ver archivo" at bounding box center [202, 263] width 23 height 8
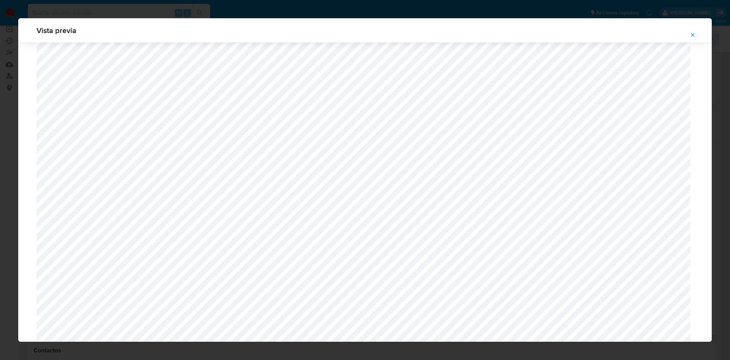
scroll to position [198, 0]
click at [692, 38] on span "Attachment preview" at bounding box center [693, 35] width 6 height 11
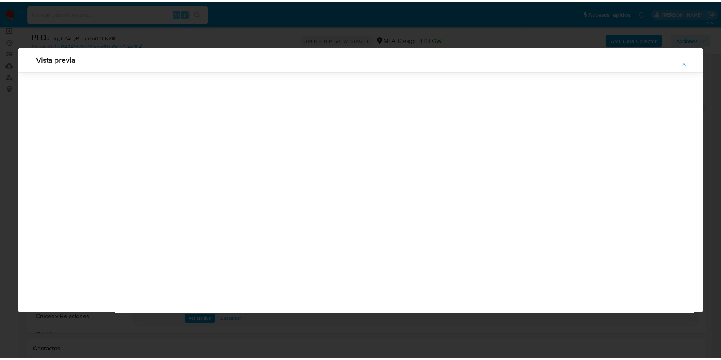
scroll to position [0, 0]
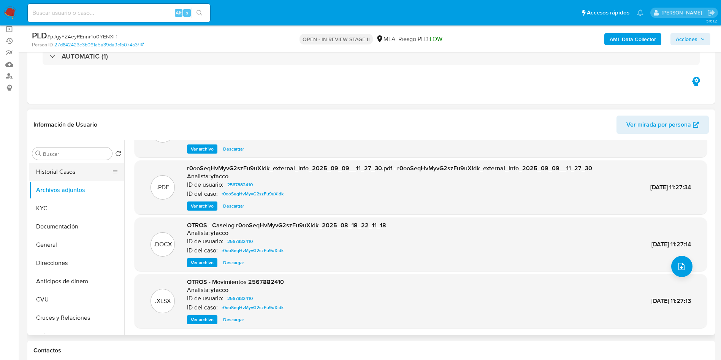
click at [46, 168] on button "Historial Casos" at bounding box center [73, 172] width 89 height 18
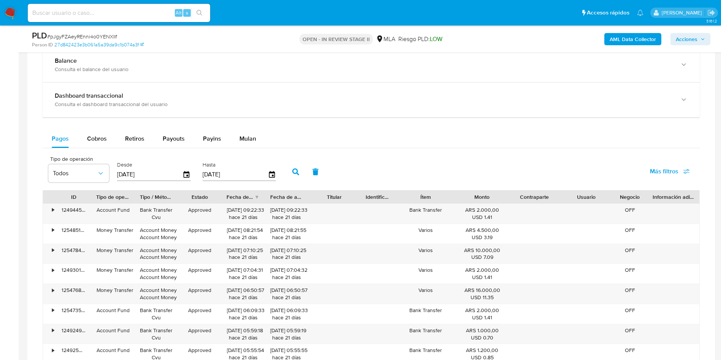
scroll to position [570, 0]
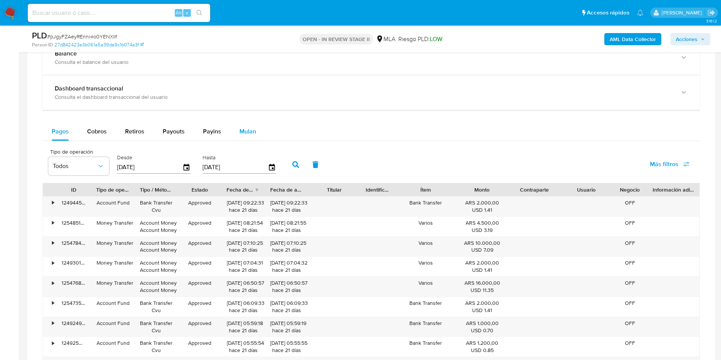
click at [240, 132] on span "Mulan" at bounding box center [248, 131] width 17 height 9
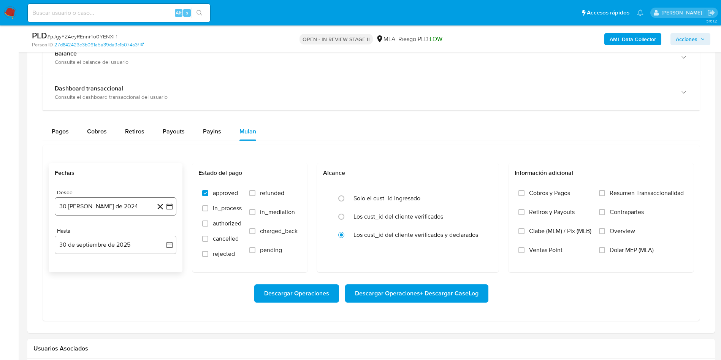
drag, startPoint x: 119, startPoint y: 197, endPoint x: 121, endPoint y: 206, distance: 9.3
click at [120, 202] on button "30 de agosto de 2024" at bounding box center [116, 206] width 122 height 18
click at [117, 232] on span "agosto 2024" at bounding box center [112, 234] width 35 height 8
click at [162, 232] on icon "Año siguiente" at bounding box center [161, 233] width 9 height 9
click at [115, 306] on span "ago" at bounding box center [115, 304] width 10 height 6
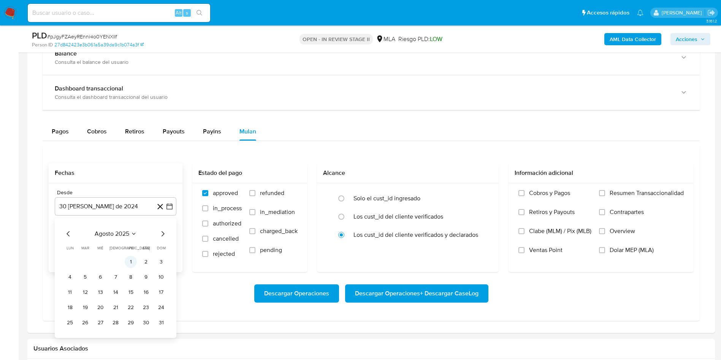
click at [130, 264] on button "1" at bounding box center [131, 262] width 12 height 12
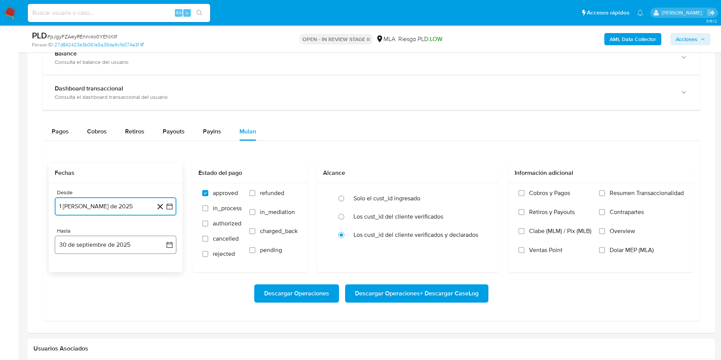
click at [106, 251] on button "30 de septiembre de 2025" at bounding box center [116, 245] width 122 height 18
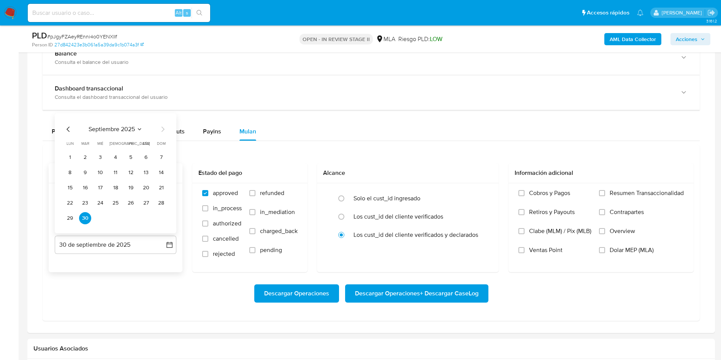
click at [66, 129] on icon "Mes anterior" at bounding box center [68, 129] width 9 height 9
click at [157, 219] on button "31" at bounding box center [161, 218] width 12 height 12
click at [257, 197] on label "refunded" at bounding box center [273, 198] width 48 height 19
click at [255, 196] on input "refunded" at bounding box center [252, 193] width 6 height 6
checkbox input "true"
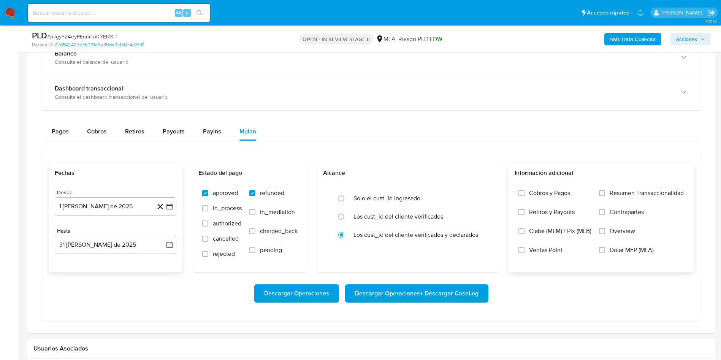
click at [614, 251] on span "Dolar MEP (MLA)" at bounding box center [632, 250] width 44 height 8
click at [605, 251] on input "Dolar MEP (MLA)" at bounding box center [602, 250] width 6 height 6
click at [386, 292] on span "Descargar Operaciones + Descargar CaseLog" at bounding box center [417, 293] width 124 height 17
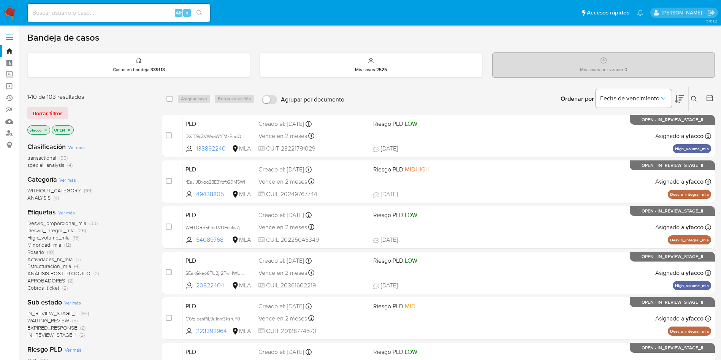
click at [157, 12] on input at bounding box center [119, 13] width 182 height 10
paste input "0dRRJQoo9CwItE7142Kkbpo3"
type input "0dRRJQoo9CwItE7142Kkbpo3"
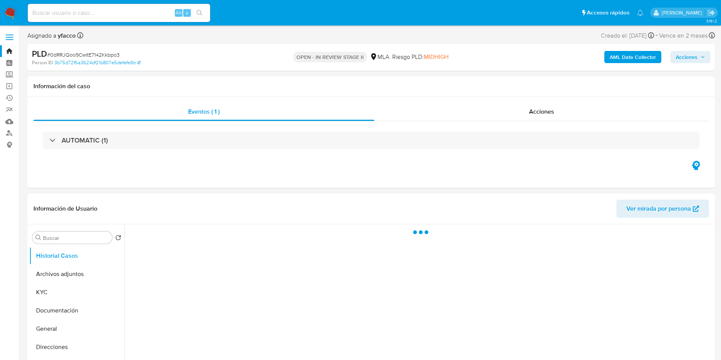
select select "10"
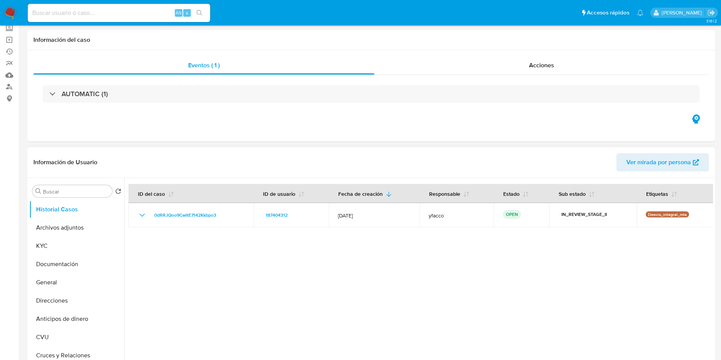
scroll to position [57, 0]
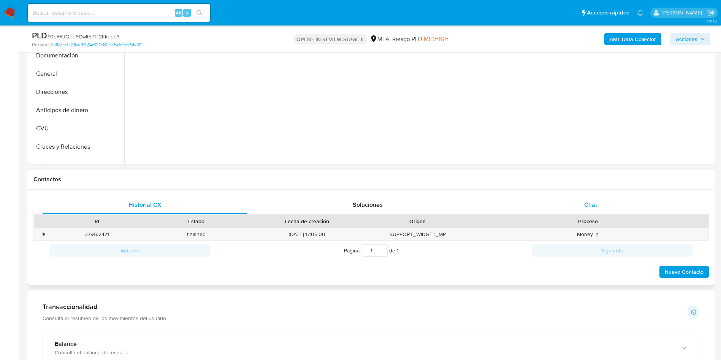
click at [591, 196] on div "Chat" at bounding box center [591, 205] width 205 height 18
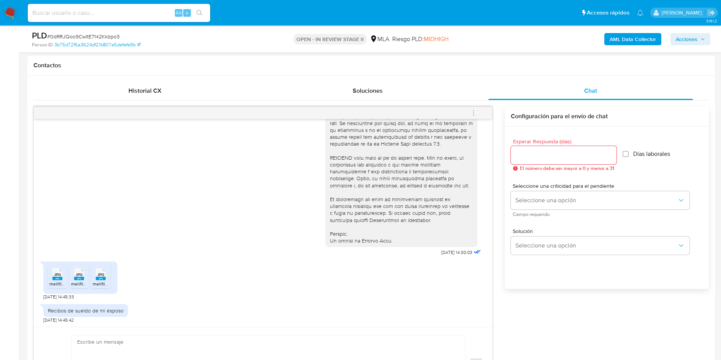
scroll to position [399, 0]
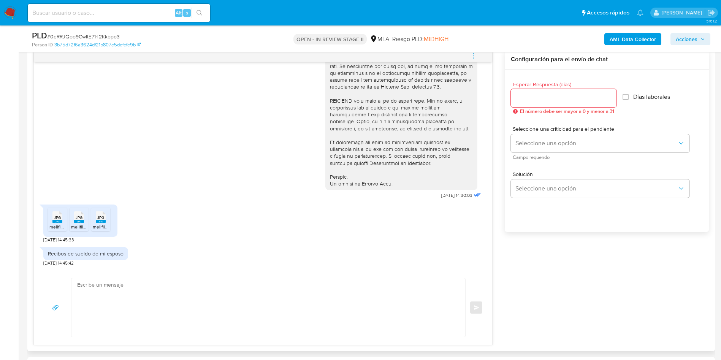
click at [52, 214] on div "JPG JPG" at bounding box center [57, 216] width 16 height 15
click at [81, 225] on span "melifile4117382759343286202.jpg" at bounding box center [106, 227] width 70 height 6
click at [97, 225] on span "melifile351424987317493210.jpg" at bounding box center [126, 227] width 66 height 6
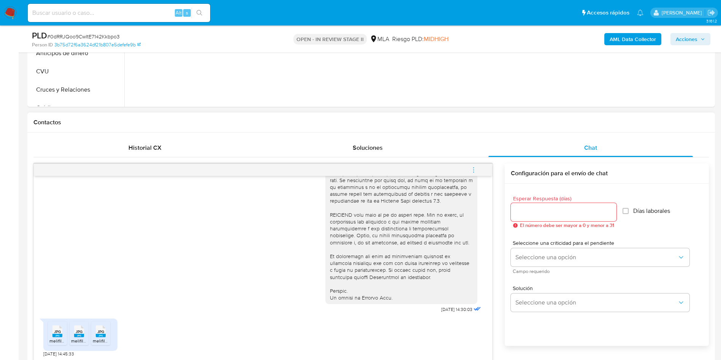
scroll to position [295, 0]
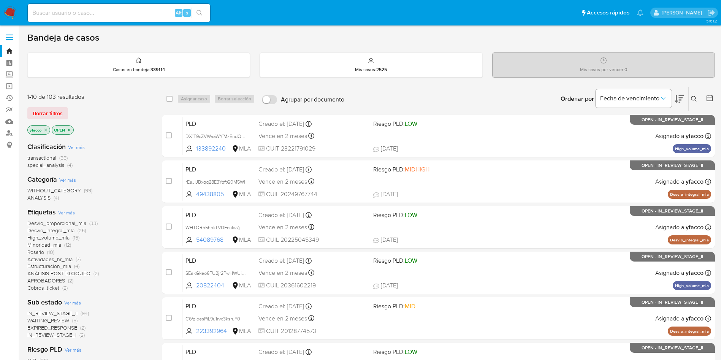
click at [40, 15] on input at bounding box center [119, 13] width 182 height 10
paste input "wFpbhHpF33AVsOTLo9ZghlRC"
type input "wFpbhHpF33AVsOTLo9ZghlRC"
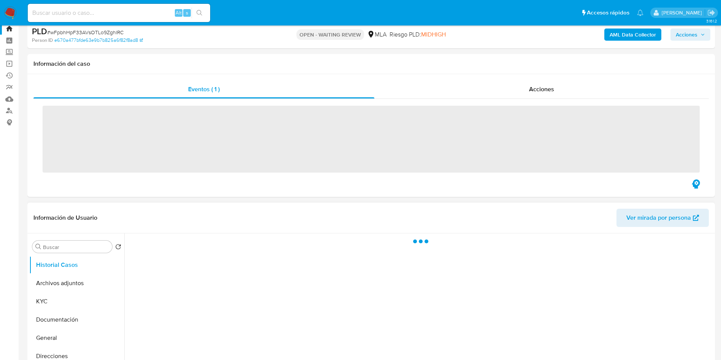
scroll to position [57, 0]
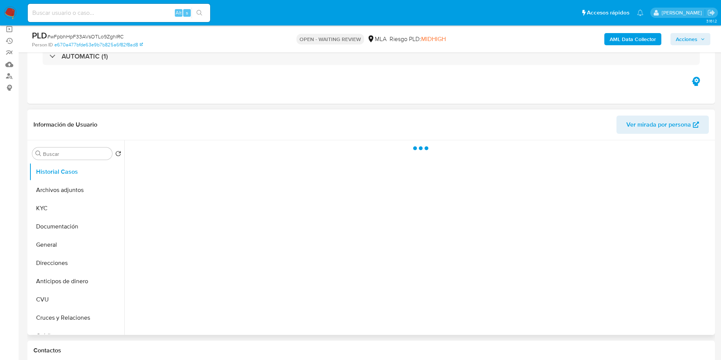
select select "10"
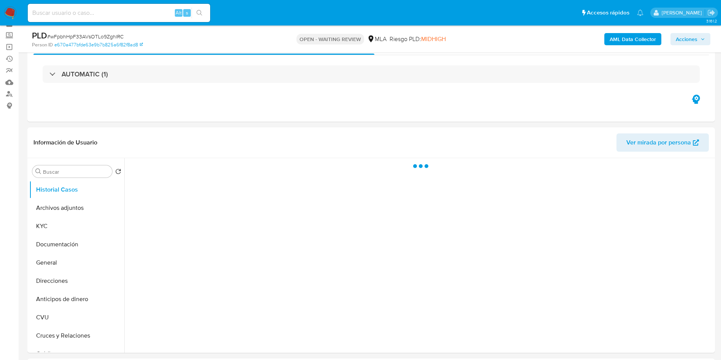
scroll to position [57, 0]
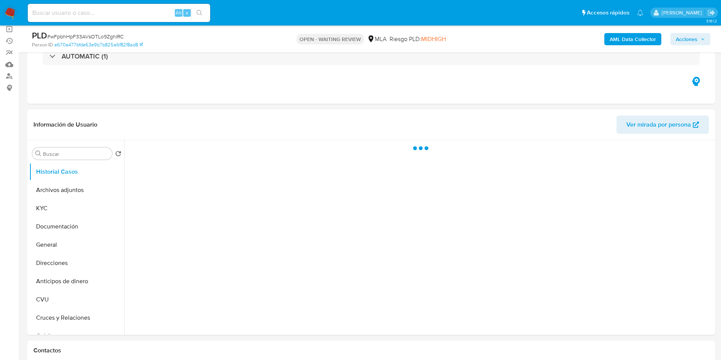
select select "10"
